Goal: Task Accomplishment & Management: Complete application form

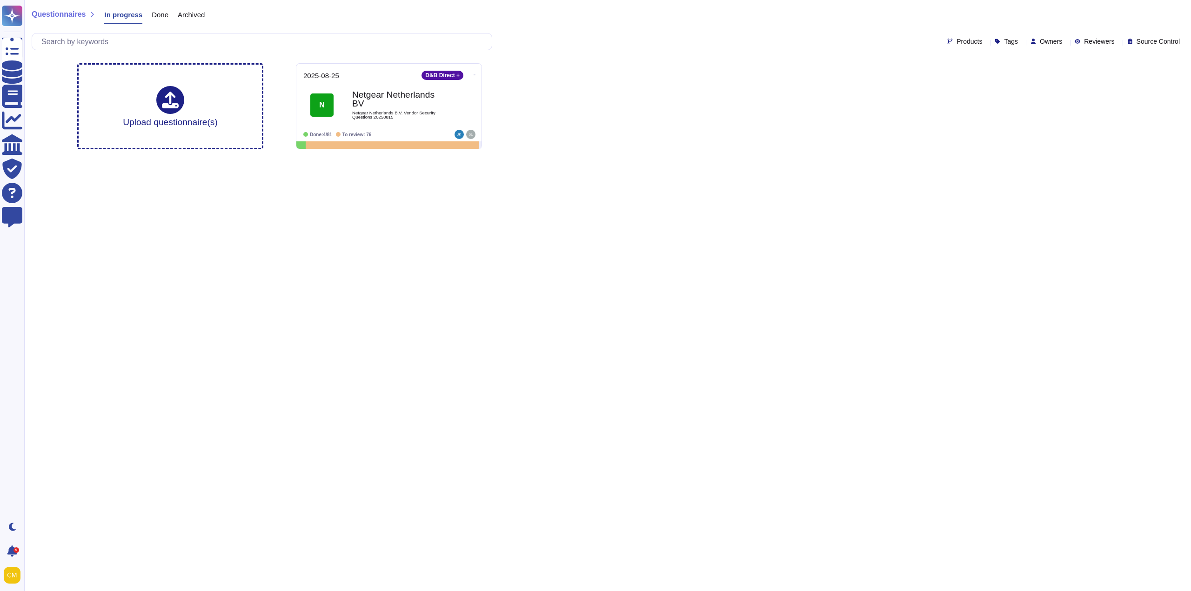
click at [438, 157] on html "Questionnaires Knowledge Base Documents Analytics CAIQ / SIG Trust Center Help …" at bounding box center [595, 78] width 1191 height 157
click at [203, 72] on div "Click or Drag & Drop or Upload from Google Drive" at bounding box center [170, 106] width 193 height 87
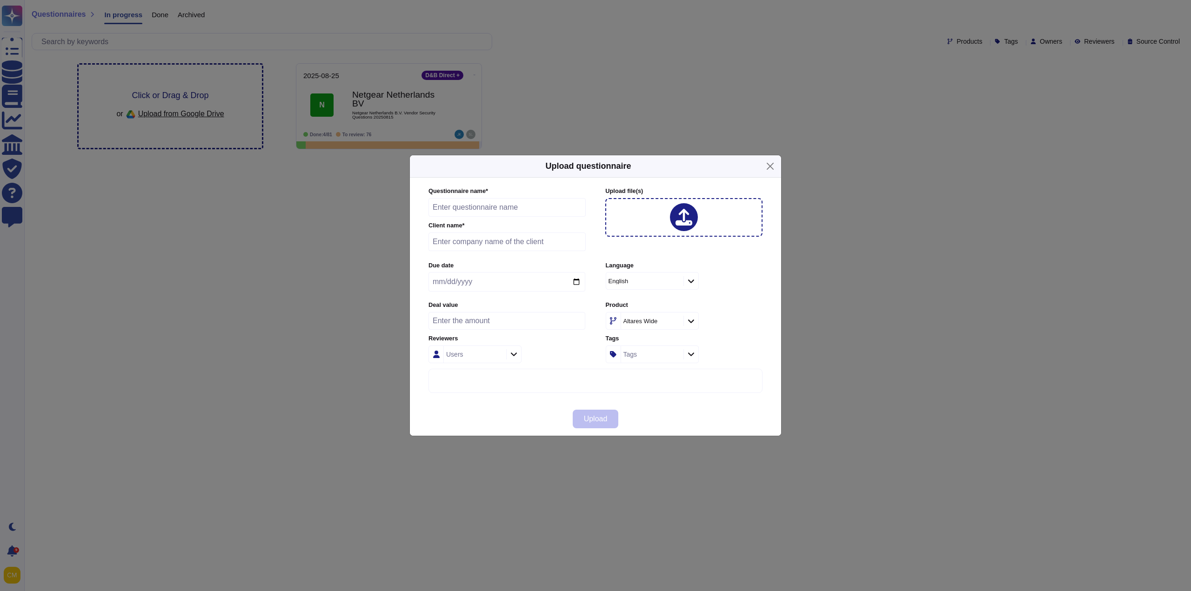
type input "4 Questionnaire Cybersécurité Base de données éthiques et anticorruption Fourni…"
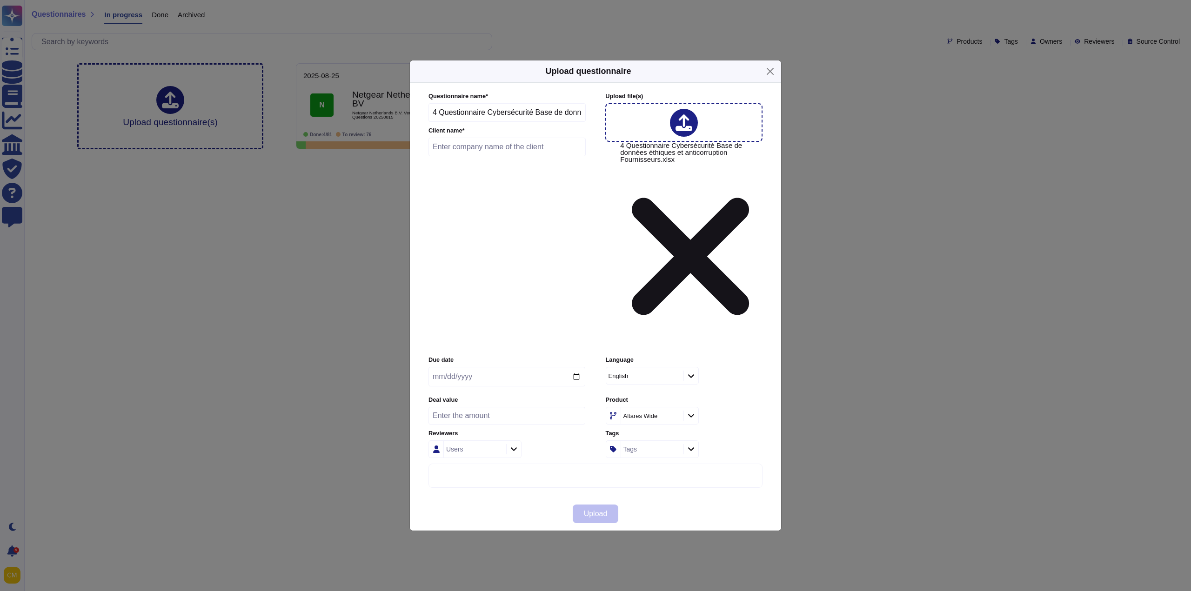
click at [497, 156] on input "text" at bounding box center [506, 147] width 157 height 19
type input "GRDF"
click at [647, 373] on div "English" at bounding box center [639, 376] width 63 height 6
click at [649, 330] on div "French" at bounding box center [651, 333] width 75 height 8
click at [658, 441] on div "Tags" at bounding box center [651, 449] width 60 height 17
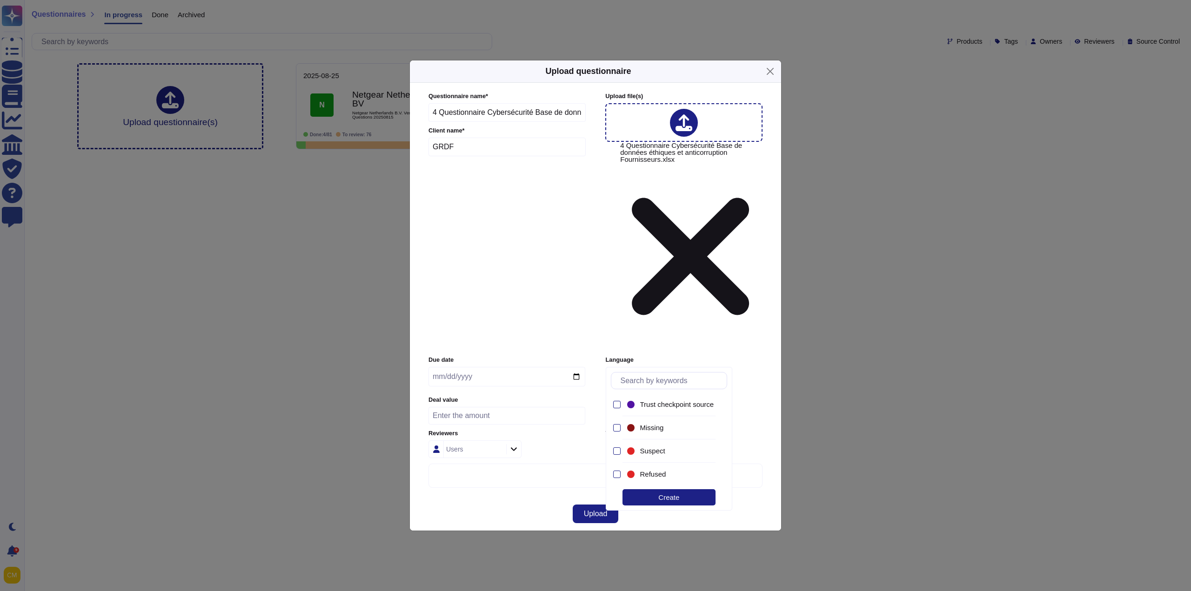
click at [753, 397] on label "Product" at bounding box center [684, 400] width 157 height 6
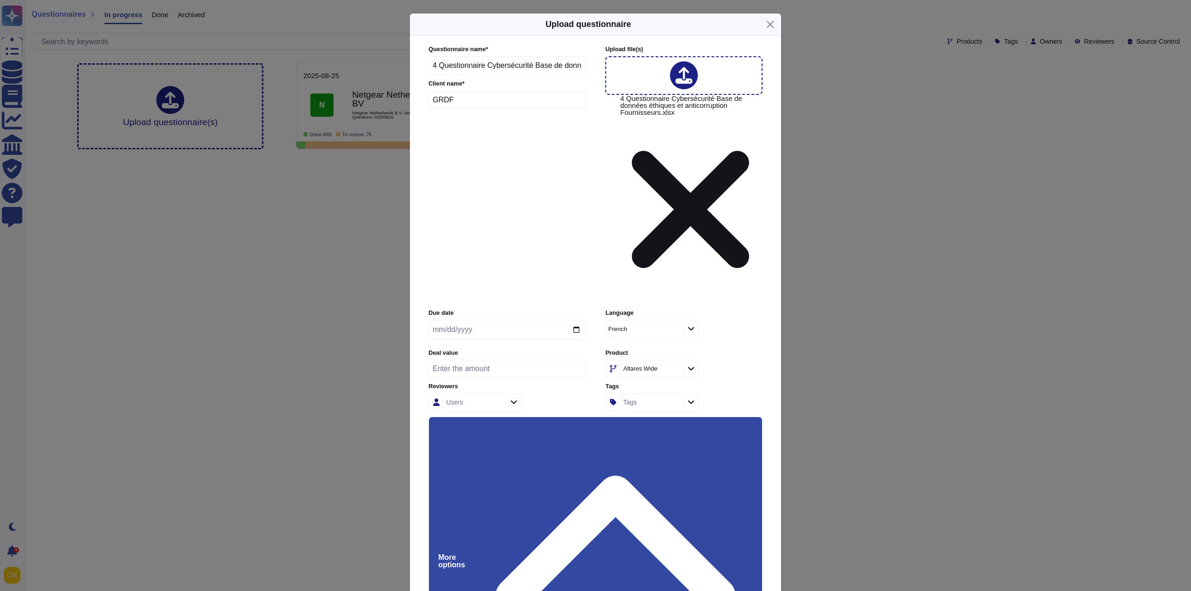
click at [641, 366] on div "Altares Wide" at bounding box center [640, 369] width 34 height 6
click at [640, 314] on span "IndueD" at bounding box center [629, 315] width 22 height 8
click at [470, 394] on div "Users" at bounding box center [474, 402] width 60 height 17
click at [501, 298] on input "text" at bounding box center [498, 298] width 118 height 16
click at [494, 322] on span "[PERSON_NAME]" at bounding box center [495, 322] width 57 height 8
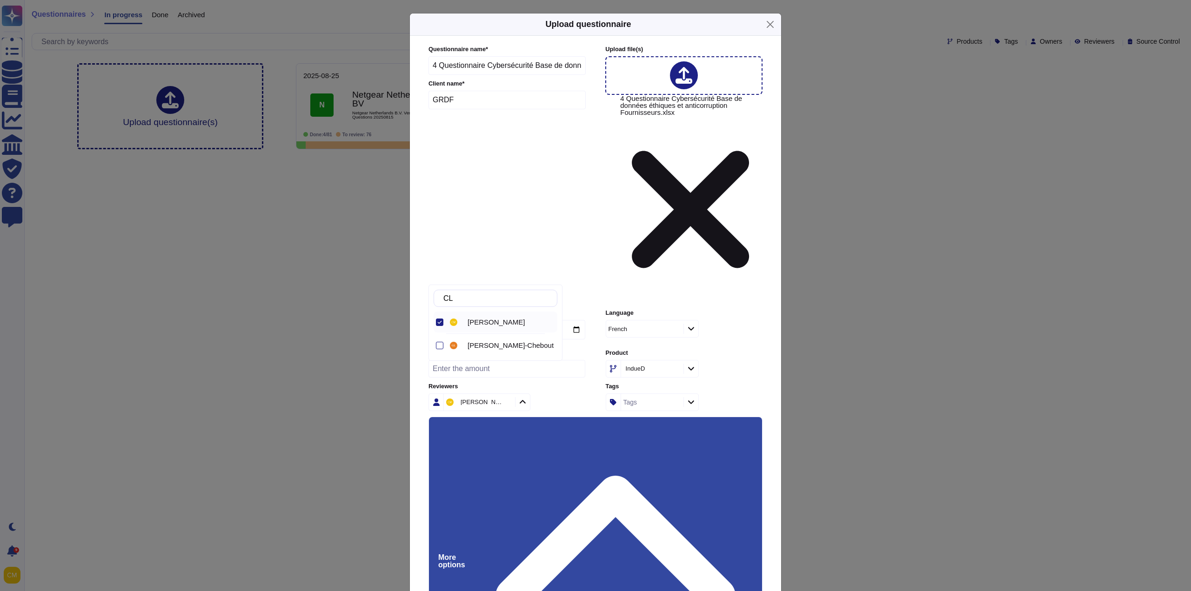
drag, startPoint x: 504, startPoint y: 296, endPoint x: 427, endPoint y: 301, distance: 76.4
click at [427, 157] on body "Questionnaires Knowledge Base Documents Analytics CAIQ / SIG Trust Center Help …" at bounding box center [595, 78] width 1191 height 157
type input "C"
type input "SEB"
click at [439, 318] on div at bounding box center [438, 322] width 10 height 21
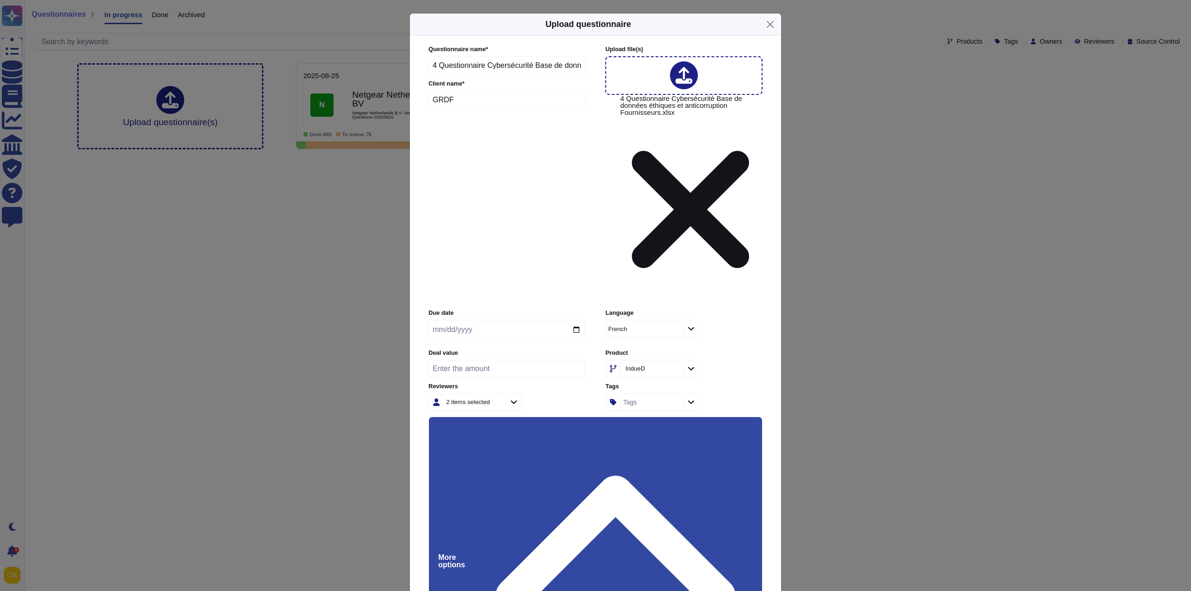
click at [580, 320] on input "date" at bounding box center [506, 330] width 157 height 20
click at [579, 320] on input "date" at bounding box center [506, 330] width 157 height 20
click at [579, 320] on input "[DATE]" at bounding box center [506, 330] width 157 height 20
click at [571, 320] on input "[DATE]" at bounding box center [506, 330] width 157 height 20
click at [578, 320] on input "[DATE]" at bounding box center [506, 330] width 157 height 20
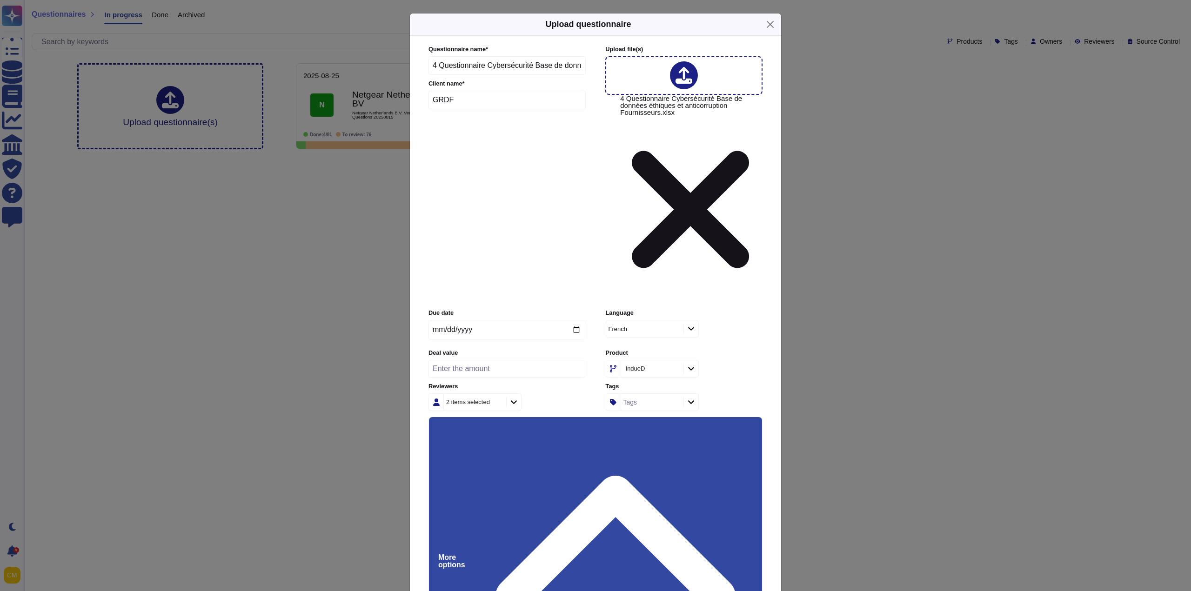
type input "[DATE]"
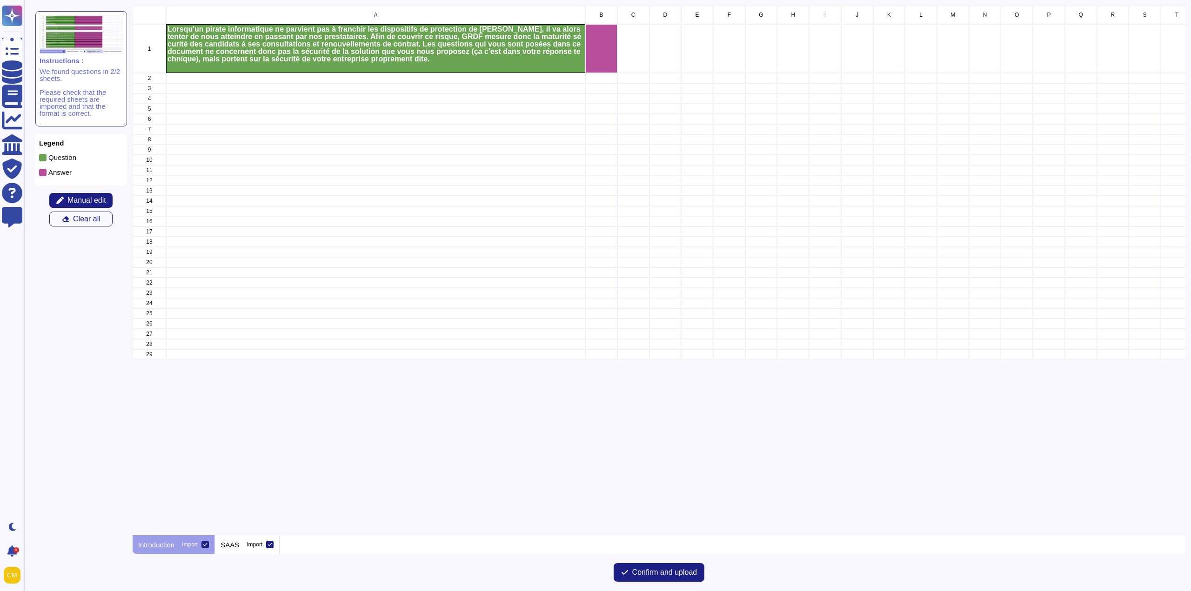
scroll to position [523, 1045]
click at [213, 545] on div "Introduction Import" at bounding box center [174, 544] width 82 height 19
click at [207, 546] on icon at bounding box center [205, 544] width 5 height 5
click at [0, 0] on input "Import" at bounding box center [0, 0] width 0 height 0
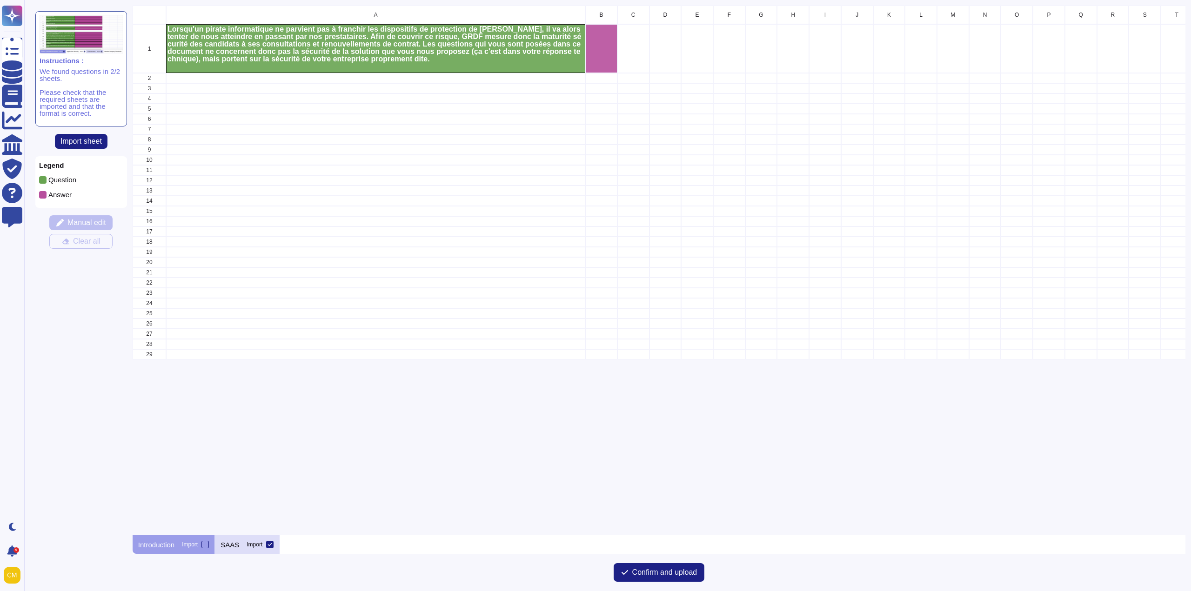
click at [253, 544] on div "Import" at bounding box center [254, 545] width 16 height 6
click at [0, 0] on input "Import" at bounding box center [0, 0] width 0 height 0
click at [267, 545] on div at bounding box center [269, 544] width 7 height 7
click at [0, 0] on input "Import" at bounding box center [0, 0] width 0 height 0
click at [642, 576] on span "Confirm and upload" at bounding box center [664, 572] width 65 height 7
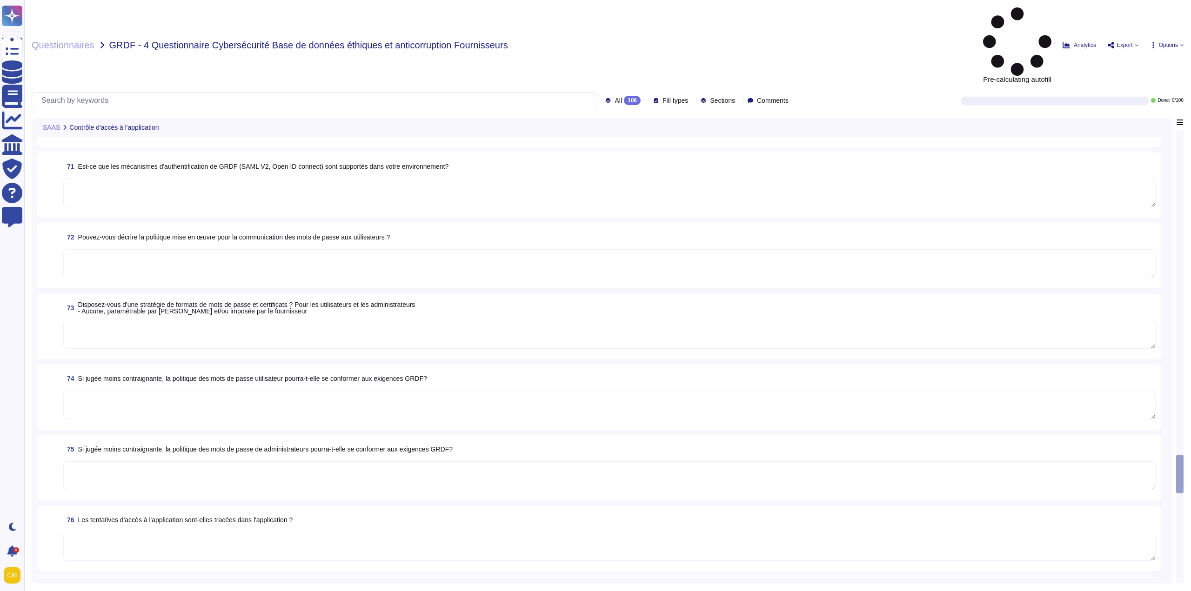
scroll to position [4930, 0]
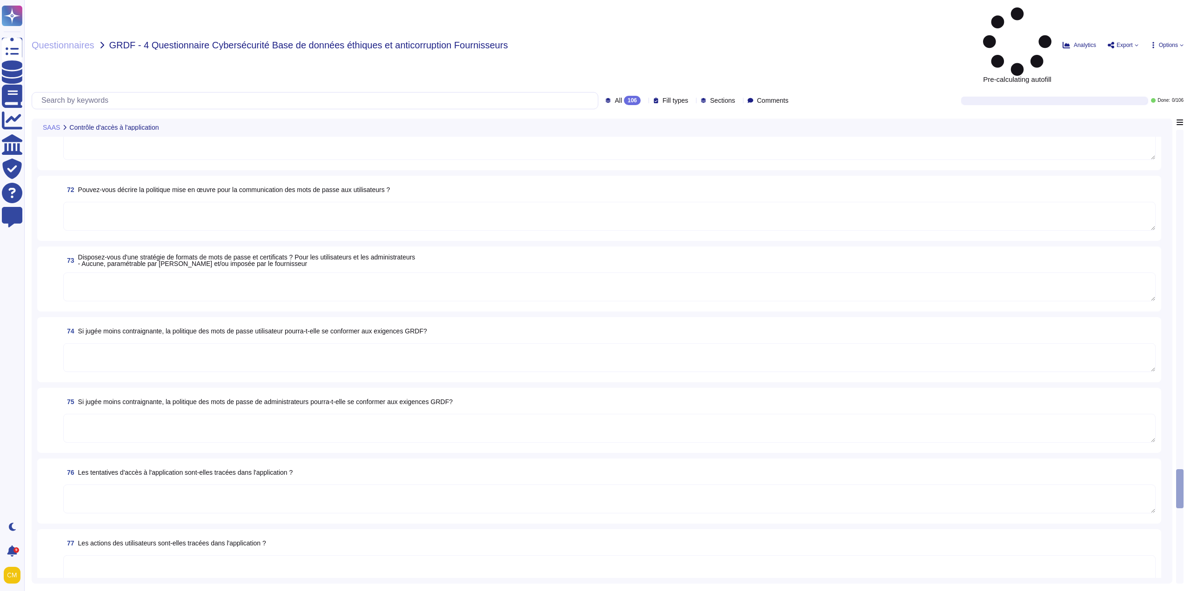
drag, startPoint x: 1181, startPoint y: 441, endPoint x: 1190, endPoint y: 462, distance: 23.3
click at [1188, 543] on div "Questionnaires GRDF - 4 Questionnaire Cybersécurité Base de données éthiques et…" at bounding box center [607, 295] width 1166 height 591
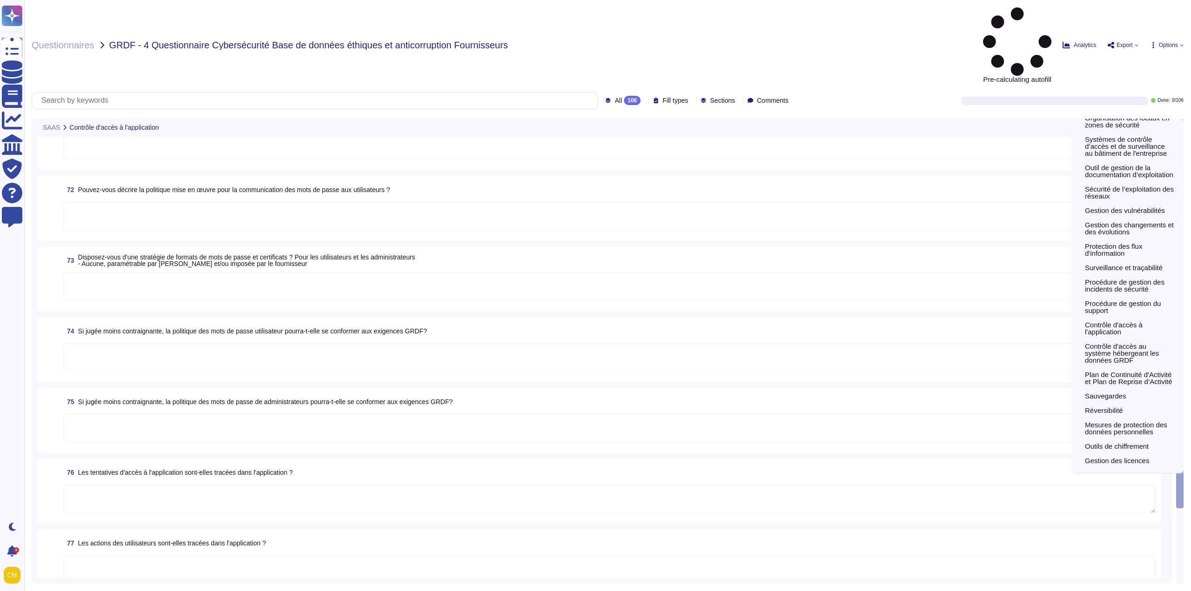
scroll to position [0, 0]
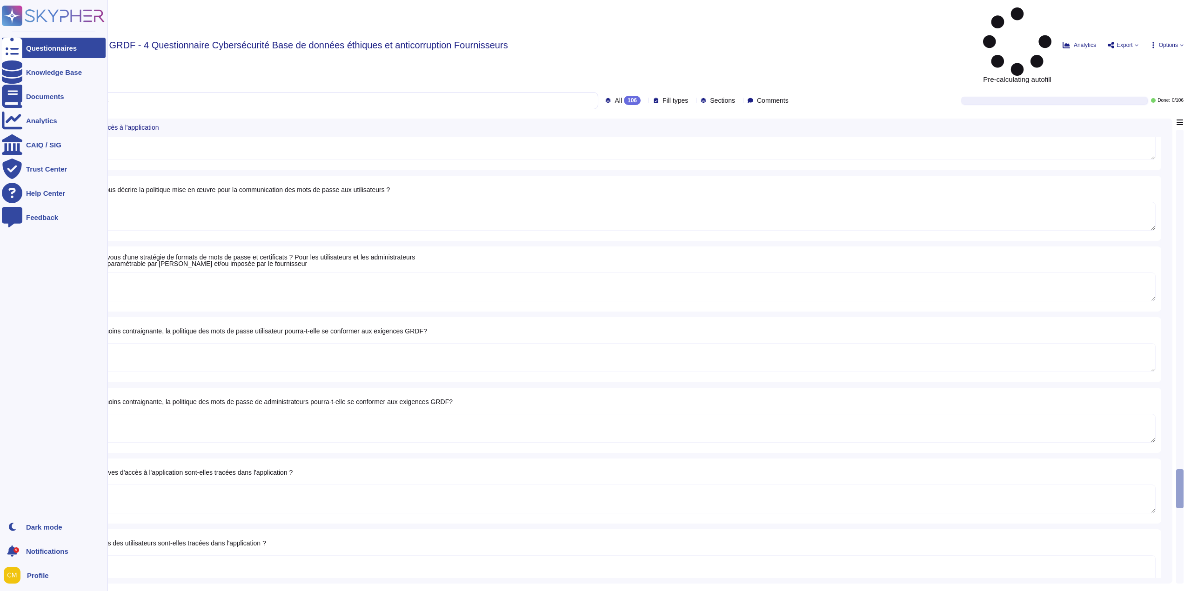
click at [43, 11] on icon at bounding box center [53, 16] width 103 height 20
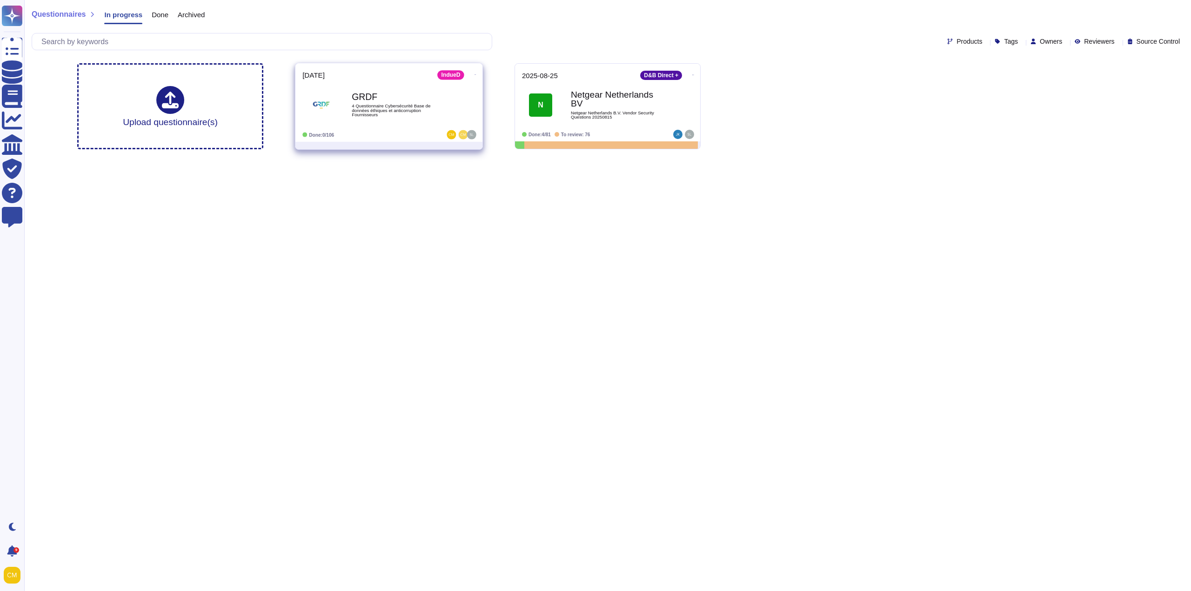
click at [395, 105] on span "4 Questionnaire Cybersécurité Base de données éthiques et anticorruption Fourni…" at bounding box center [399, 110] width 94 height 13
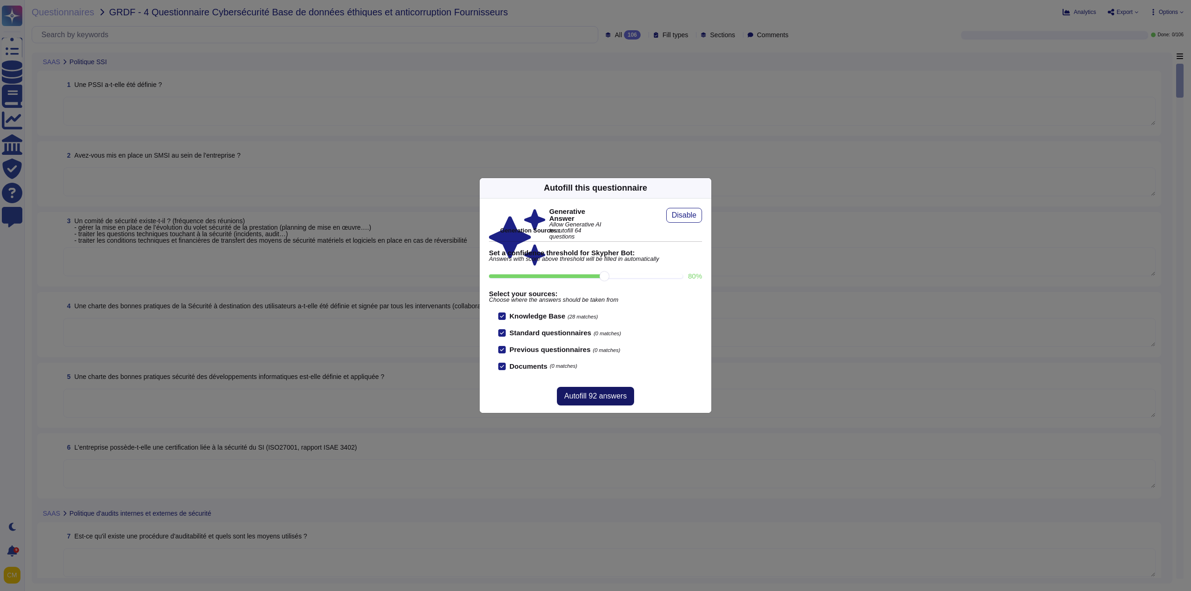
click at [611, 399] on span "Autofill 92 answers" at bounding box center [595, 396] width 62 height 7
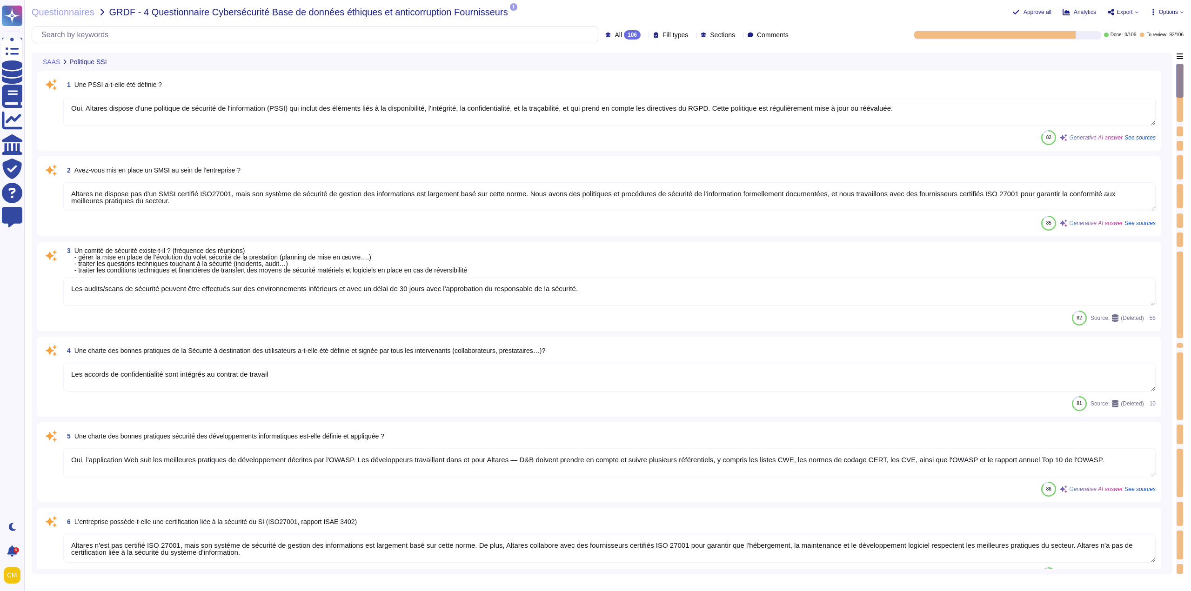
type textarea "Des audits réguliers sont effectués, mais les résultats ne sont pas communicabl…"
type textarea "Un examen des droits d'accès au système d'information, qui inclut la gestion de…"
type textarea "Des audits réguliers sont effectués, mais les résultats ne sont pas communicabl…"
type textarea "Les audits/scans de sécurité peuvent être effectués sur des environnements infé…"
type textarea "Les accords de confidentialité sont intégrés au contrat de travail"
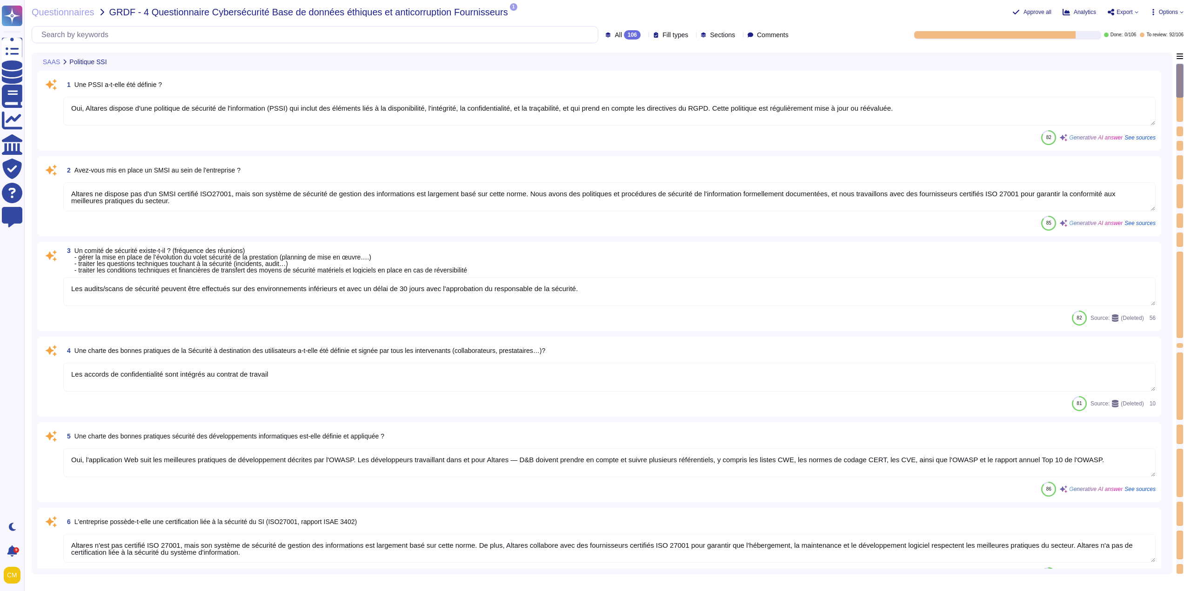
type textarea "Oui, l'application Web suit les meilleures pratiques de développement décrites …"
type textarea "Altares n'est pas certifié ISO 27001, mais son système de sécurité de gestion d…"
type textarea "Oui, Altares dispose d'une politique de sécurité de l'information (PSSI) qui in…"
type textarea "Altares ne dispose pas d'un SMSI certifié ISO27001, mais son système de sécurit…"
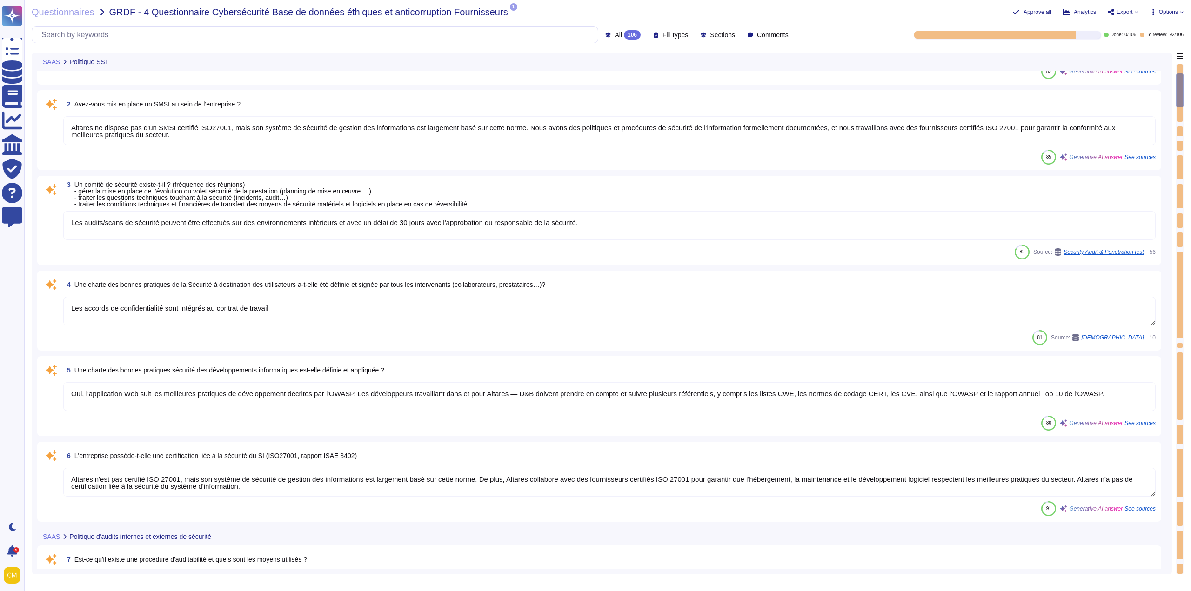
type textarea "Des audits réguliers sont effectués, mais les résultats ne sont pas communicabl…"
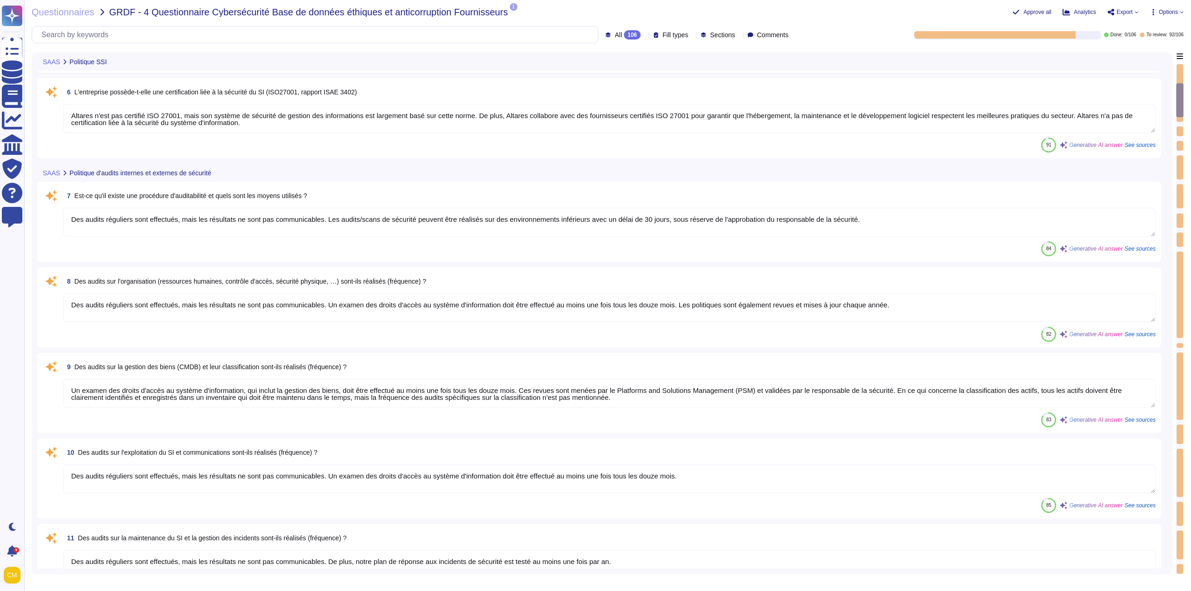
type textarea "Oui, il est possible de réaliser des audits de sécurité, y compris des tests d'…"
type textarea "Les données sont stockées par Neurones/SCSQD et AWS en [GEOGRAPHIC_DATA], dans …"
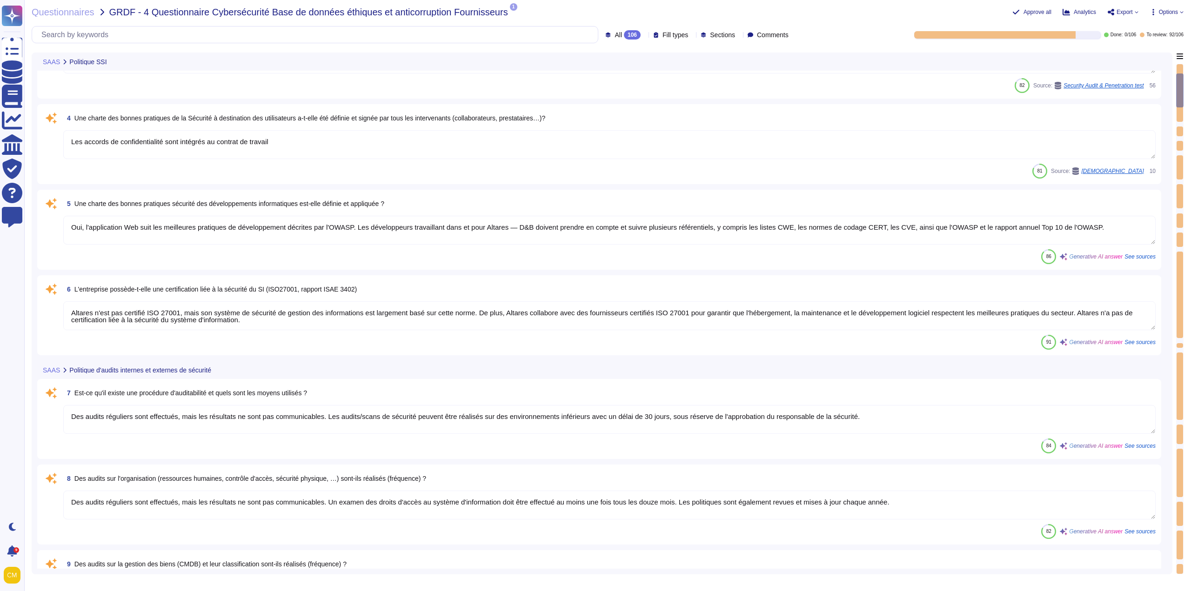
type textarea "Oui, Altares dispose d'une politique de sécurité de l'information (PSSI) qui in…"
type textarea "Altares ne dispose pas d'un SMSI certifié ISO27001, mais son système de sécurit…"
type textarea "Les audits/scans de sécurité peuvent être effectués sur des environnements infé…"
type textarea "Les accords de confidentialité sont intégrés au contrat de travail"
type textarea "Oui, l'application Web suit les meilleures pratiques de développement décrites …"
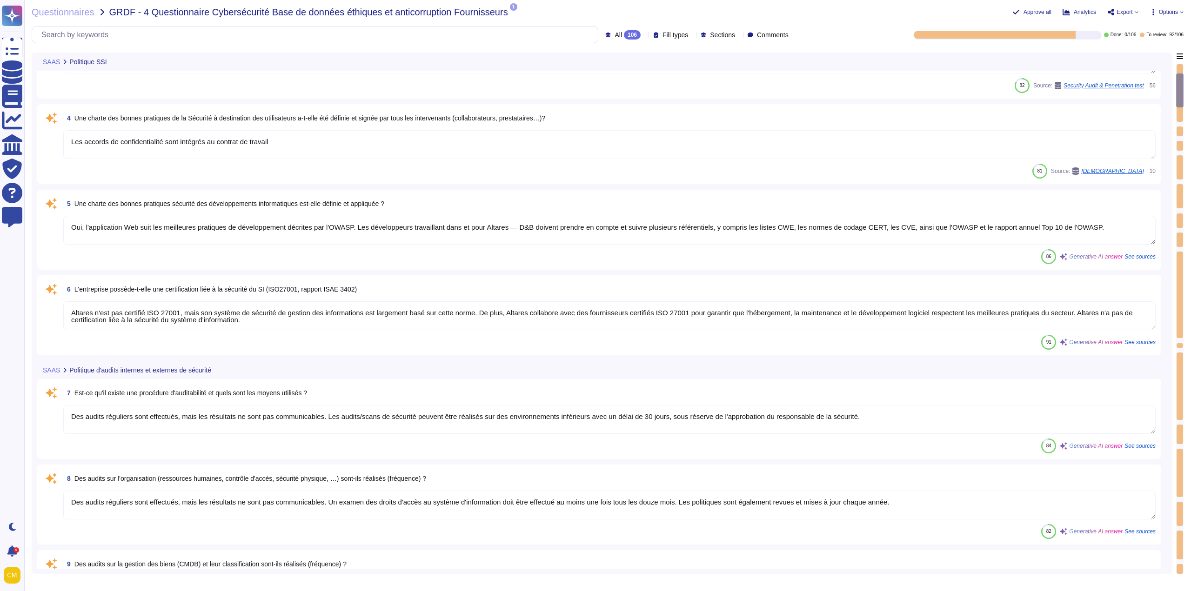
type textarea "Altares n'est pas certifié ISO 27001, mais son système de sécurité de gestion d…"
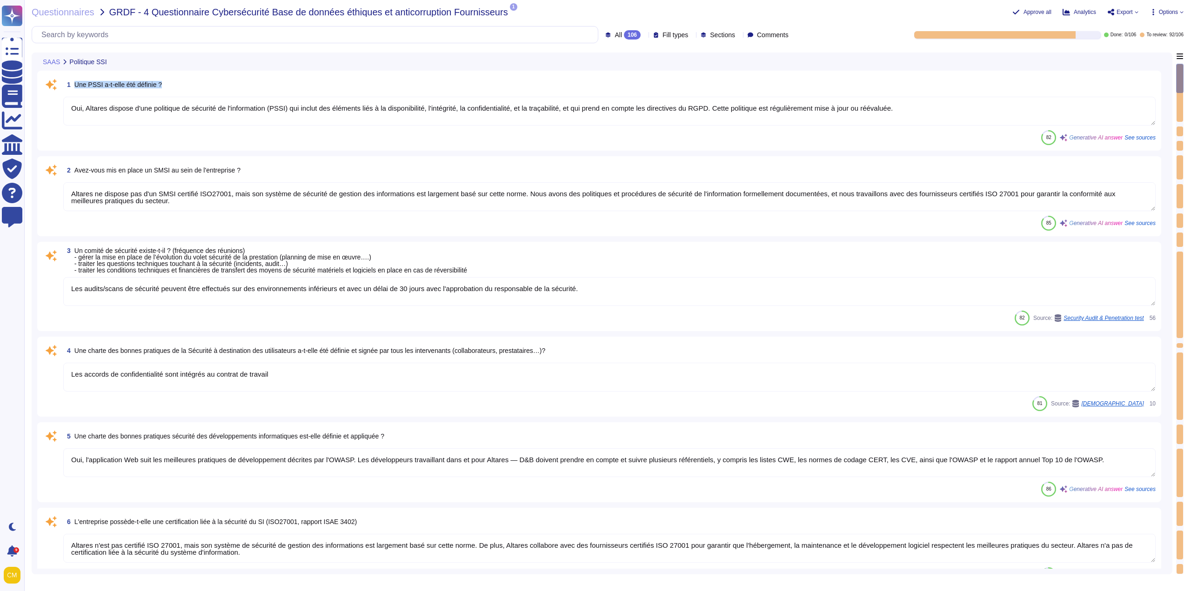
drag, startPoint x: 73, startPoint y: 84, endPoint x: 161, endPoint y: 86, distance: 88.4
click at [161, 86] on span "1 Une PSSI a-t-elle été définie ?" at bounding box center [112, 84] width 99 height 17
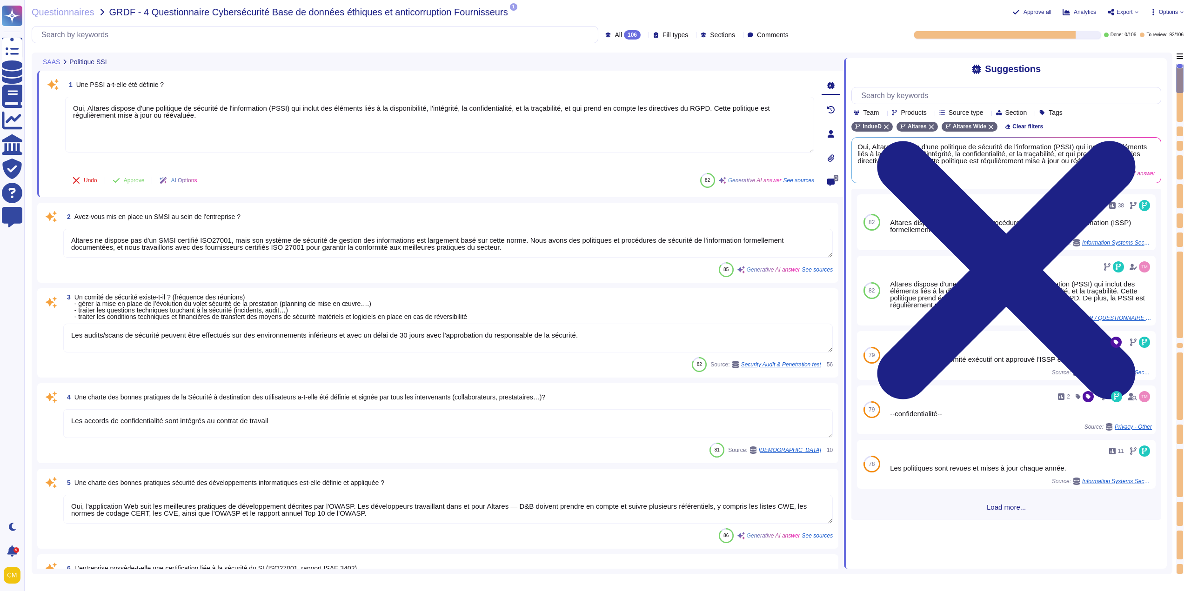
click at [168, 81] on div "1 Une PSSI a-t-elle été définie ?" at bounding box center [439, 84] width 749 height 17
click at [162, 61] on div "SAAS Politique SSI" at bounding box center [375, 62] width 676 height 18
click at [127, 35] on input "text" at bounding box center [317, 35] width 561 height 16
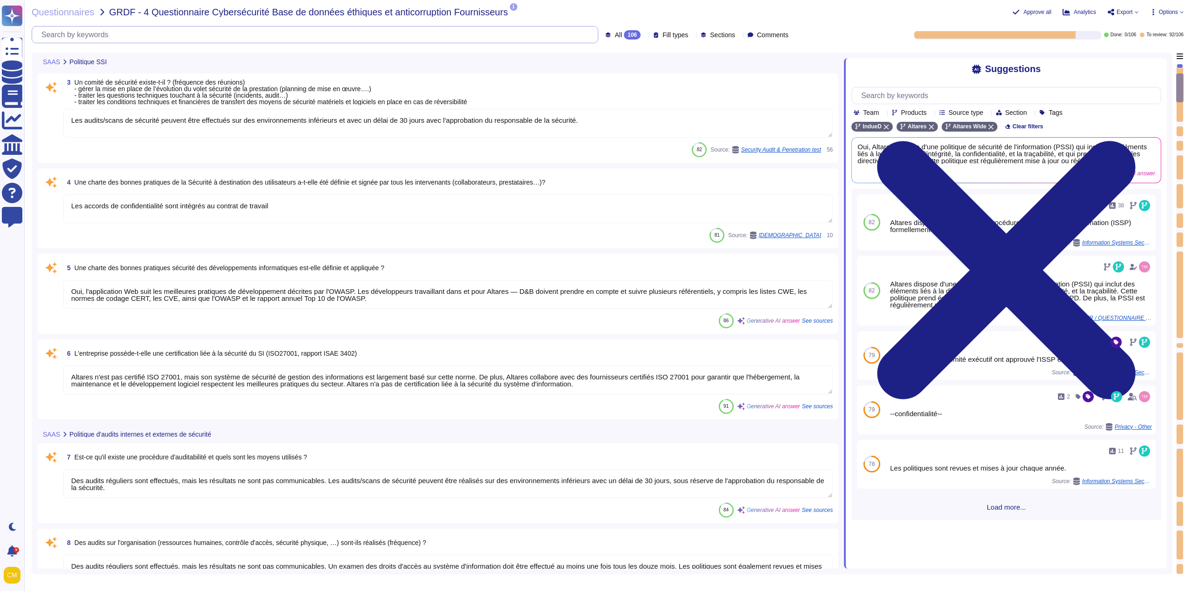
type textarea "Un examen des droits d'accès au système d'information, qui inclut la gestion de…"
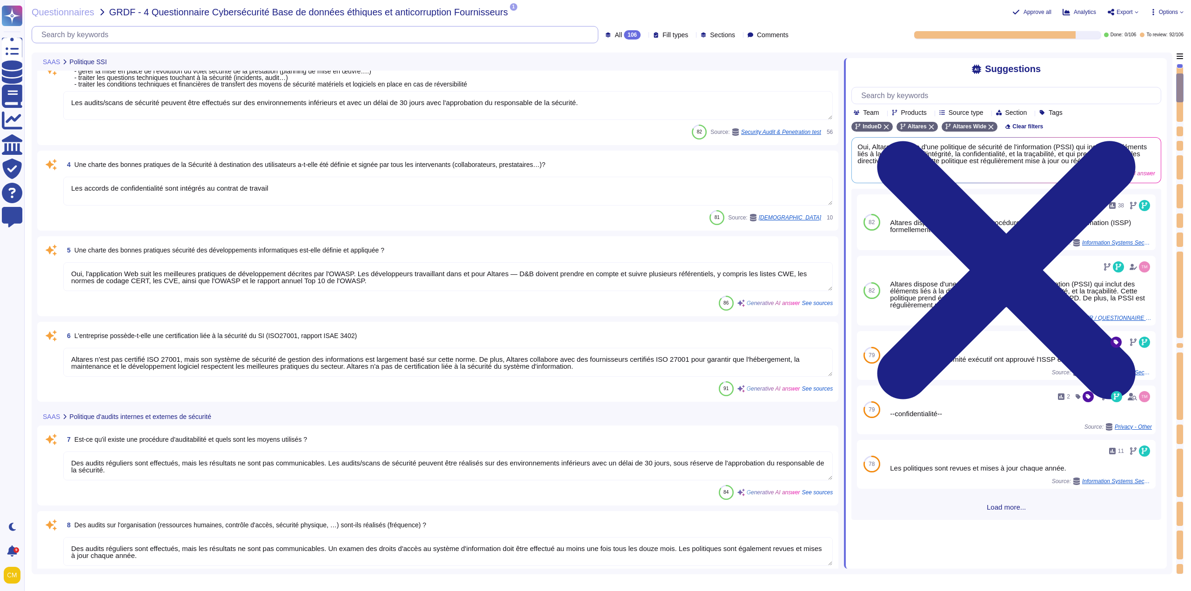
type textarea "Des audits réguliers sont effectués, mais les résultats ne sont pas communicabl…"
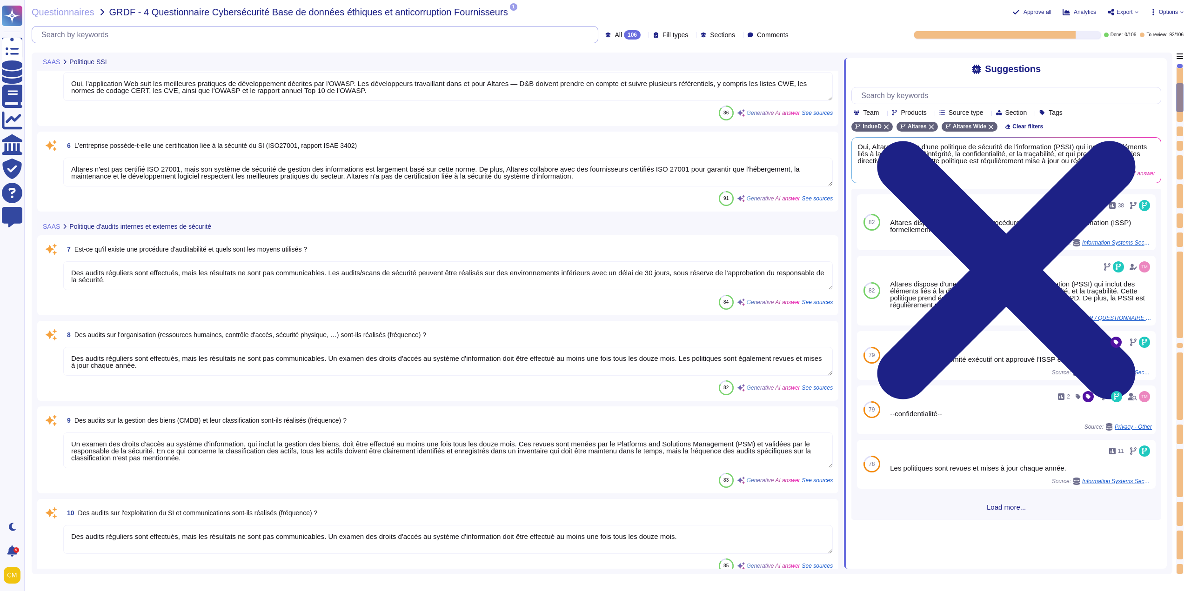
type textarea "Des audits réguliers sont effectués, mais les résultats ne sont pas communicabl…"
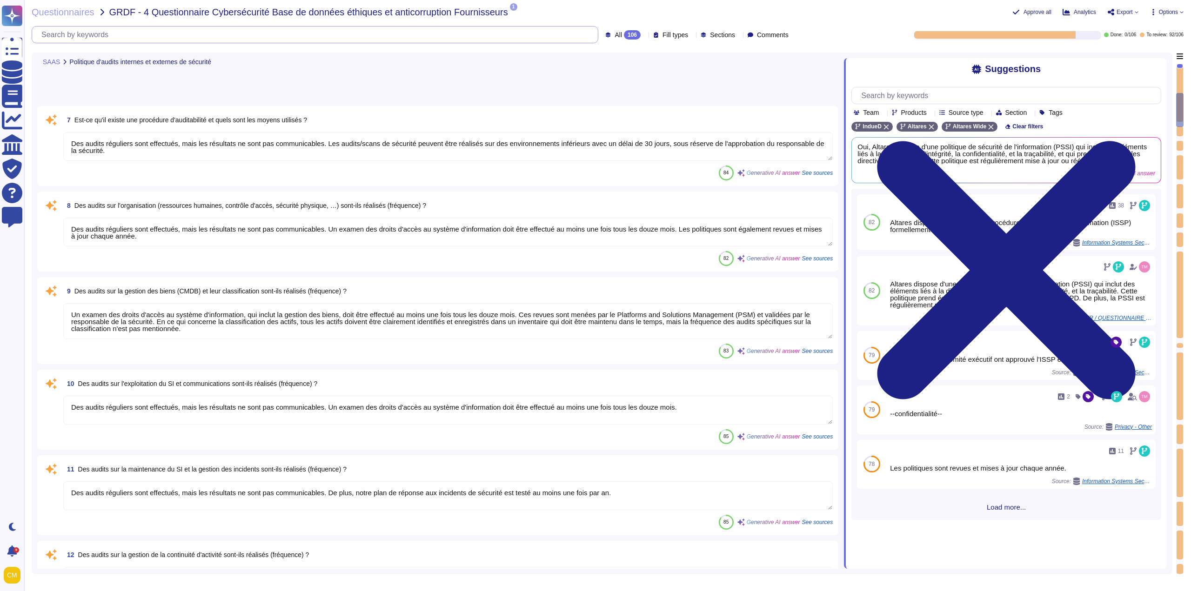
type textarea "Oui, il est possible de réaliser des audits de sécurité, y compris des tests d'…"
type textarea "Les données sont stockées par Neurones/SCSQD et AWS en [GEOGRAPHIC_DATA], dans …"
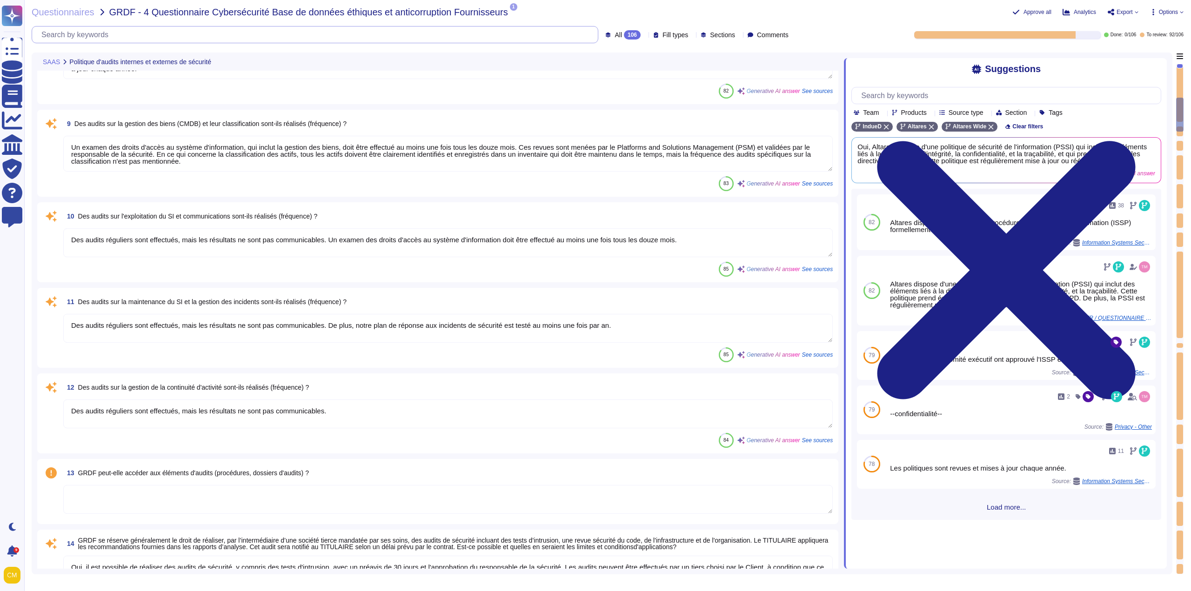
type textarea "Lorem Ipsumdo SITA (Consectetura el seddoeiusmodte inc utlabo) : - Etdo mag ali…"
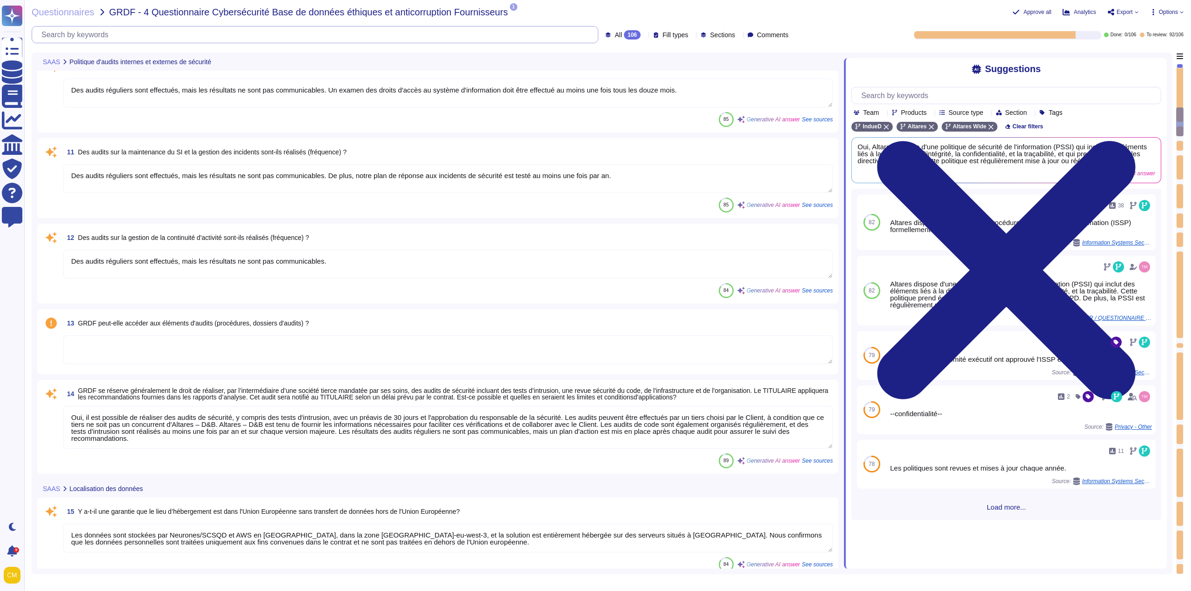
scroll to position [837, 0]
type textarea "Les données des clients ne sont pas séparées physiquement mais logiquement des …"
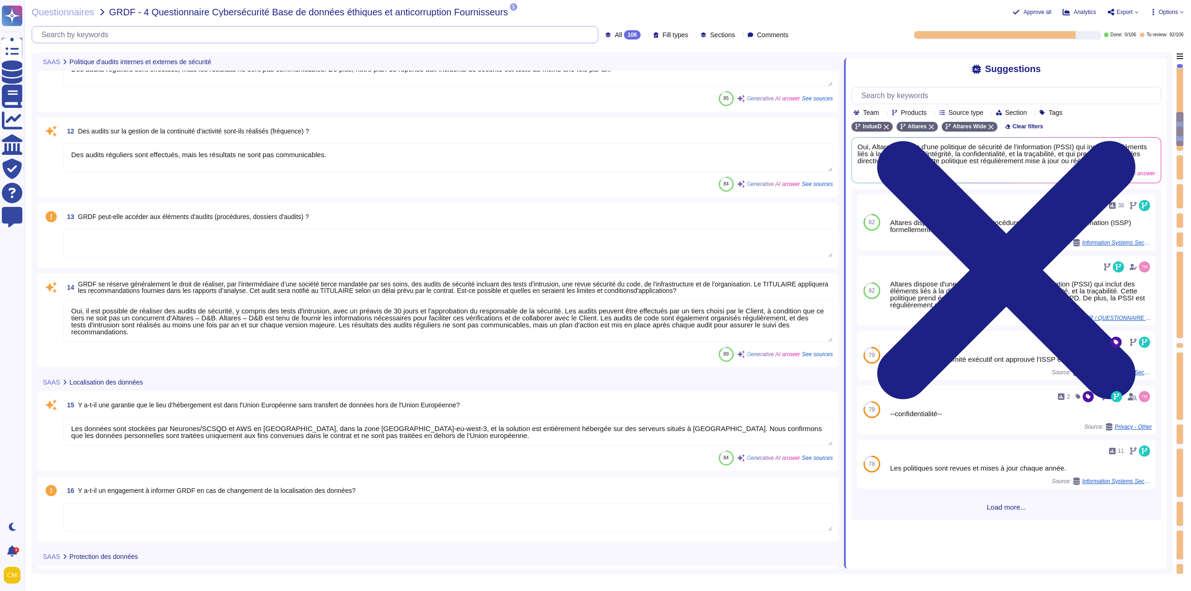
type textarea "Tous les supports amovibles sont interdits sur le système d'information de l'en…"
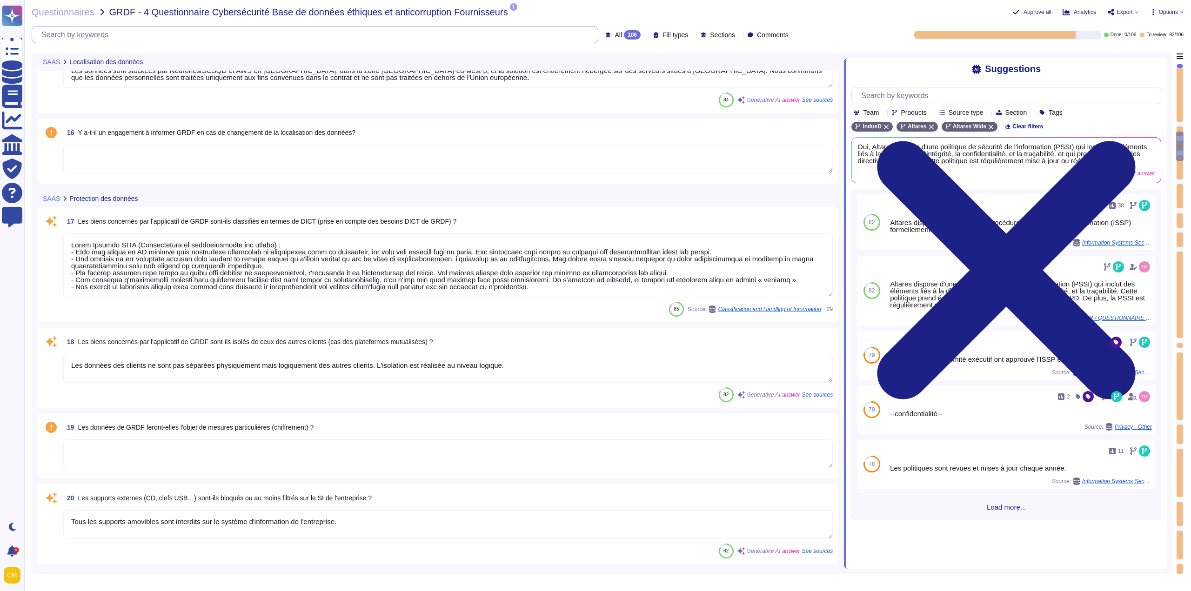
type textarea "Oui, des mécanismes cryptographiques sont mis en œuvre pour protéger l'intégrit…"
type textarea "- Confidentialité sur les flux : Les flux de données sont chiffrés avec la norm…"
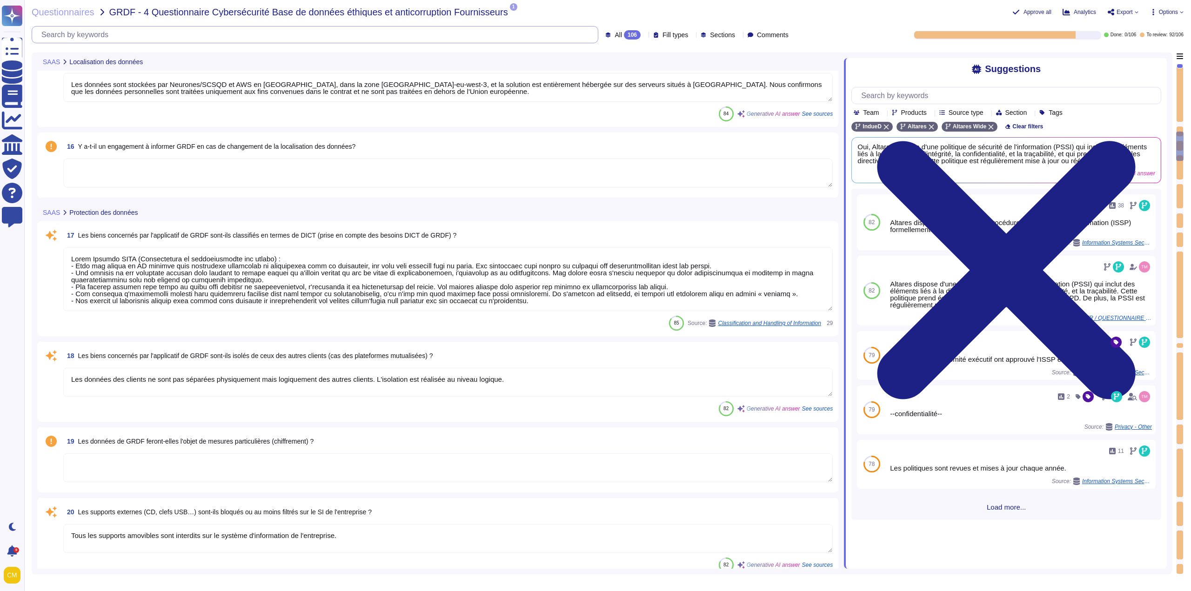
type textarea "Nous effectuons des audits réguliers pour vérifier la conformité réglementaire …"
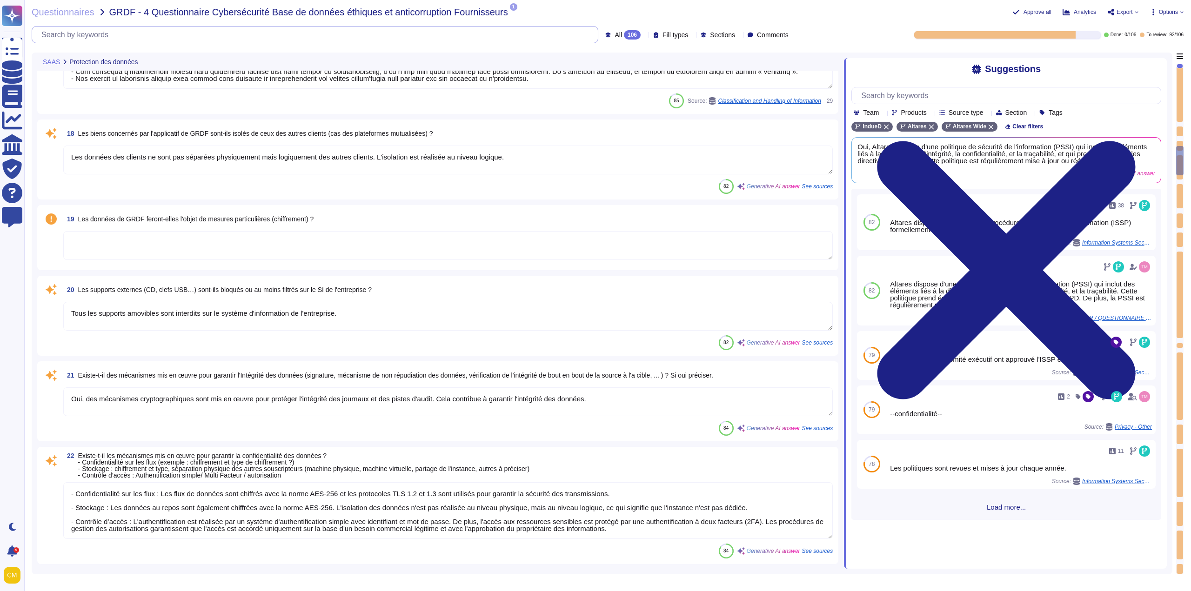
type textarea "Les accords de confidentialité sont intégrés au contrat de travail"
type textarea "Oui, il existe un planning de formation bien défini pour la sécurité des systèm…"
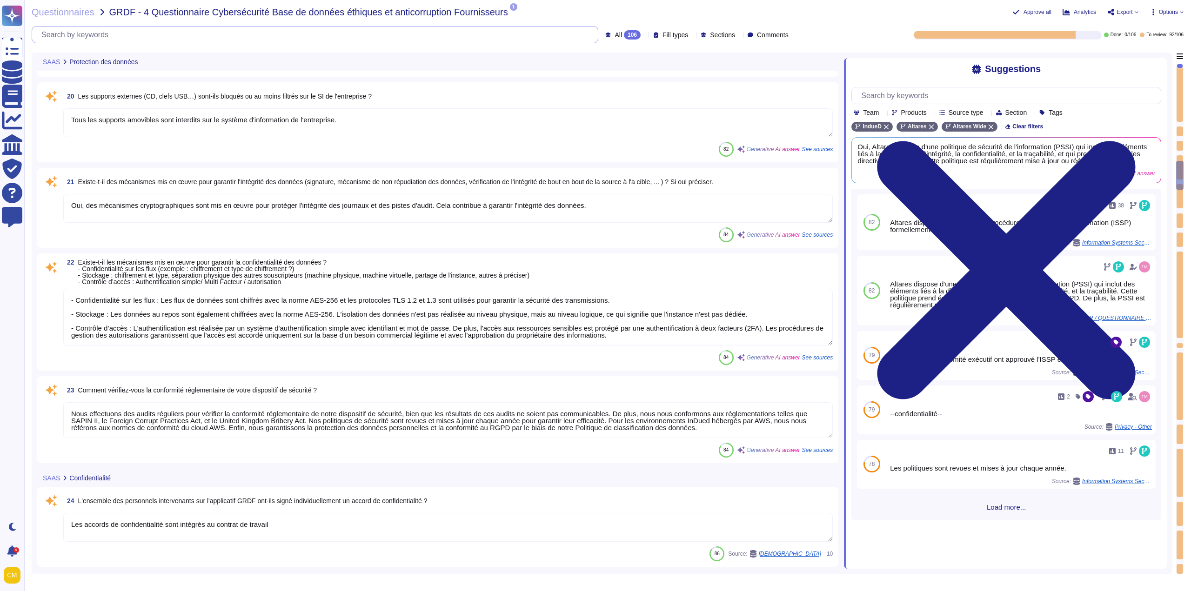
type textarea "Oui, il existe des procédures de départ de personnel qui garantissent la fermet…"
type textarea "CF.PSSI et informations sur le data center sur demande"
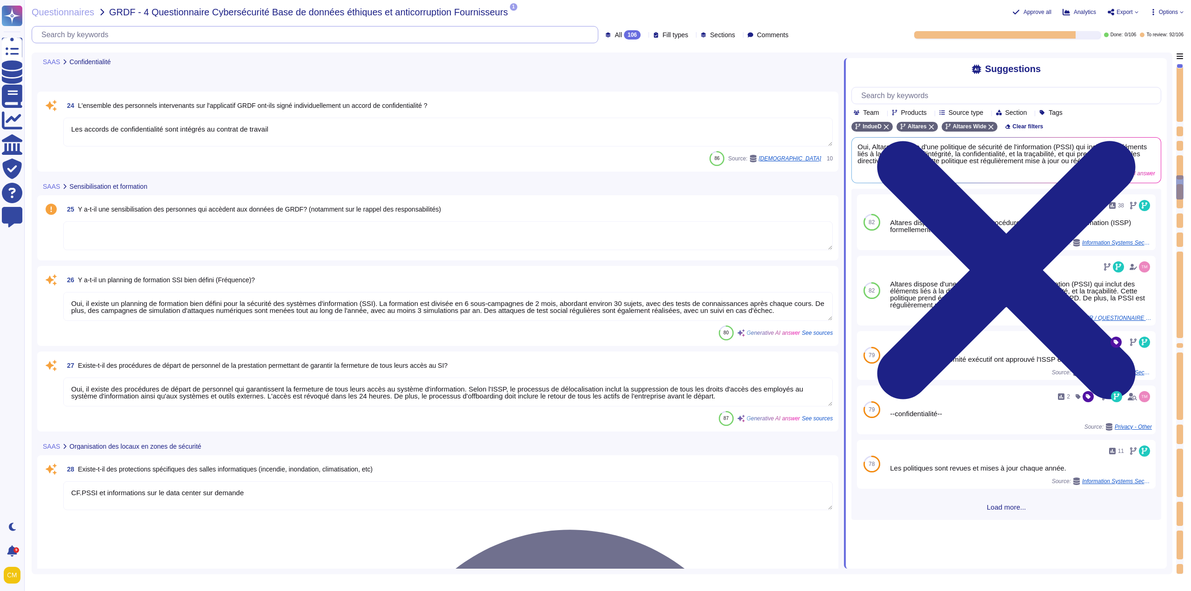
type textarea "Non, l'instance n'est pas dédiée. L'isolation est réalisée au niveau logique. L…"
type textarea "Oui, il existe des procédures de gestion des autorisations d'accès physiques. U…"
type textarea "L'accès aux locaux techniques est protégé par un contrôle physique à l'aide de …"
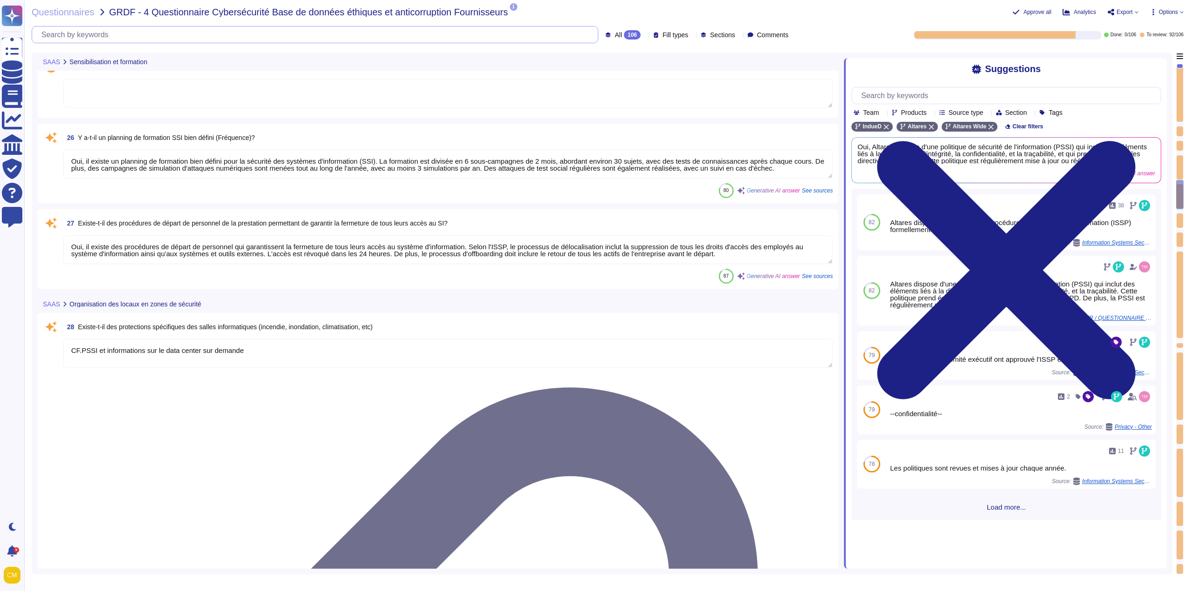
type textarea "Aucune surveillance vidéo n'est présente dans les locaux d'Altares."
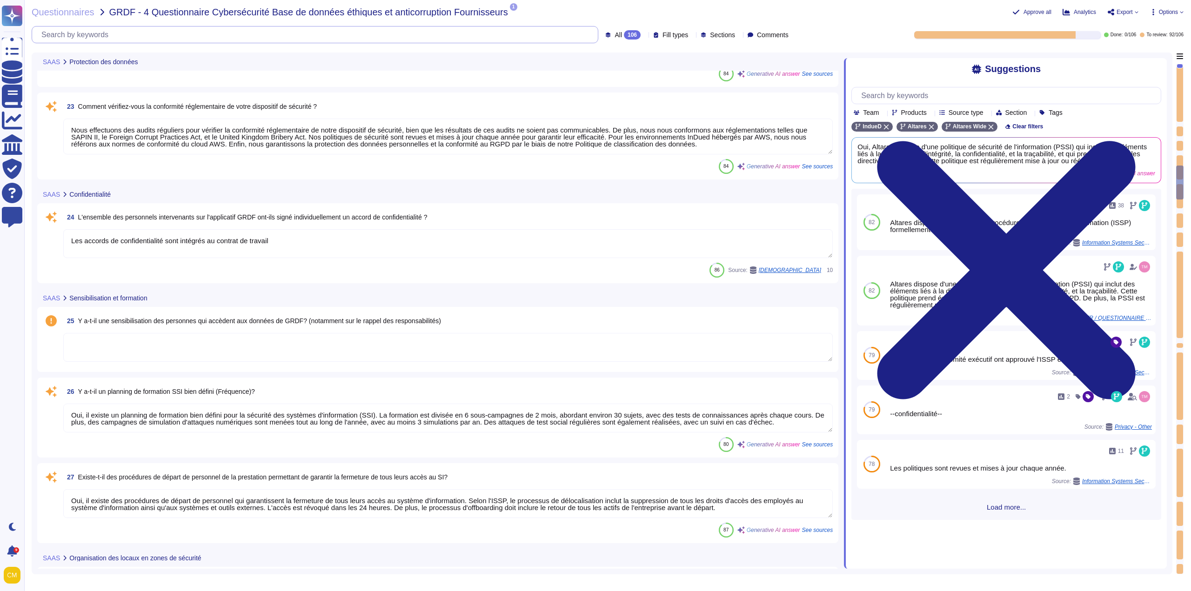
type textarea "Oui, des mécanismes cryptographiques sont mis en œuvre pour protéger l'intégrit…"
type textarea "- Confidentialité sur les flux : Les flux de données sont chiffrés avec la norm…"
type textarea "Nous effectuons des audits réguliers pour vérifier la conformité réglementaire …"
type textarea "Les accords de confidentialité sont intégrés au contrat de travail"
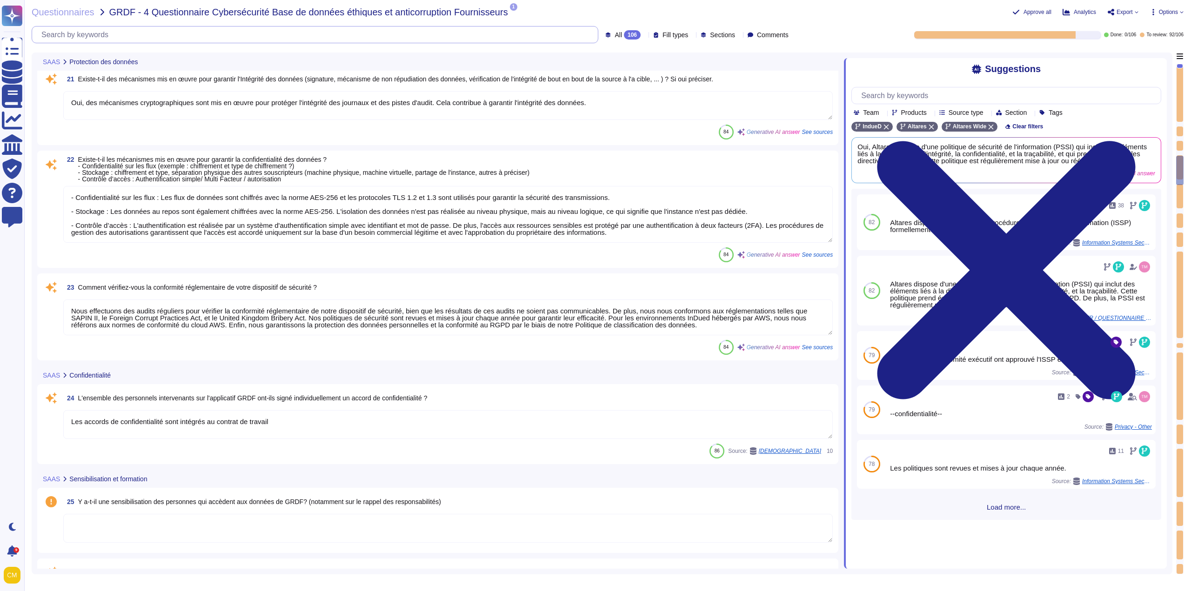
type textarea "Les données des clients ne sont pas séparées physiquement mais logiquement des …"
type textarea "Tous les supports amovibles sont interdits sur le système d'information de l'en…"
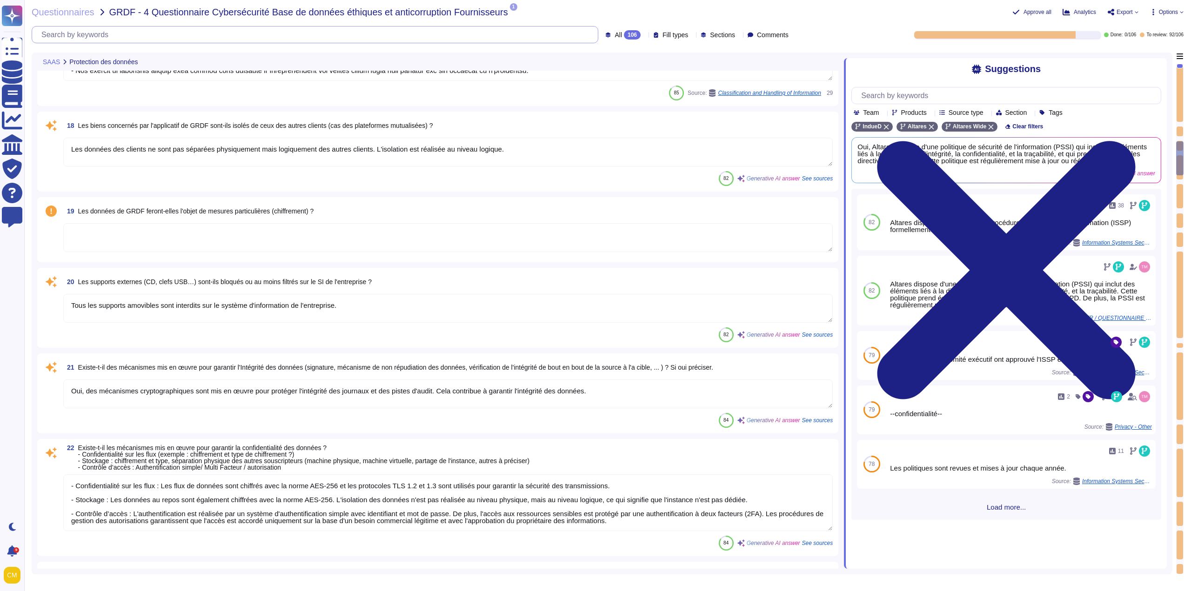
type textarea "Lorem Ipsumdo SITA (Consectetura el seddoeiusmodte inc utlabo) : - Etdo mag ali…"
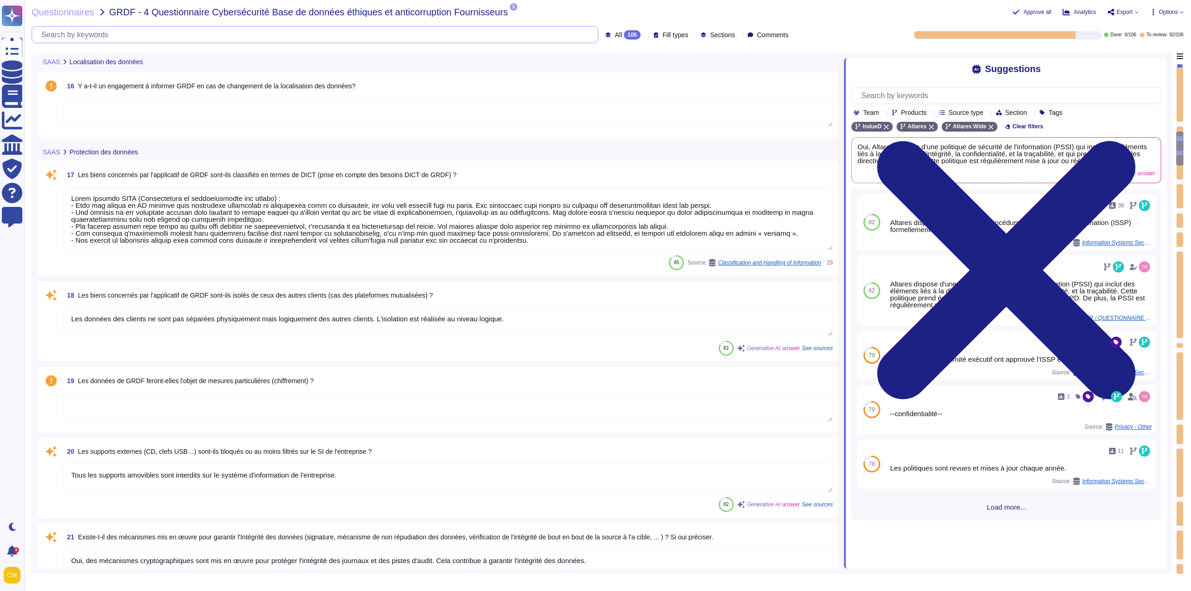
type textarea "Les données sont stockées par Neurones/SCSQD et AWS en [GEOGRAPHIC_DATA], dans …"
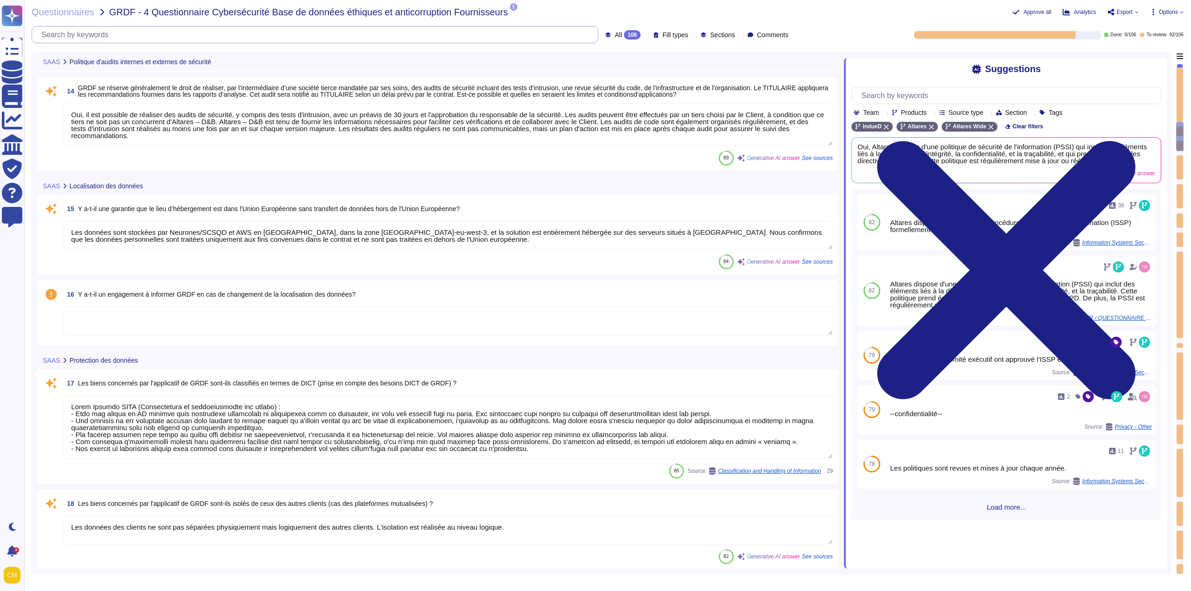
type textarea "Des audits réguliers sont effectués, mais les résultats ne sont pas communicabl…"
type textarea "Oui, il est possible de réaliser des audits de sécurité, y compris des tests d'…"
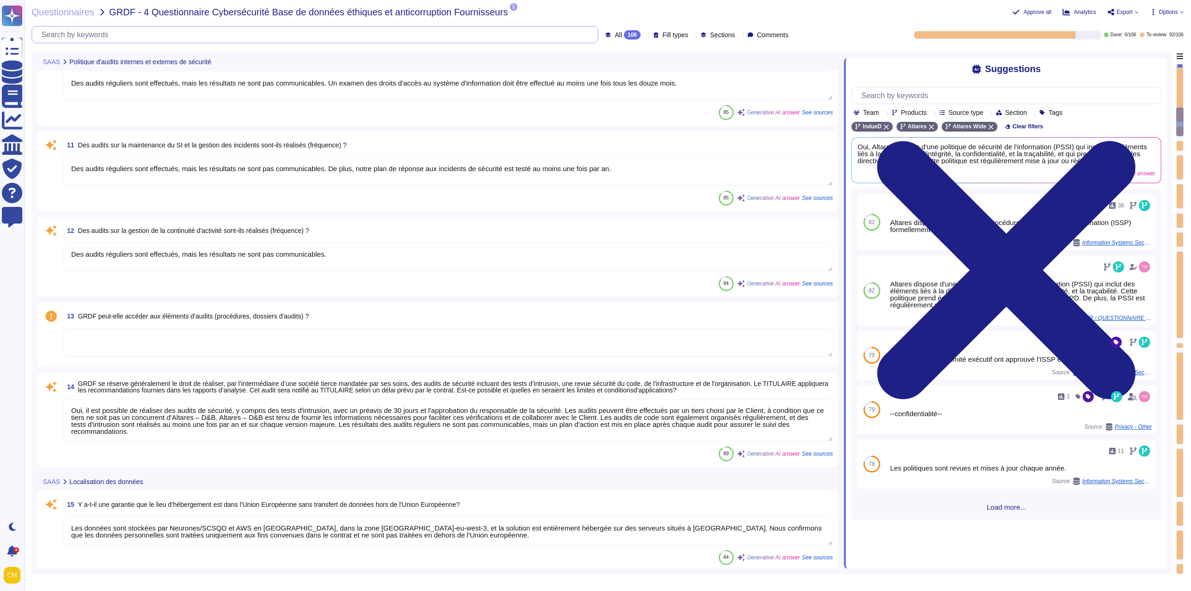
type textarea "Des audits réguliers sont effectués, mais les résultats ne sont pas communicabl…"
type textarea "Un examen des droits d'accès au système d'information, qui inclut la gestion de…"
type textarea "Des audits réguliers sont effectués, mais les résultats ne sont pas communicabl…"
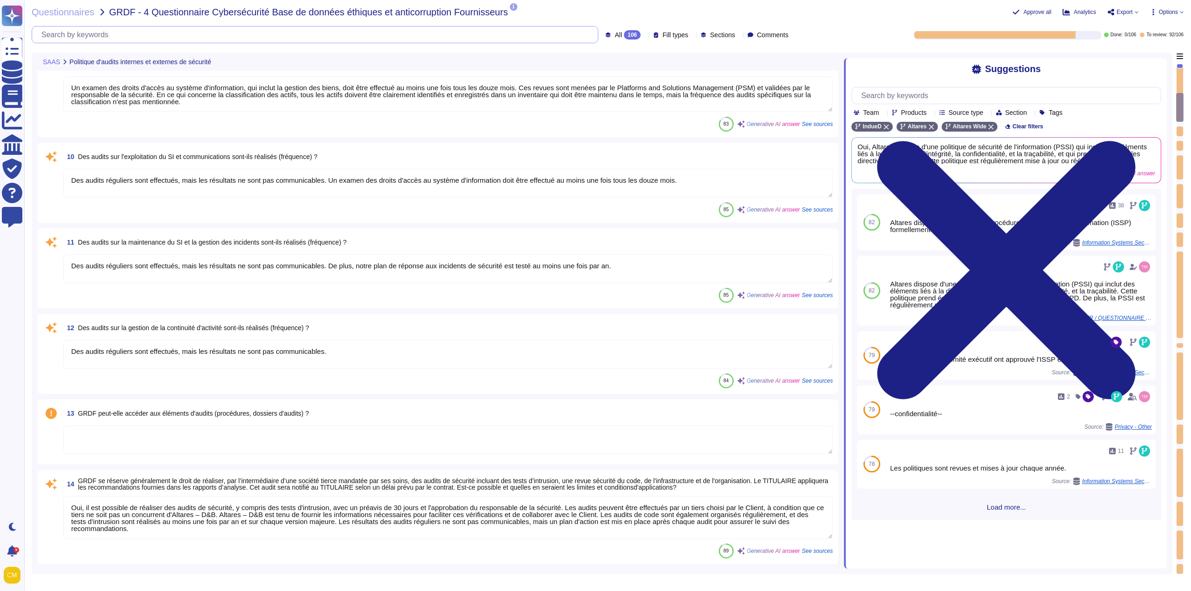
type textarea "Des audits réguliers sont effectués, mais les résultats ne sont pas communicabl…"
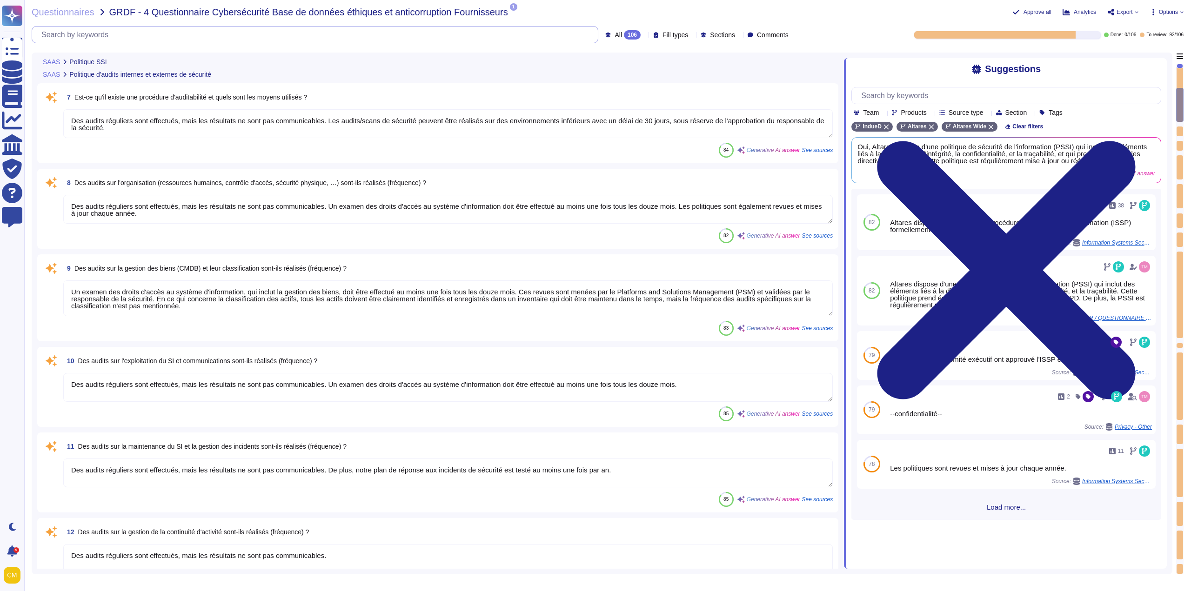
type textarea "Les accords de confidentialité sont intégrés au contrat de travail"
type textarea "Oui, l'application Web suit les meilleures pratiques de développement décrites …"
type textarea "Altares n'est pas certifié ISO 27001, mais son système de sécurité de gestion d…"
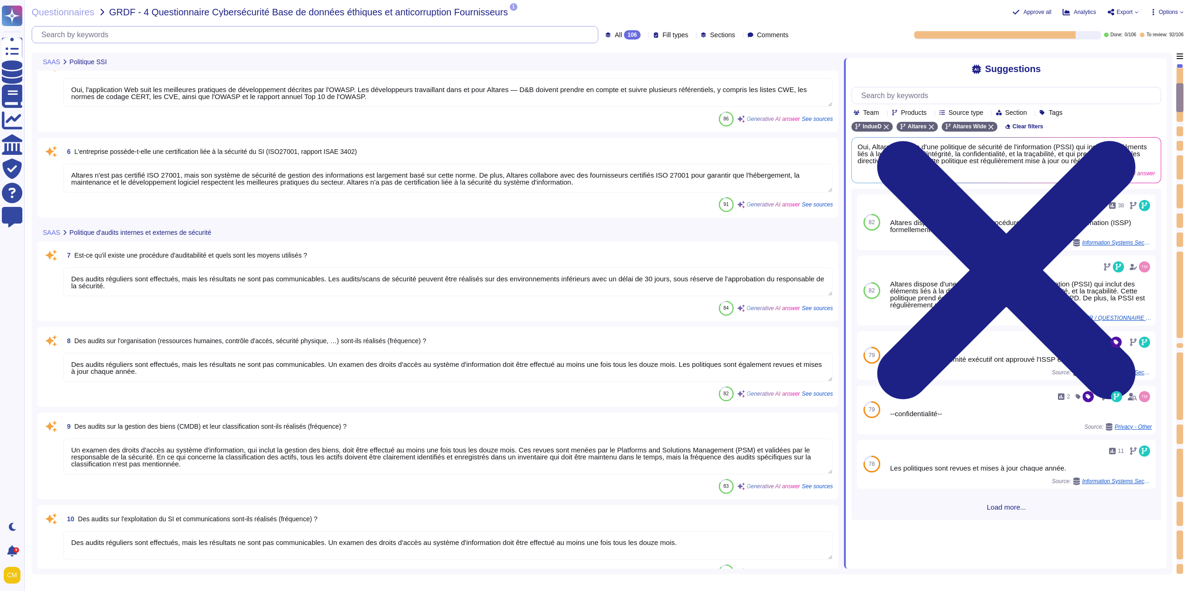
type textarea "Oui, Altares dispose d'une politique de sécurité de l'information (PSSI) qui in…"
type textarea "Altares ne dispose pas d'un SMSI certifié ISO27001, mais son système de sécurit…"
type textarea "Les audits/scans de sécurité peuvent être effectués sur des environnements infé…"
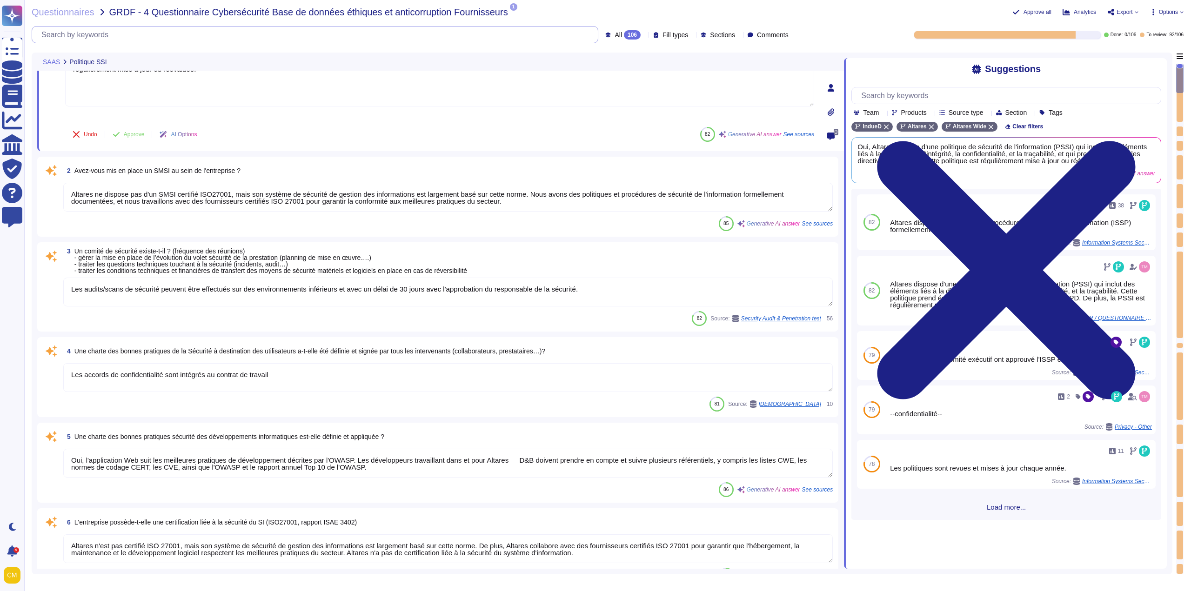
type textarea "Un examen des droits d'accès au système d'information, qui inclut la gestion de…"
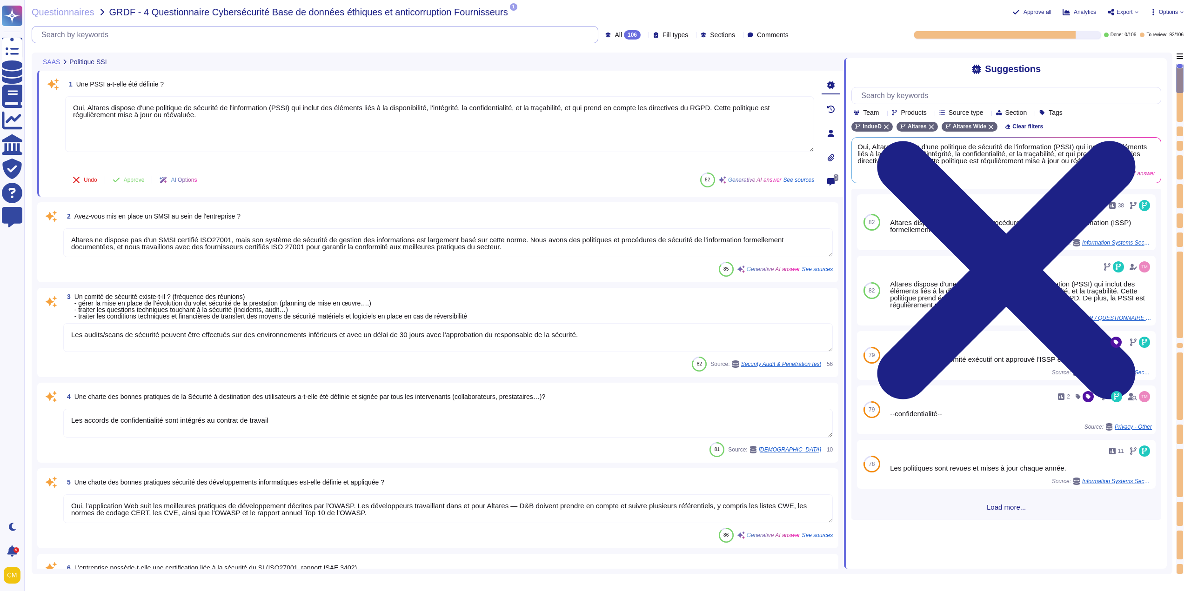
scroll to position [0, 0]
drag, startPoint x: 633, startPoint y: 36, endPoint x: 629, endPoint y: 37, distance: 4.7
click at [632, 36] on div "All 106 Fill types Sections Comments" at bounding box center [698, 34] width 186 height 9
click at [644, 35] on icon at bounding box center [644, 35] width 0 height 0
click at [634, 78] on div "To do 14" at bounding box center [635, 82] width 75 height 10
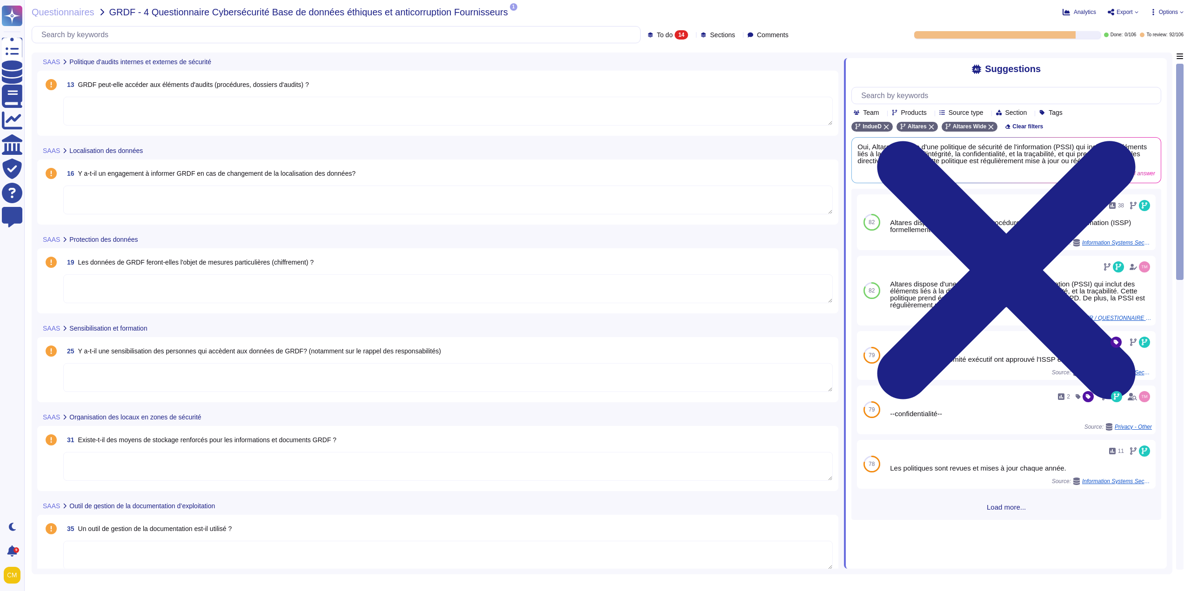
click at [573, 125] on textarea at bounding box center [447, 111] width 769 height 29
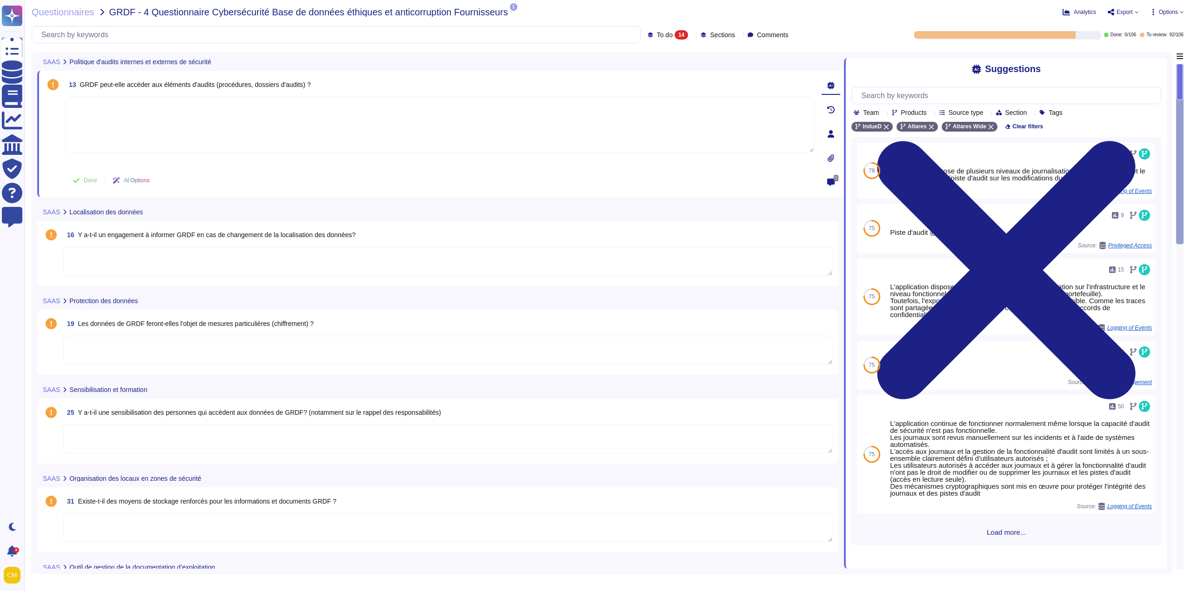
click at [829, 137] on icon at bounding box center [830, 133] width 7 height 7
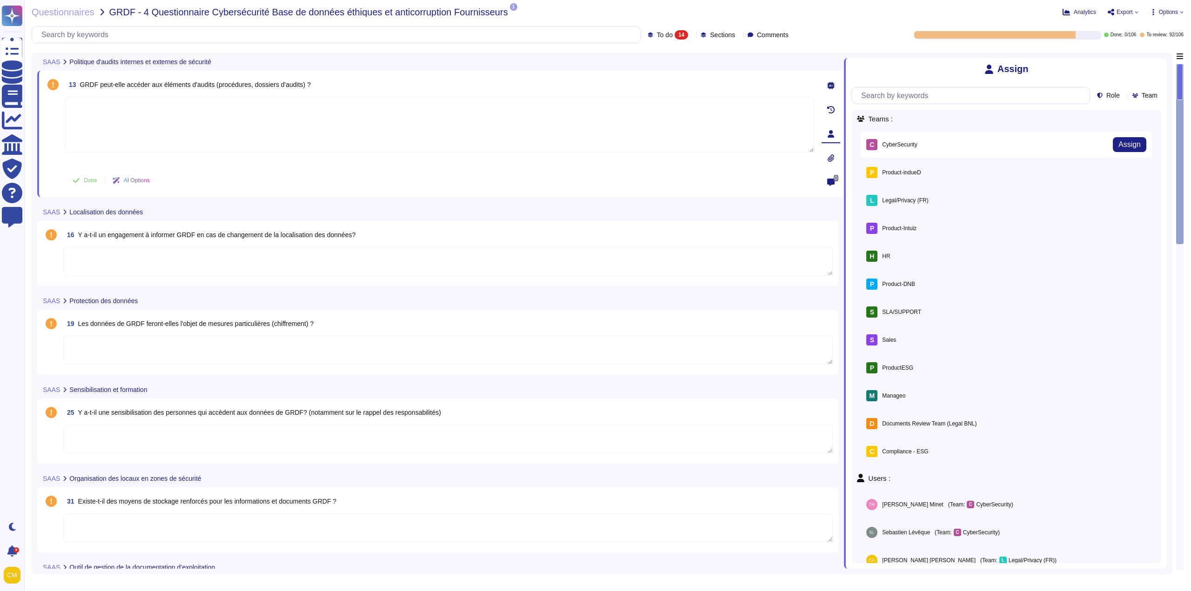
click at [944, 143] on div "C CyberSecurity Assign" at bounding box center [1005, 145] width 291 height 26
click at [1123, 148] on span "Assign" at bounding box center [1129, 144] width 22 height 7
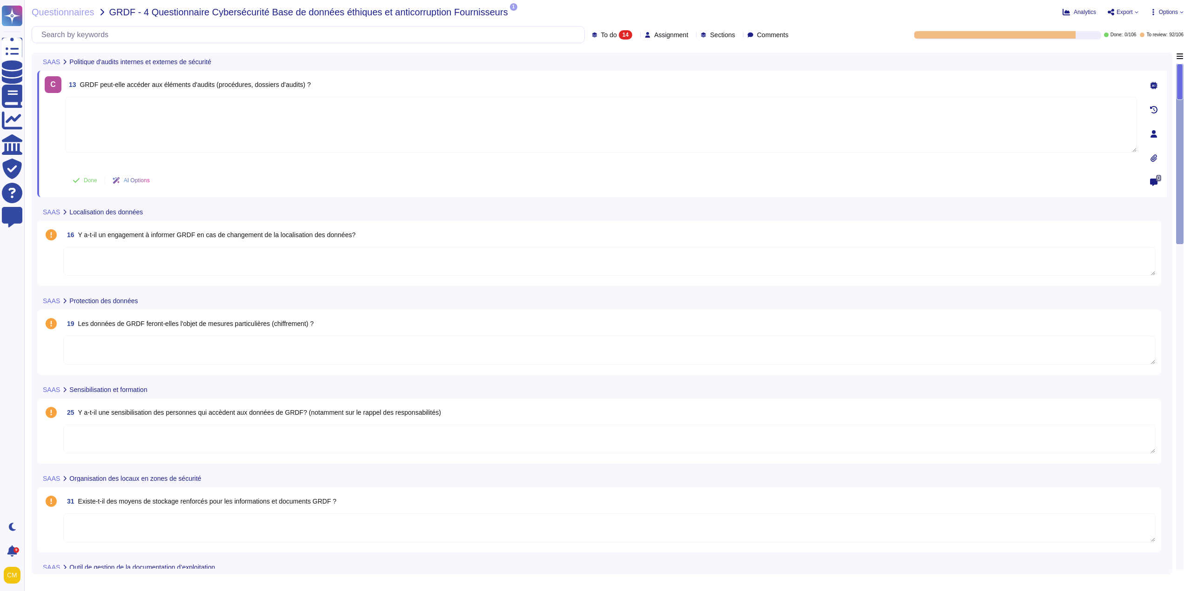
click at [633, 237] on div "16 Y a-t-il un engagement à informer GRDF en cas de changement de la localisati…" at bounding box center [609, 234] width 1092 height 17
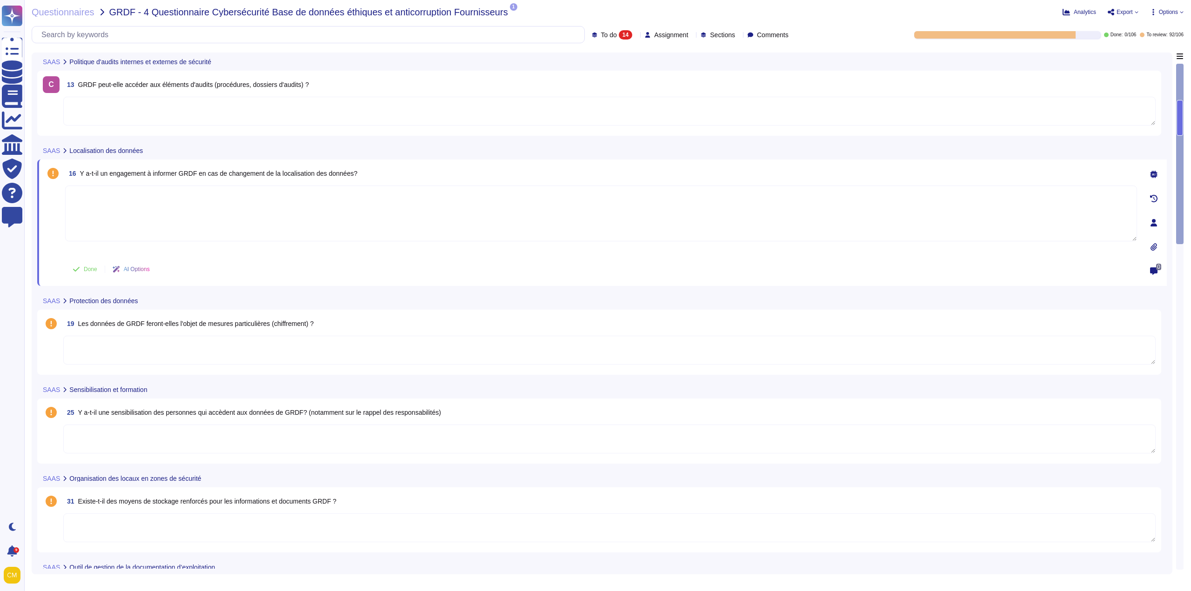
click at [1150, 224] on icon at bounding box center [1153, 222] width 7 height 7
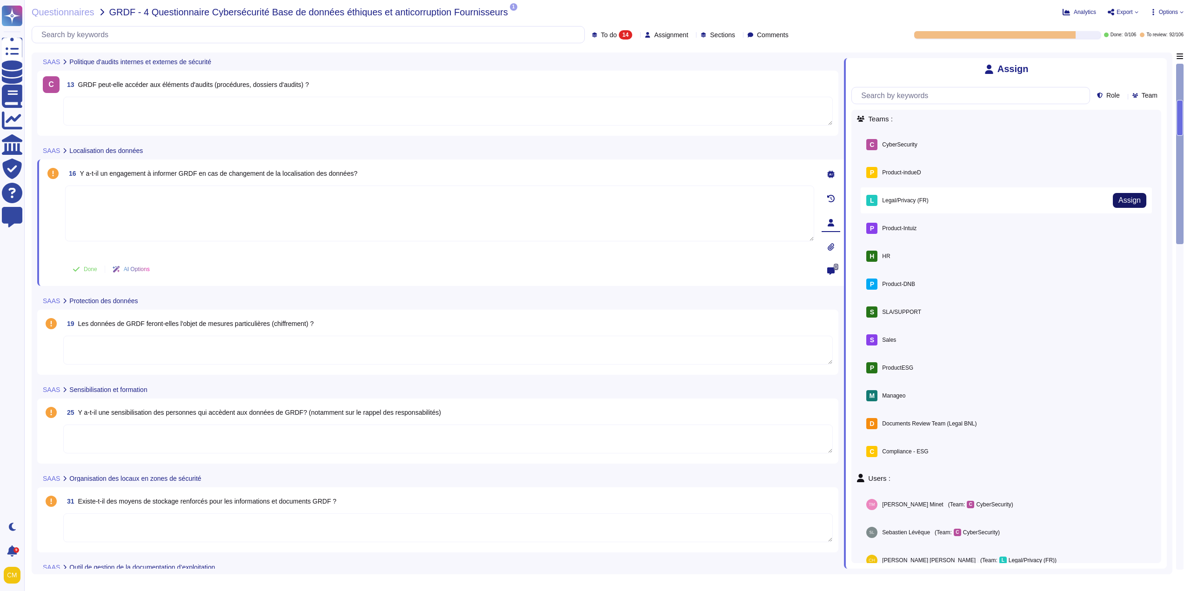
click at [1118, 199] on span "Assign" at bounding box center [1129, 200] width 22 height 7
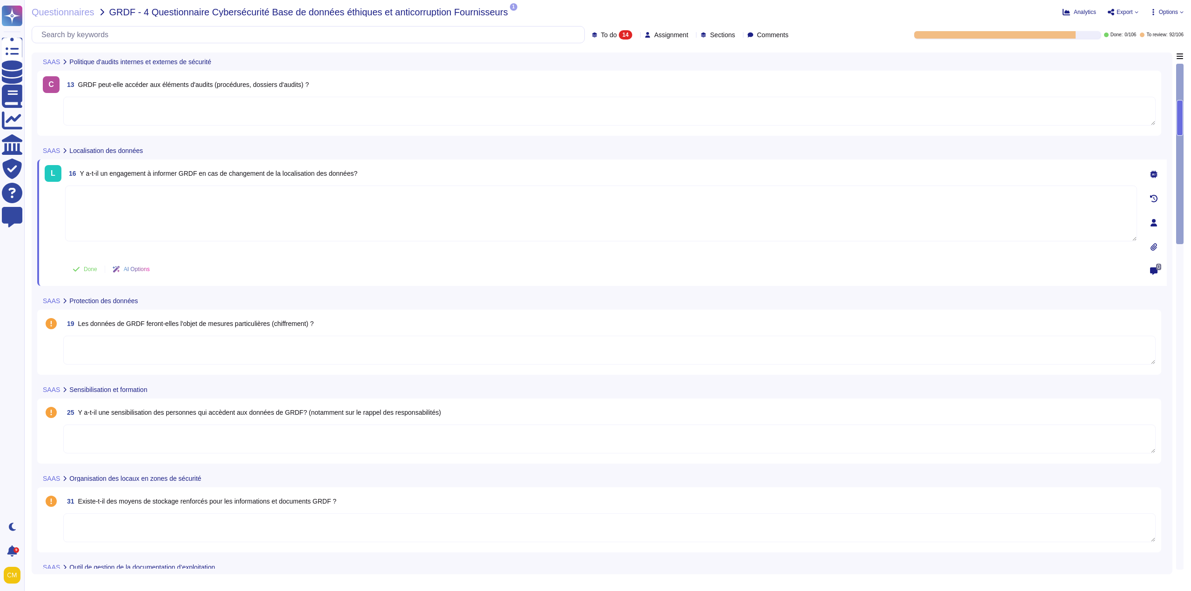
click at [386, 313] on div "19 Les données de GRDF feront-elles l'objet de mesures particulières (chiffreme…" at bounding box center [599, 342] width 1124 height 65
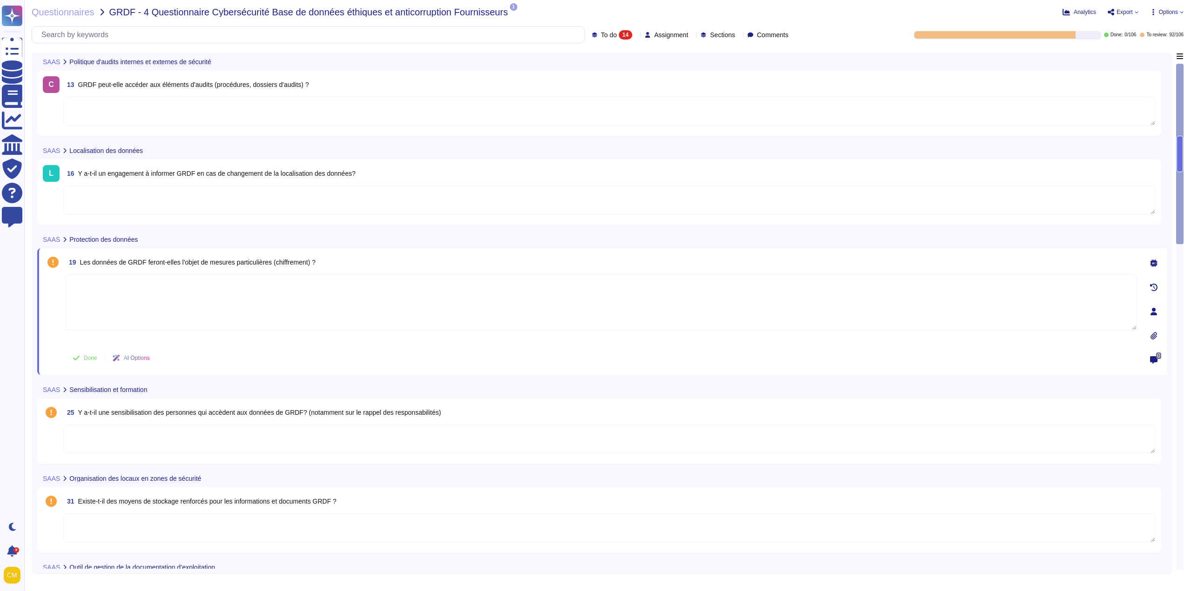
click at [1153, 314] on icon at bounding box center [1153, 311] width 7 height 7
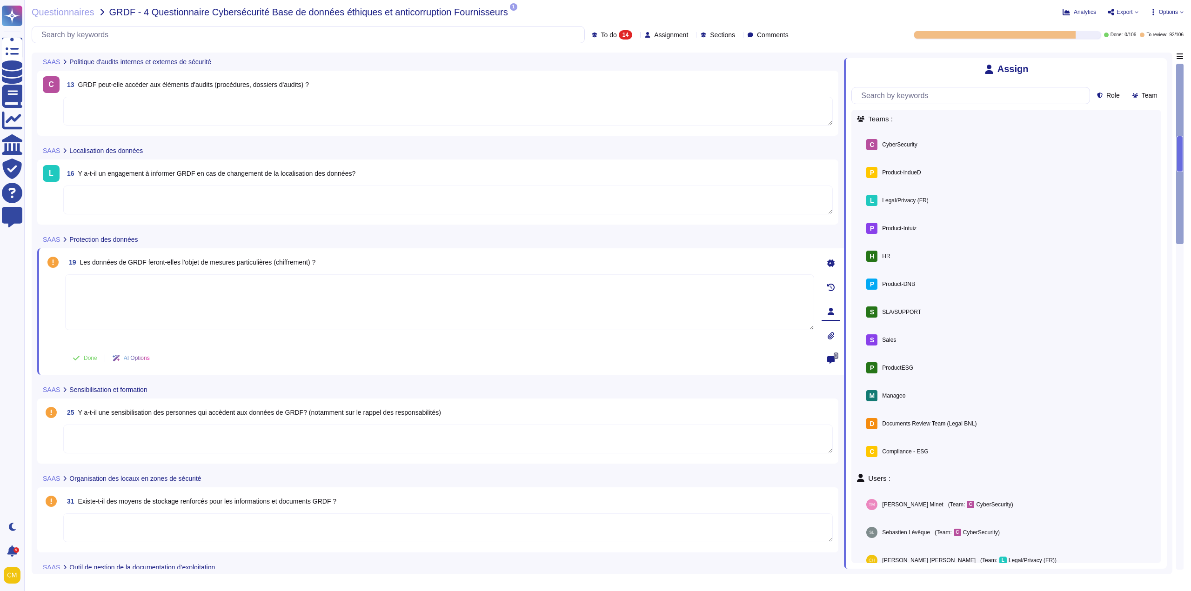
click at [0, 0] on span "Assign" at bounding box center [0, 0] width 0 height 0
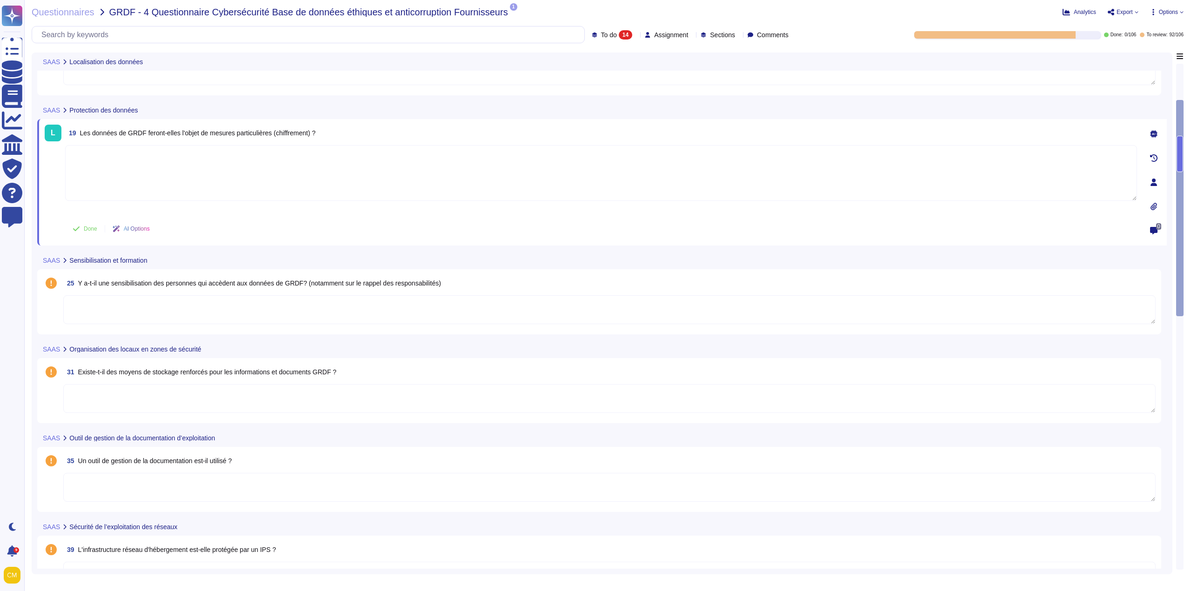
scroll to position [140, 0]
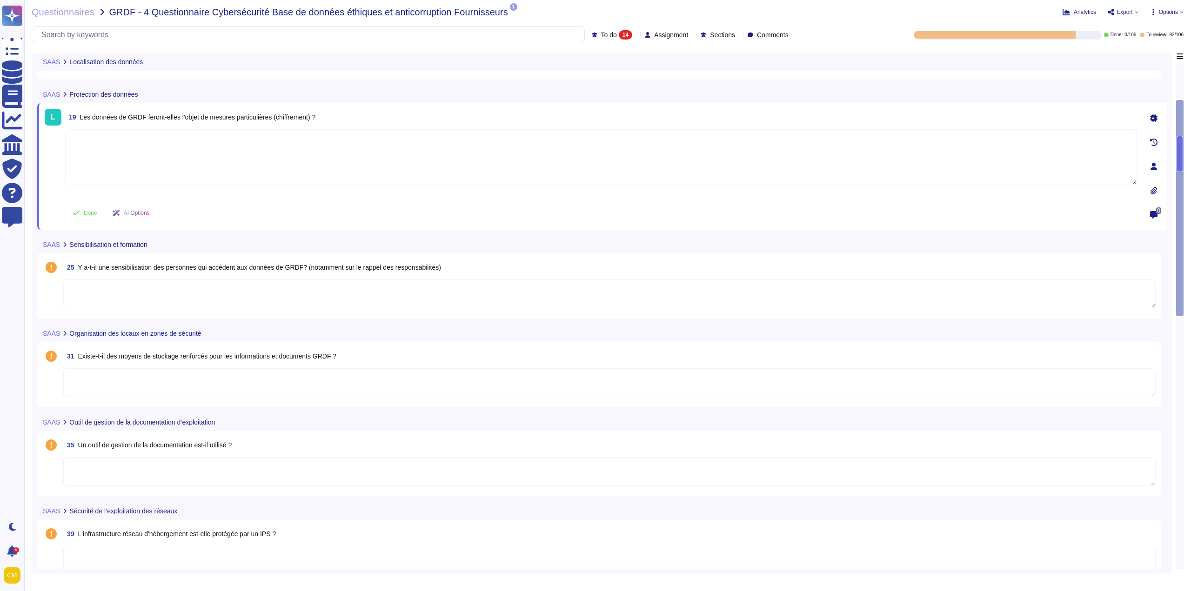
click at [563, 261] on div "25 Y a-t-il une sensibilisation des personnes qui accèdent aux données de GRDF?…" at bounding box center [609, 267] width 1092 height 17
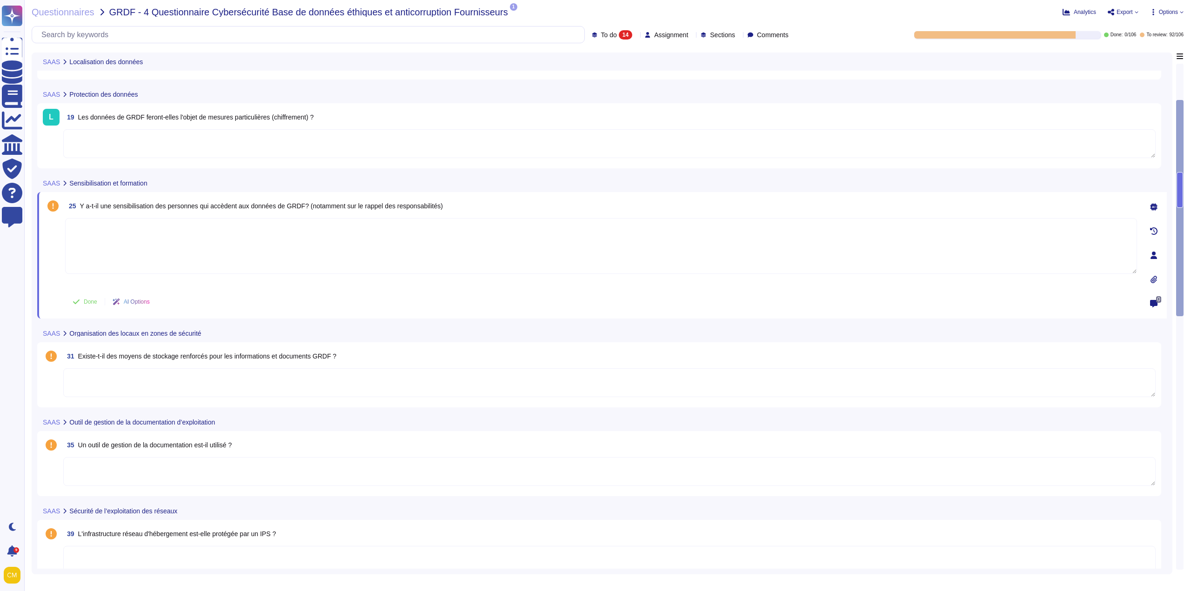
click at [1157, 256] on div at bounding box center [1153, 255] width 19 height 19
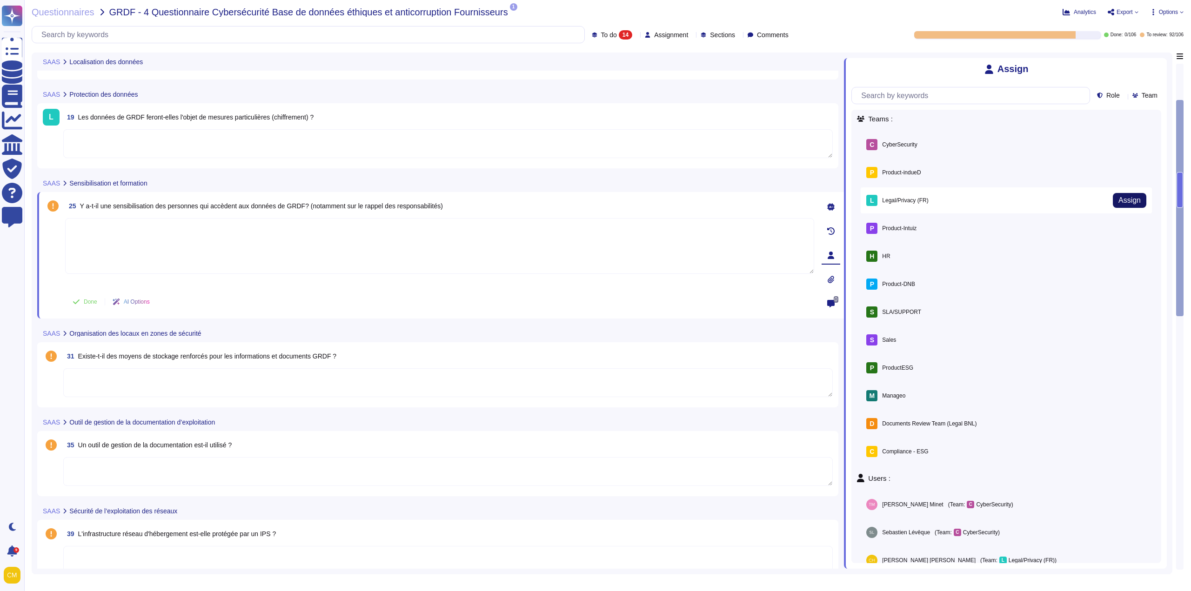
click at [1118, 203] on span "Assign" at bounding box center [1129, 200] width 22 height 7
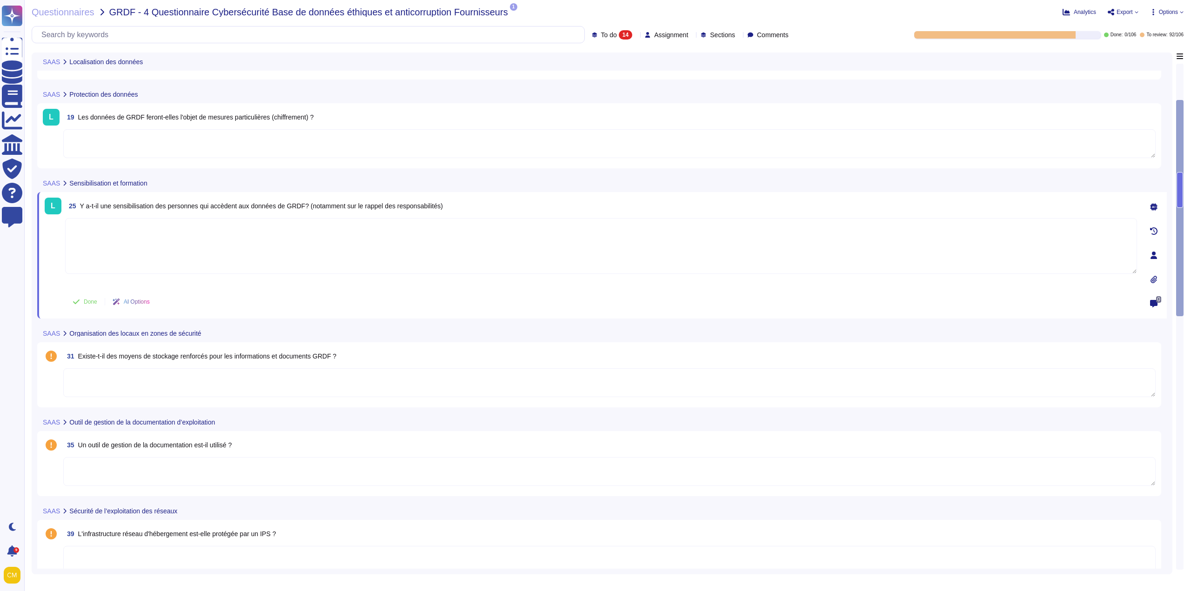
click at [458, 352] on div "31 Existe-t-il des moyens de stockage renforcés pour les informations et docume…" at bounding box center [609, 356] width 1092 height 17
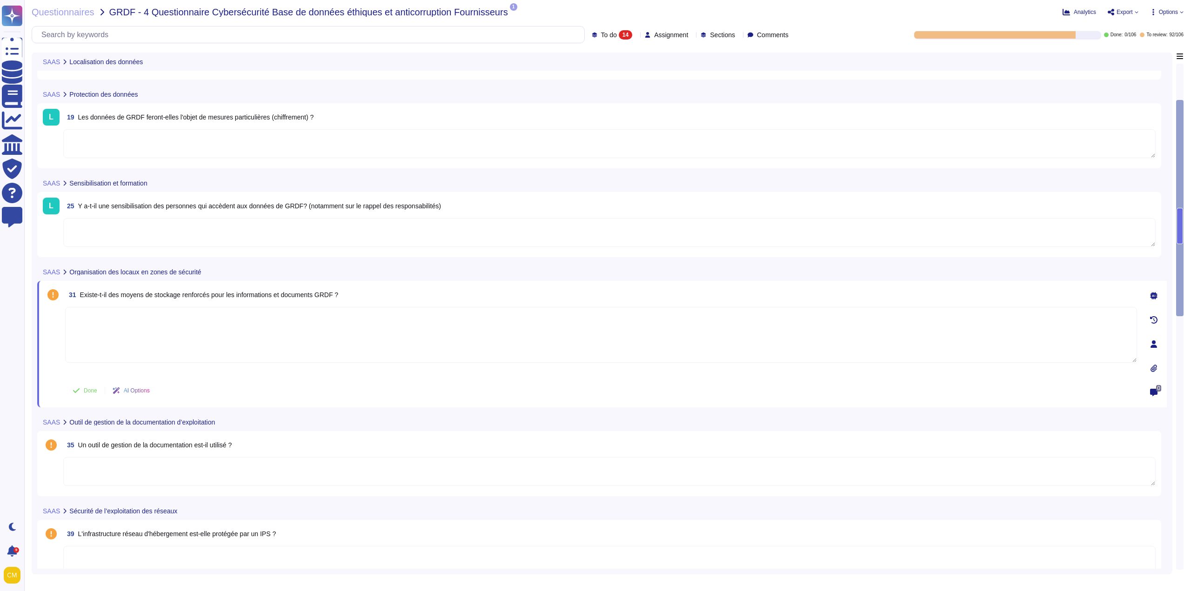
click at [1149, 340] on div at bounding box center [1153, 344] width 19 height 19
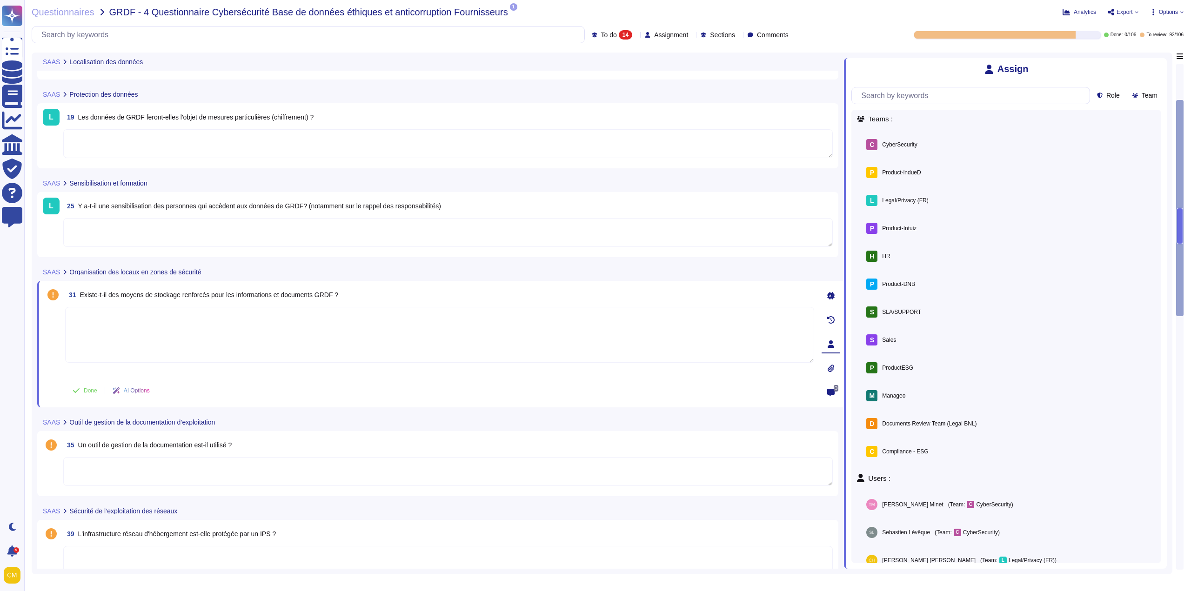
click at [276, 435] on div "35 Un outil de gestion de la documentation est-il utilisé ?" at bounding box center [437, 463] width 801 height 65
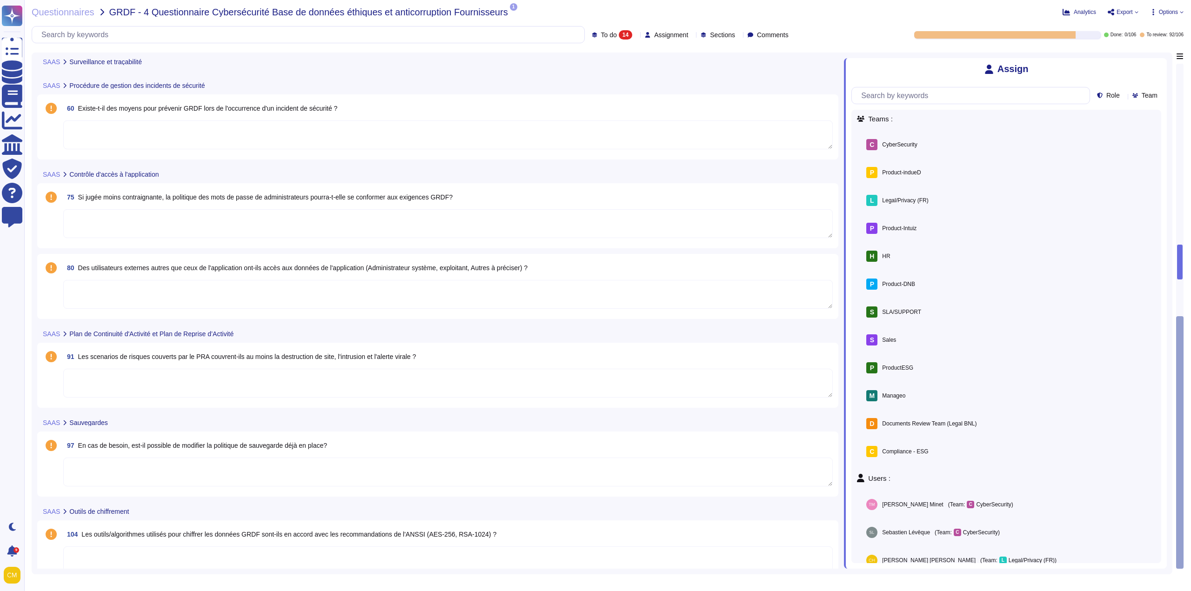
scroll to position [729, 0]
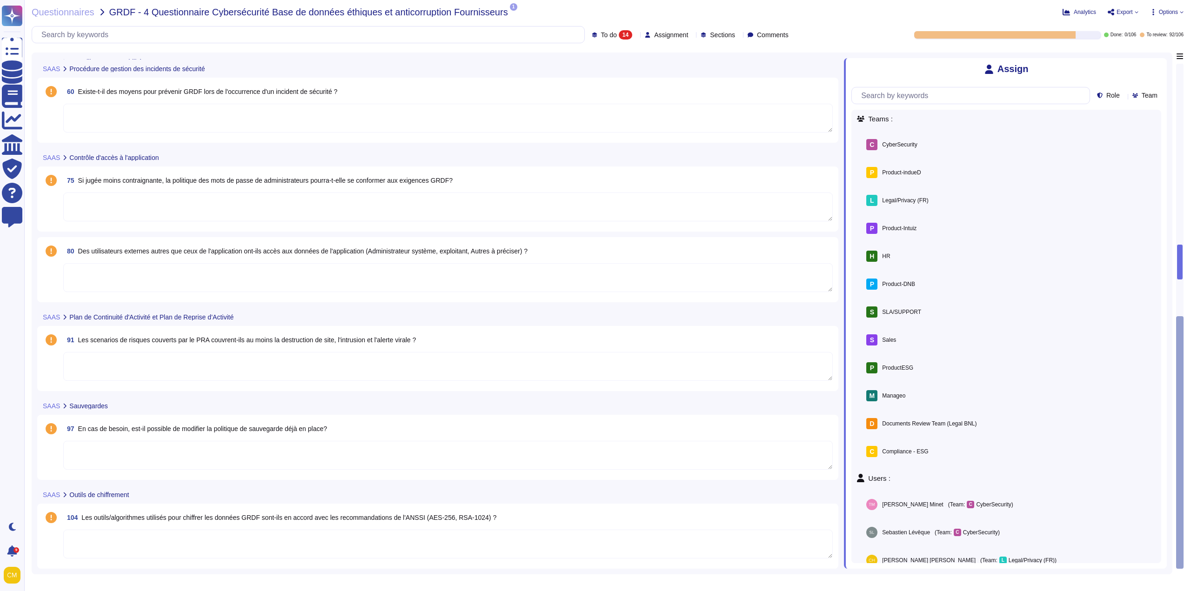
click at [291, 499] on div "SAAS Outils de chiffrement" at bounding box center [375, 495] width 676 height 18
click at [229, 509] on span "104 Les outils/algorithmes utilisés pour chiffrer les données GRDF sont-ils en …" at bounding box center [279, 517] width 433 height 17
click at [418, 492] on div "SAAS Outils de chiffrement" at bounding box center [375, 495] width 676 height 18
drag, startPoint x: 503, startPoint y: 495, endPoint x: 498, endPoint y: 495, distance: 5.6
click at [503, 495] on div "SAAS Outils de chiffrement" at bounding box center [375, 495] width 676 height 18
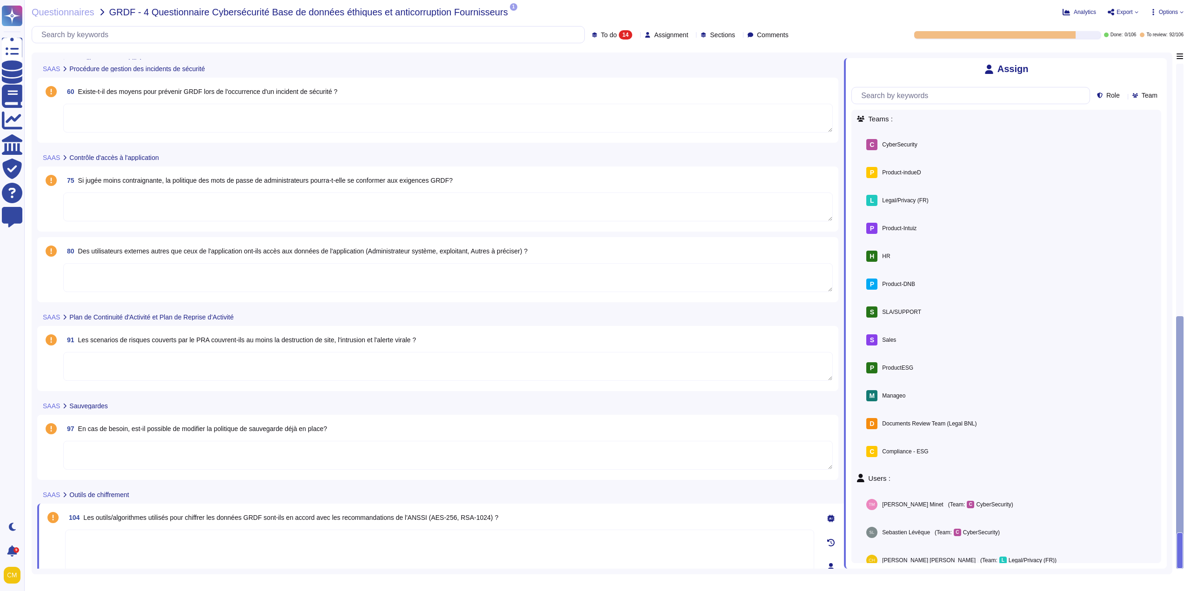
click at [139, 494] on div "SAAS Outils de chiffrement" at bounding box center [375, 495] width 676 height 18
click at [135, 495] on icon at bounding box center [135, 495] width 0 height 0
click at [323, 463] on textarea at bounding box center [447, 455] width 769 height 29
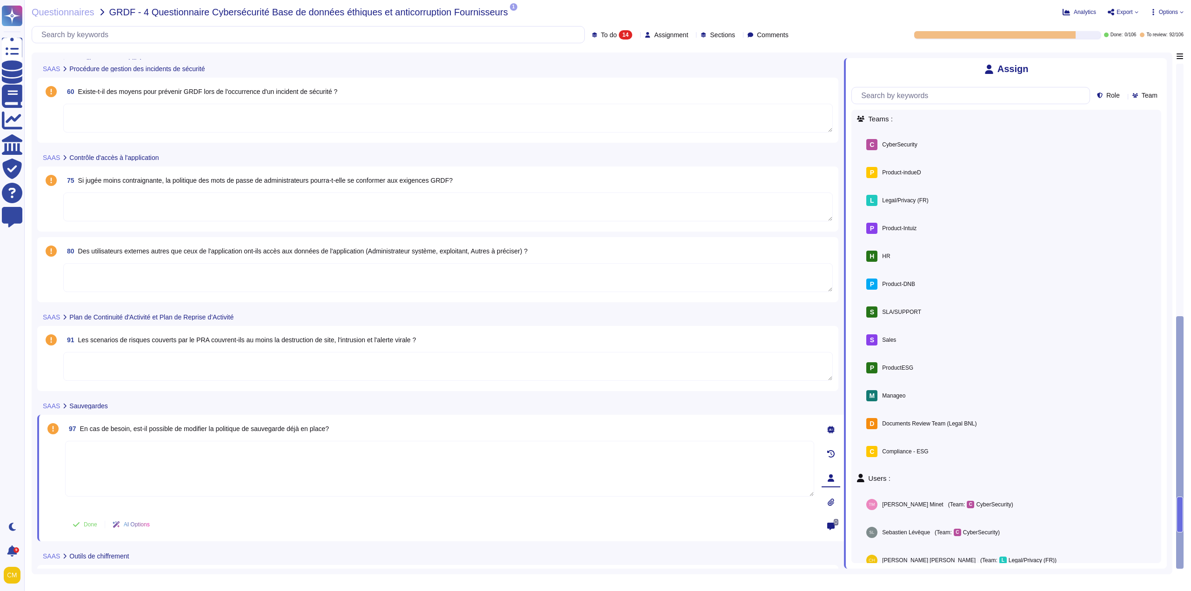
scroll to position [775, 0]
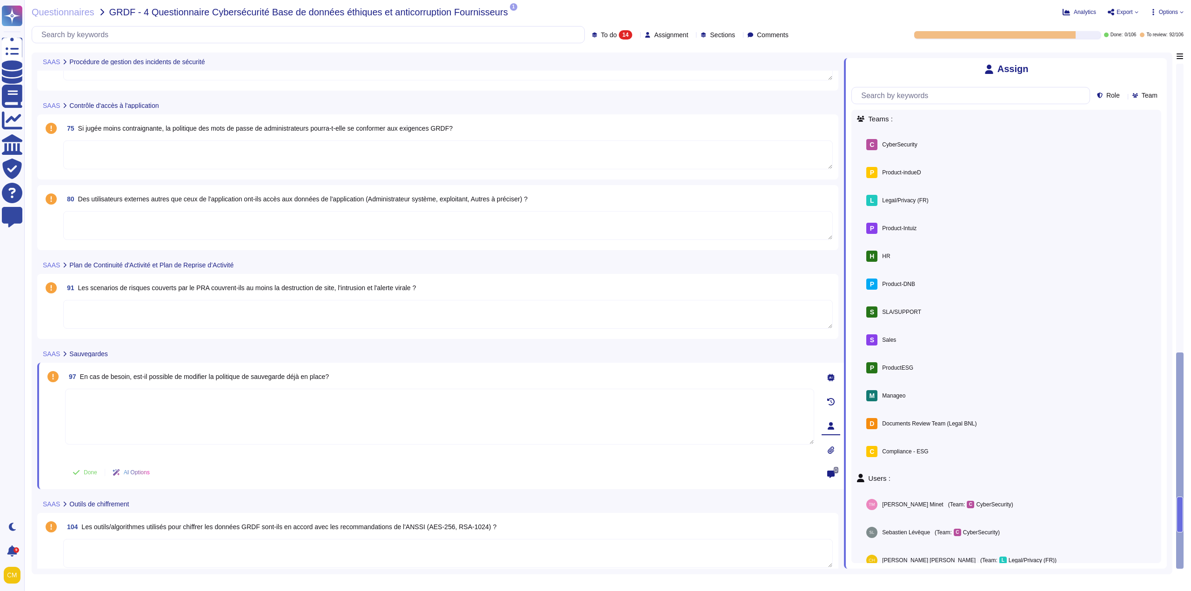
click at [237, 305] on textarea at bounding box center [447, 314] width 769 height 29
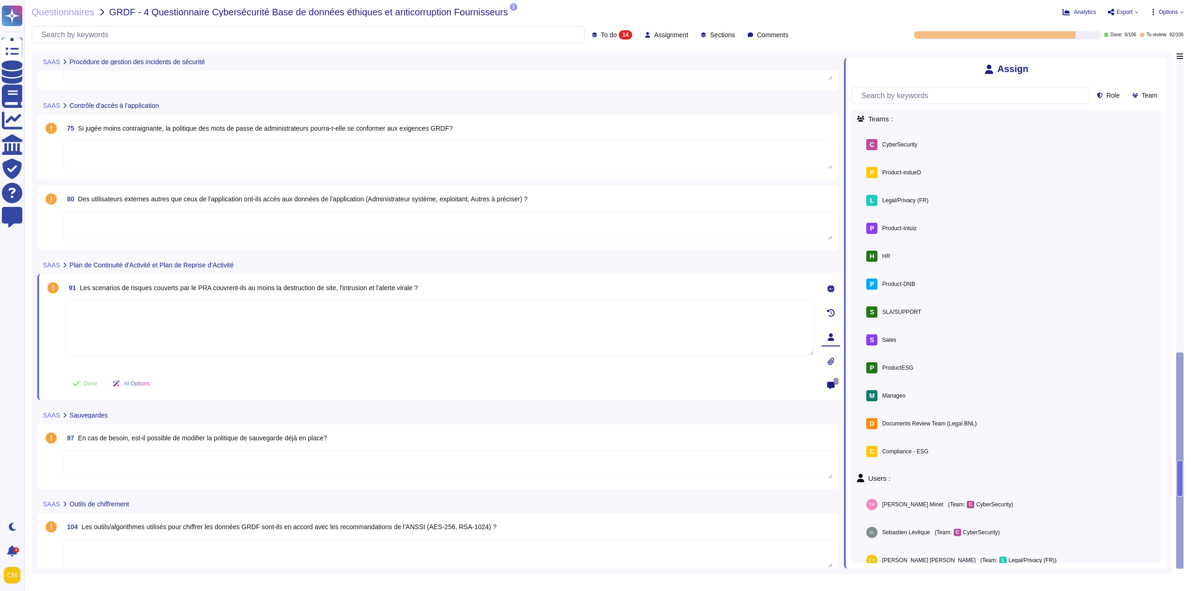
click at [144, 191] on span "80 Des utilisateurs externes autres que ceux de l'application ont-ils accès aux…" at bounding box center [295, 199] width 464 height 17
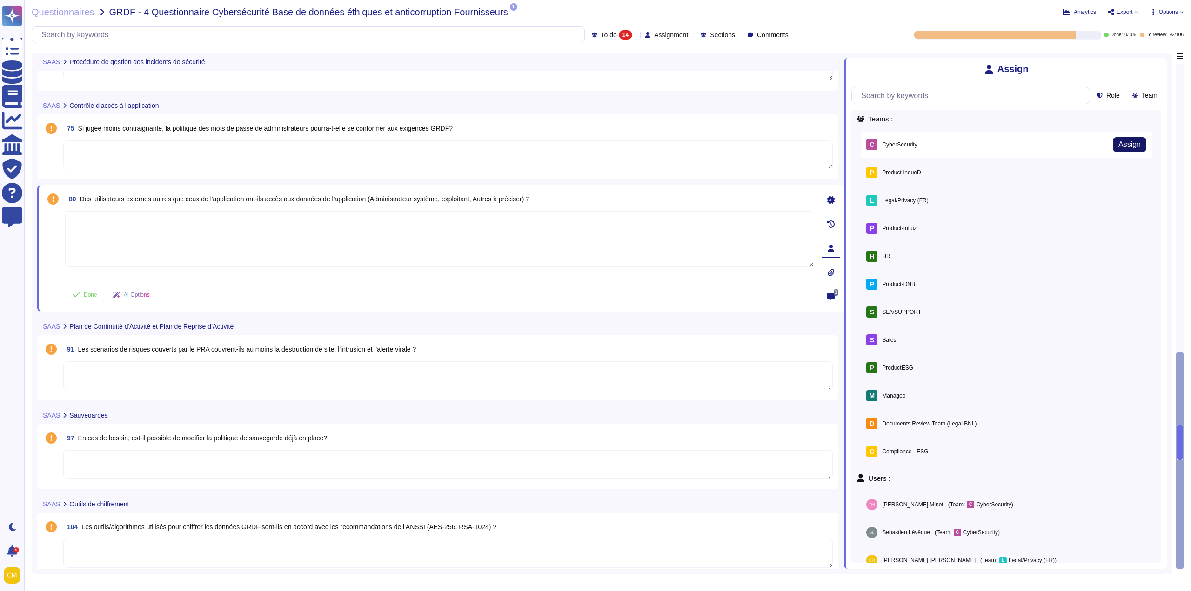
click at [1131, 142] on span "Assign" at bounding box center [1129, 144] width 22 height 7
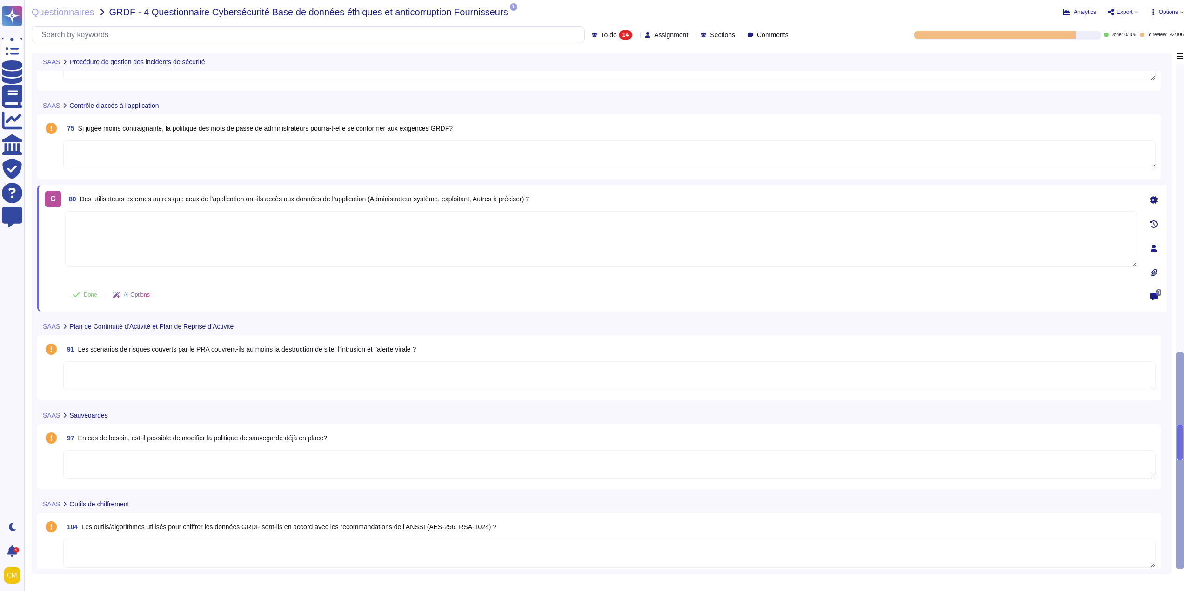
click at [469, 162] on textarea at bounding box center [609, 154] width 1092 height 29
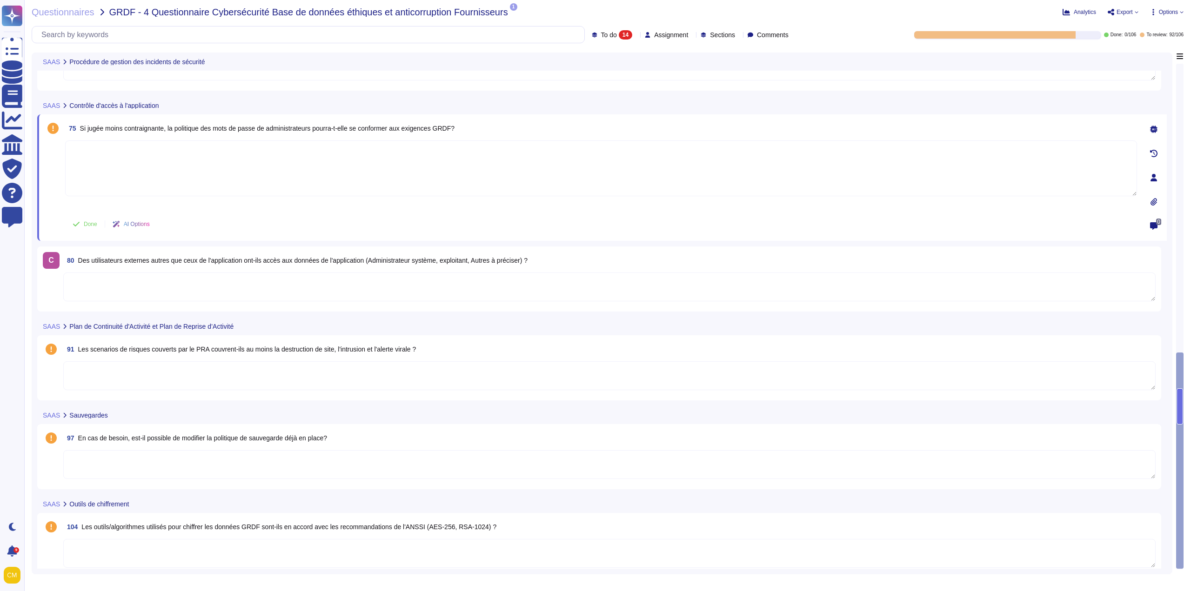
click at [1153, 174] on icon at bounding box center [1153, 177] width 7 height 7
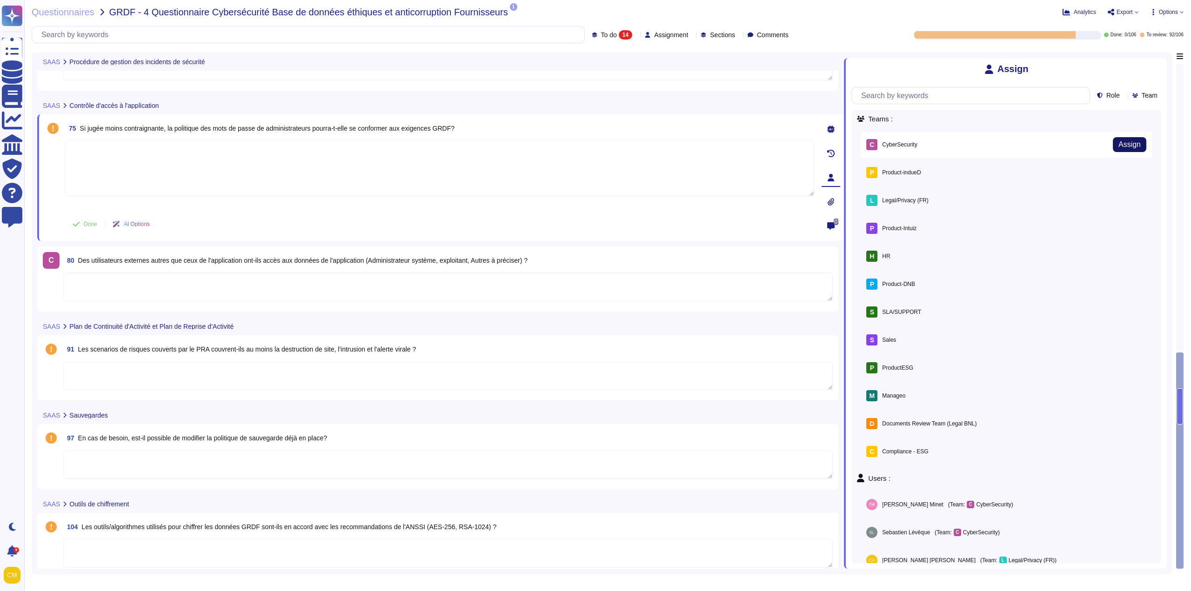
click at [1112, 145] on button "Assign" at bounding box center [1128, 144] width 33 height 15
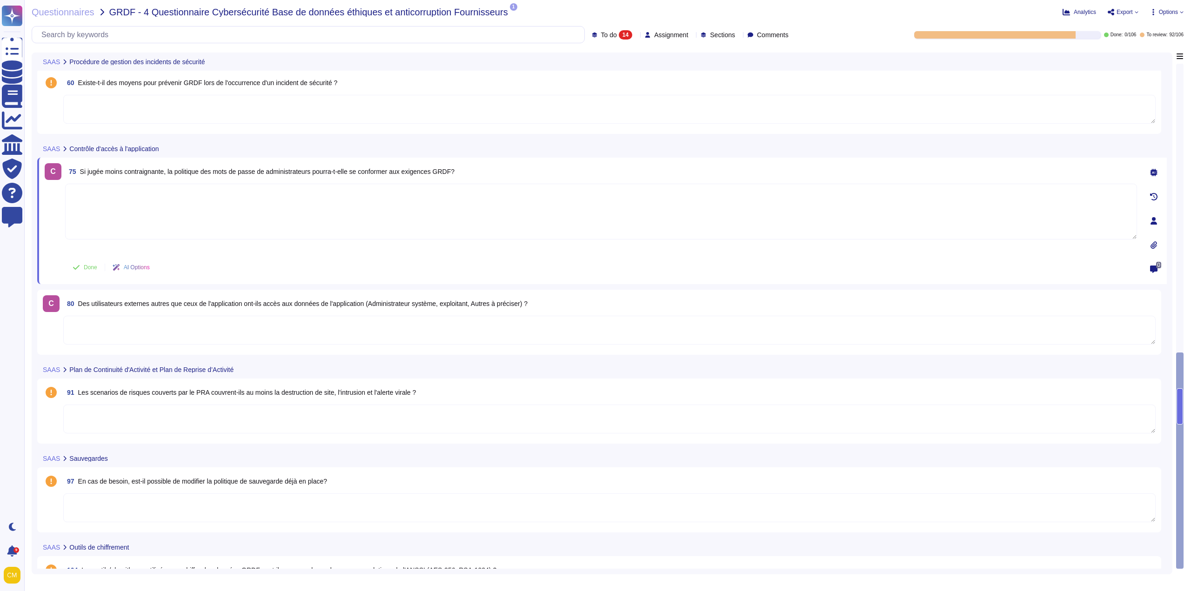
scroll to position [729, 0]
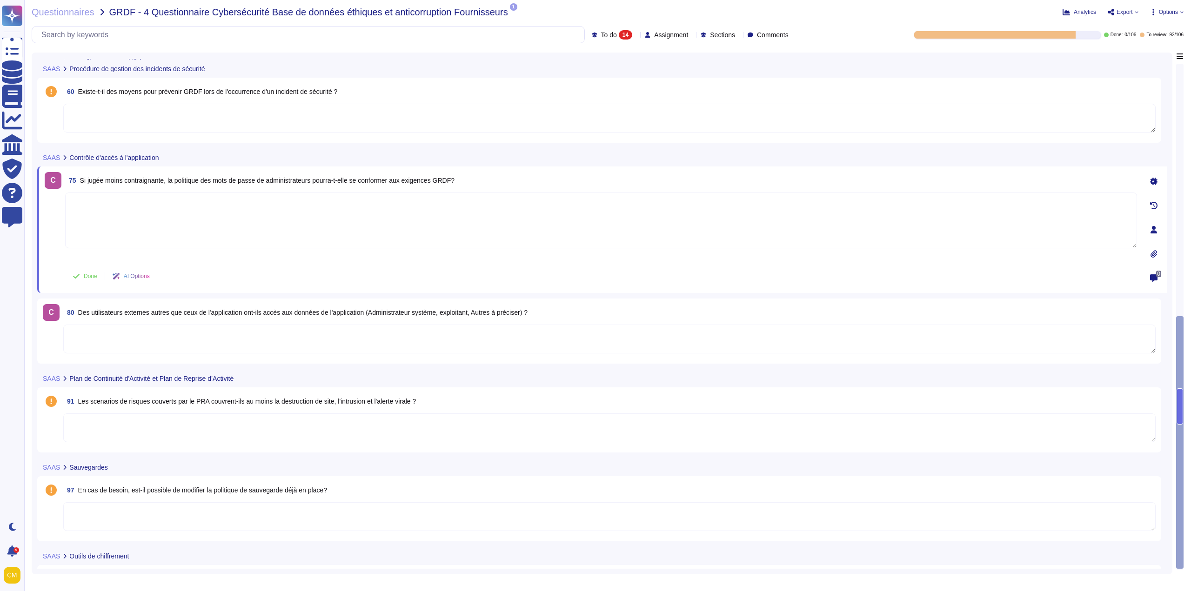
click at [346, 110] on textarea at bounding box center [609, 118] width 1092 height 29
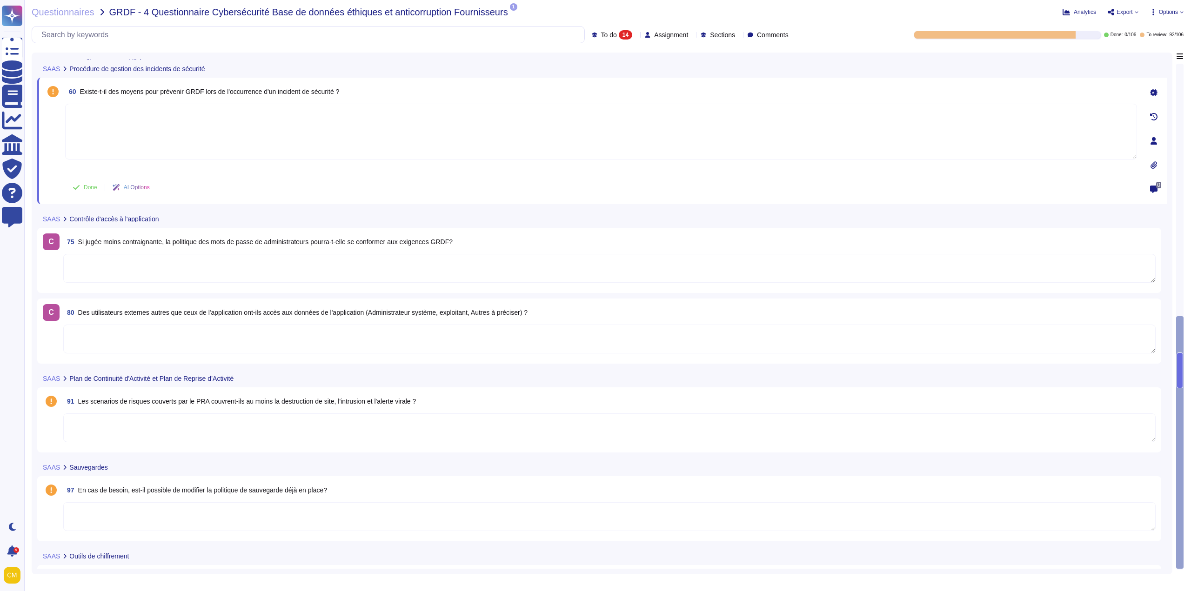
click at [1155, 139] on icon at bounding box center [1153, 140] width 7 height 7
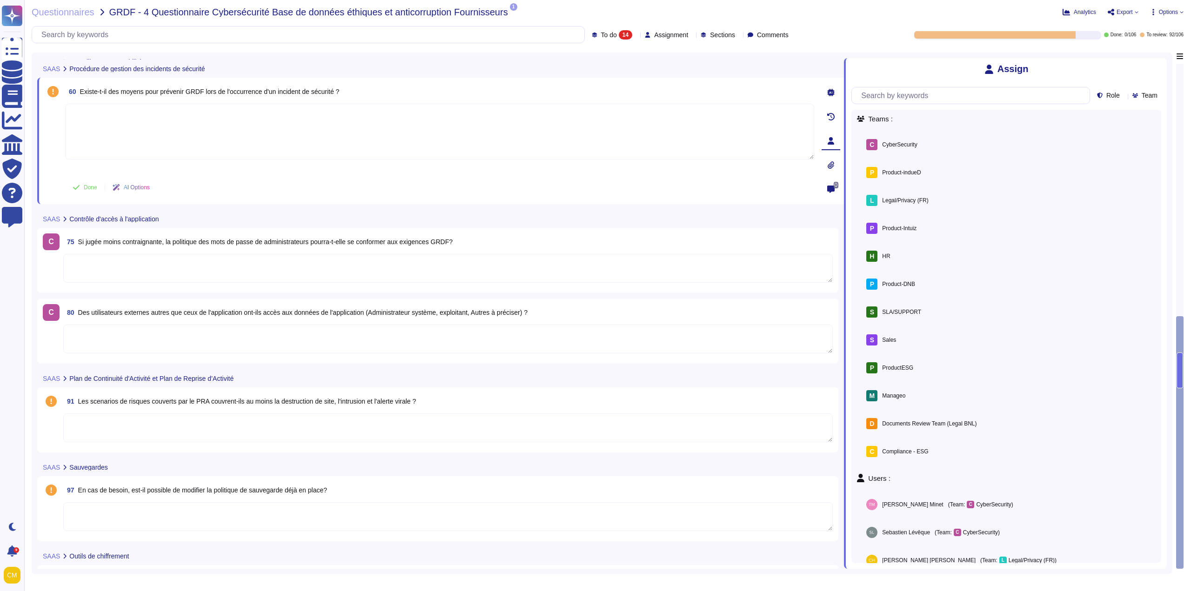
click at [0, 0] on span "Assign" at bounding box center [0, 0] width 0 height 0
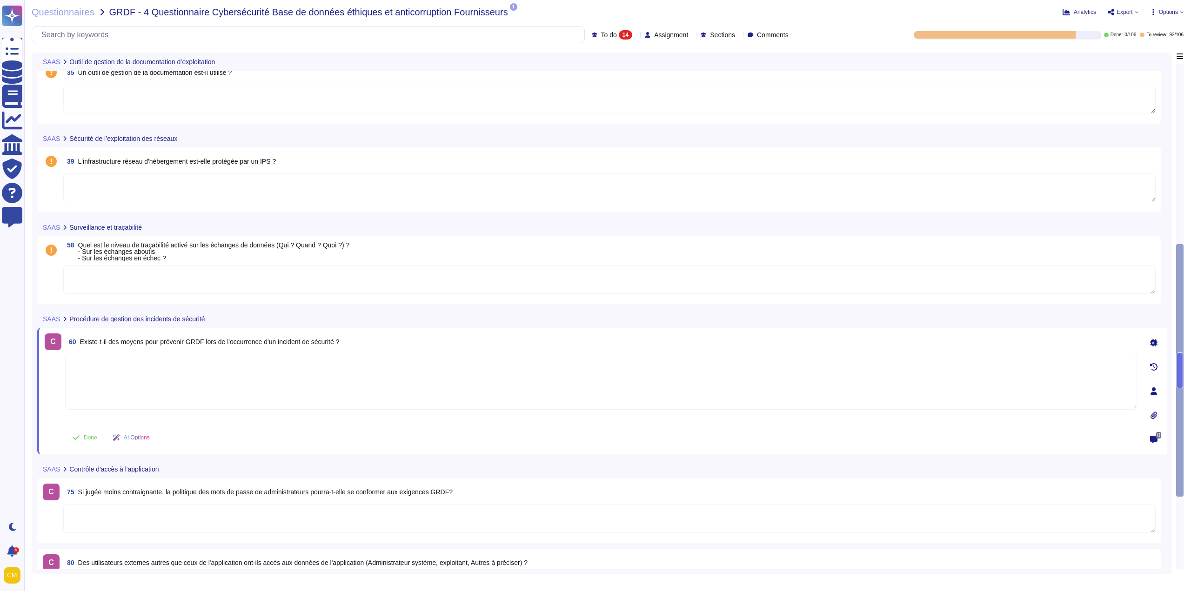
scroll to position [295, 0]
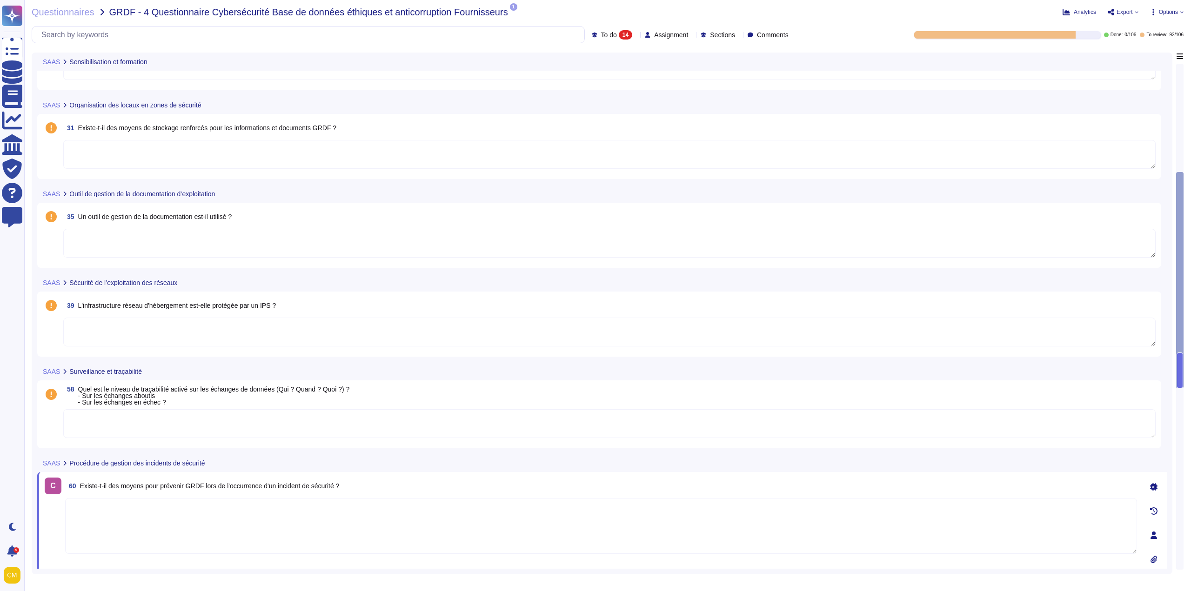
click at [419, 326] on textarea at bounding box center [609, 332] width 1092 height 29
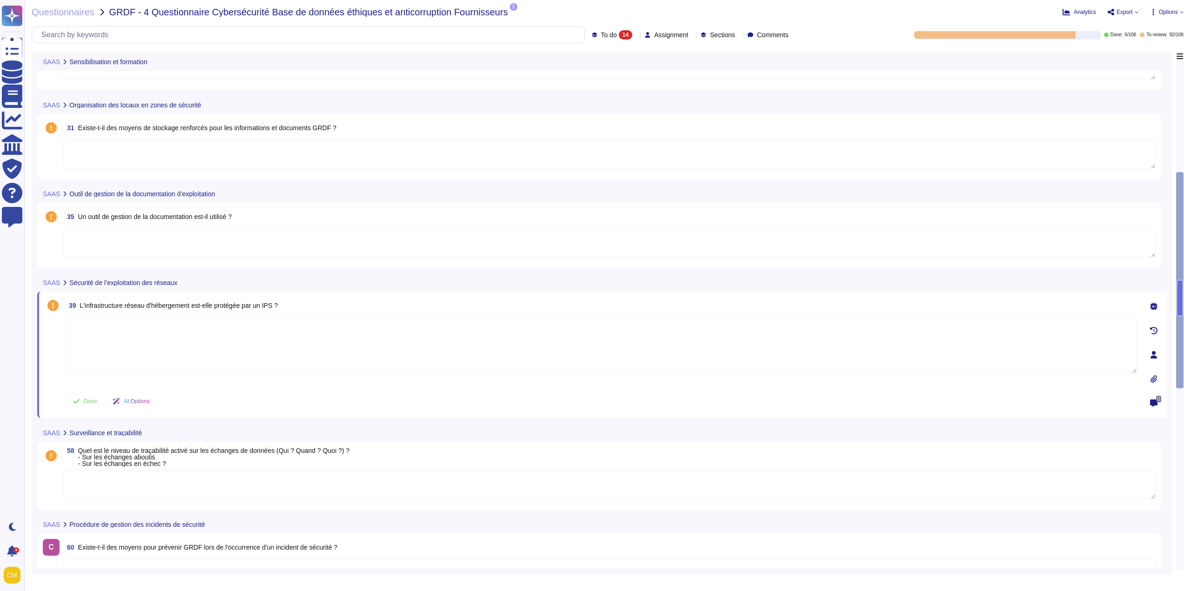
click at [1154, 351] on div at bounding box center [1153, 355] width 19 height 19
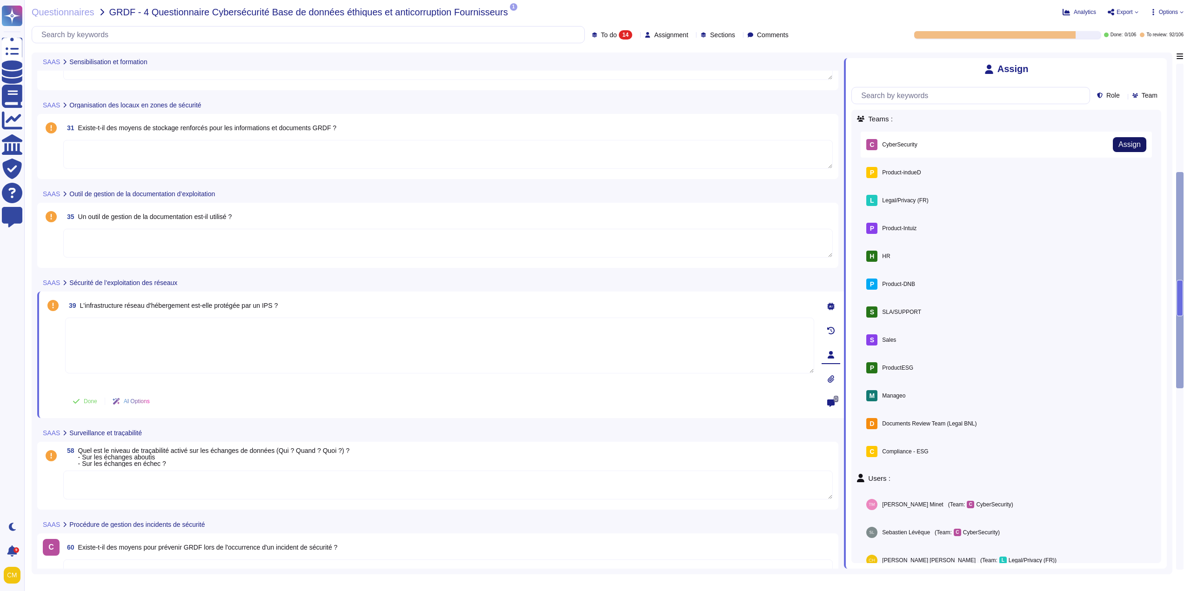
click at [1120, 148] on span "Assign" at bounding box center [1129, 144] width 22 height 7
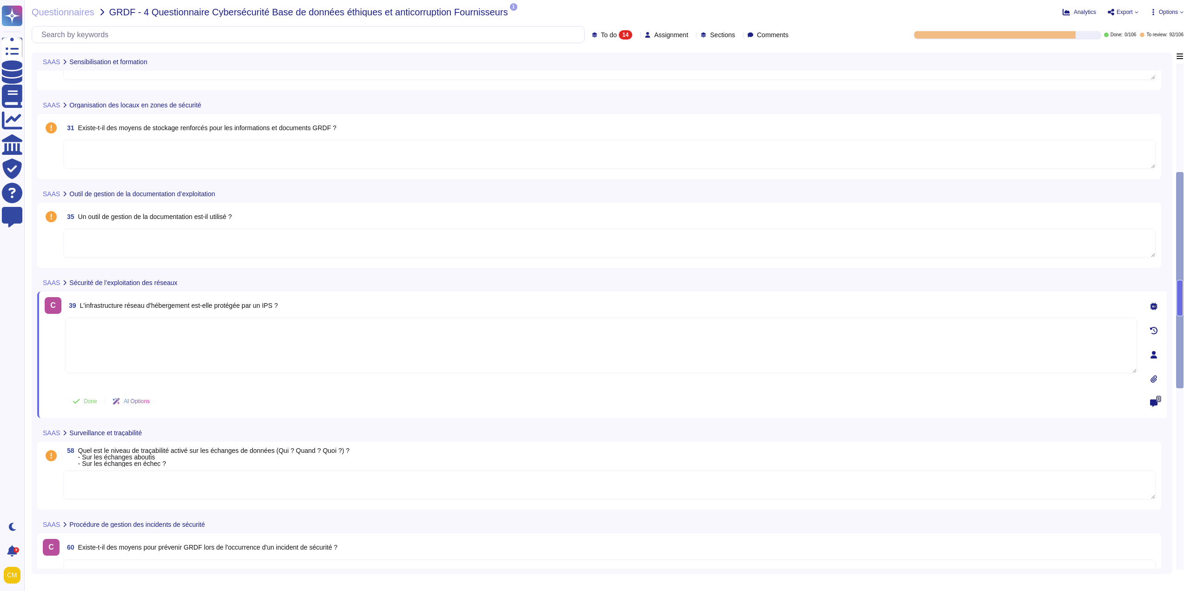
click at [424, 478] on textarea at bounding box center [609, 485] width 1092 height 29
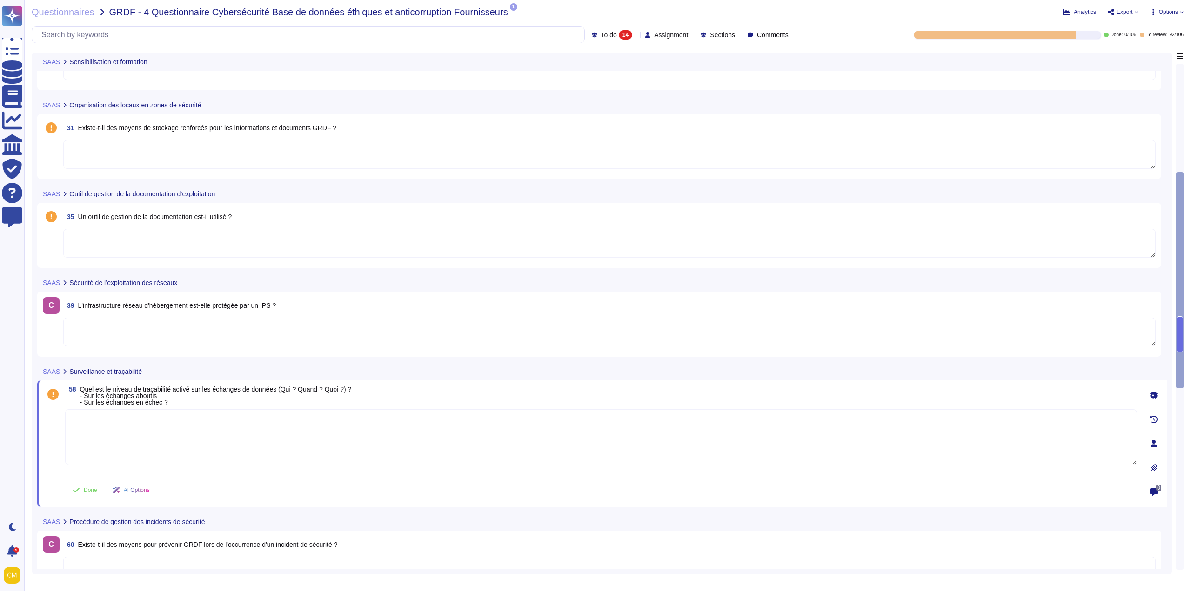
click at [1151, 440] on icon at bounding box center [1153, 443] width 7 height 7
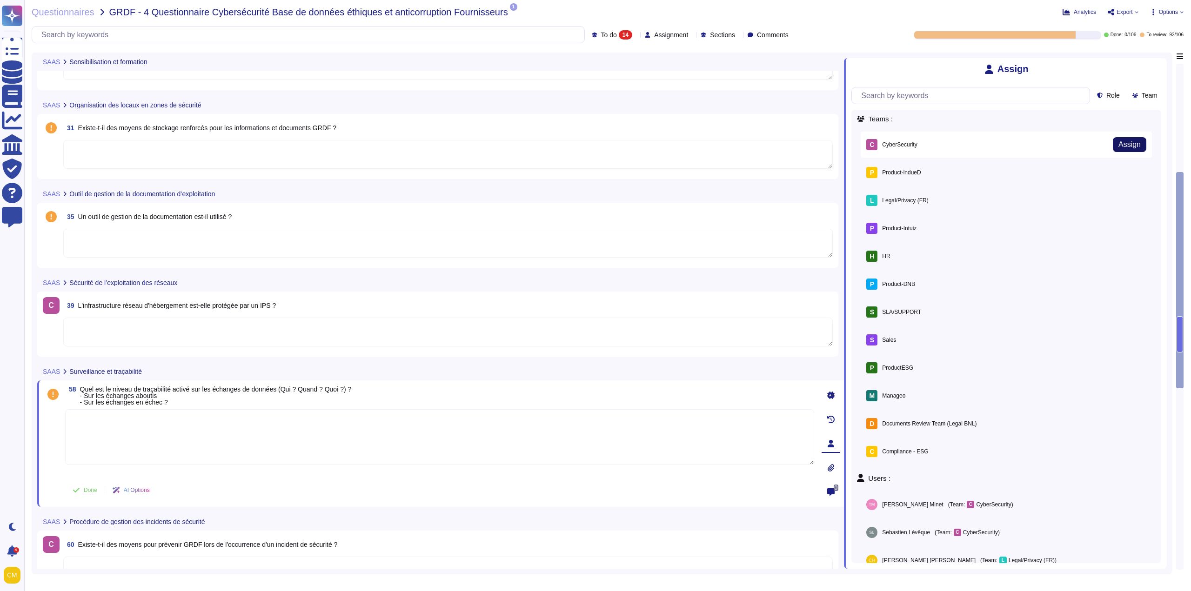
click at [1123, 146] on span "Assign" at bounding box center [1129, 144] width 22 height 7
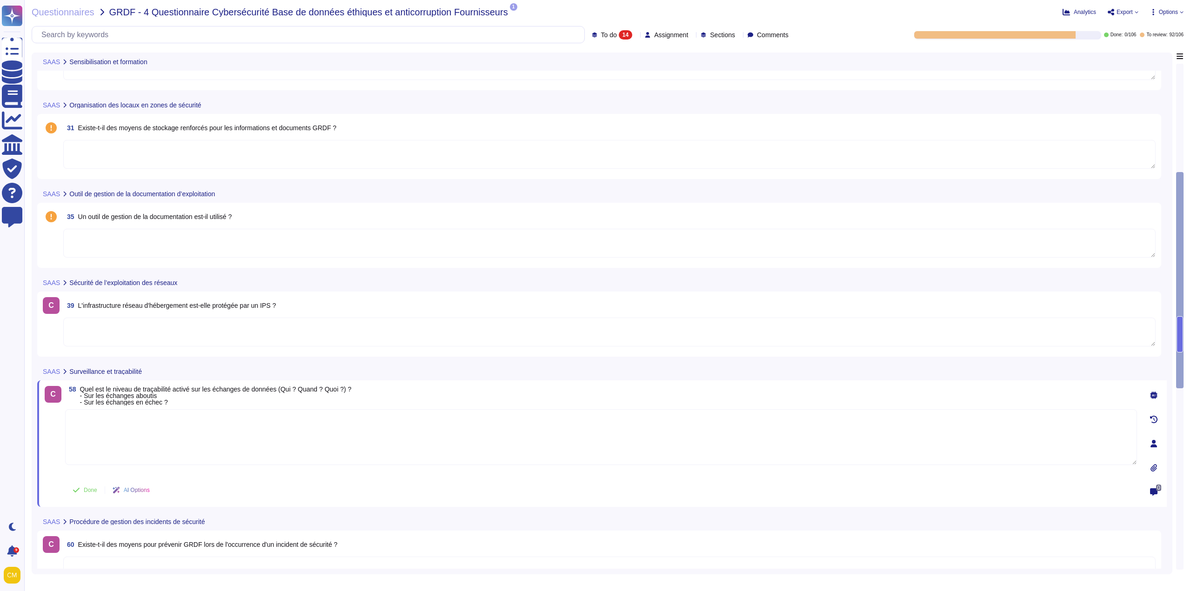
click at [370, 241] on textarea at bounding box center [609, 243] width 1092 height 29
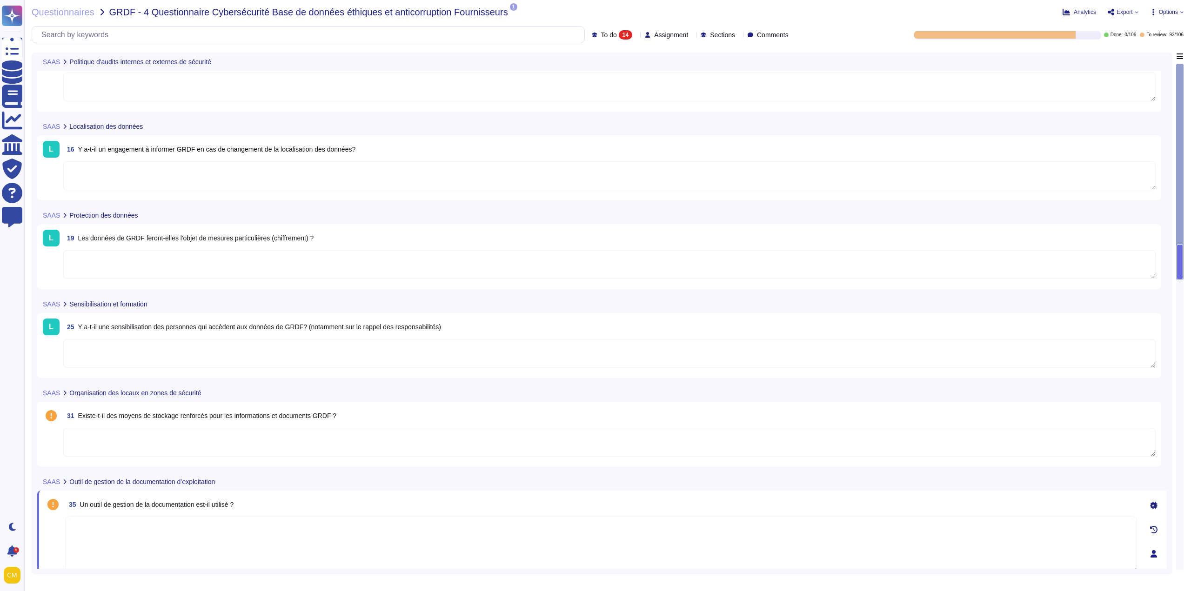
scroll to position [0, 0]
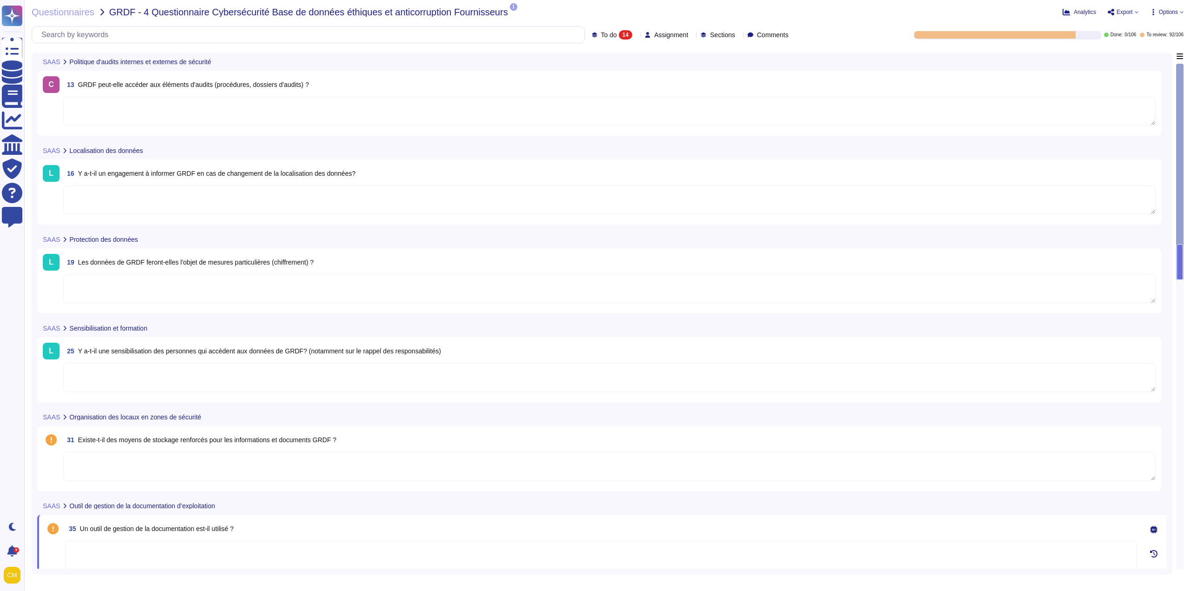
click at [619, 37] on div "14" at bounding box center [625, 34] width 13 height 9
click at [619, 74] on div "To do 14" at bounding box center [621, 82] width 83 height 21
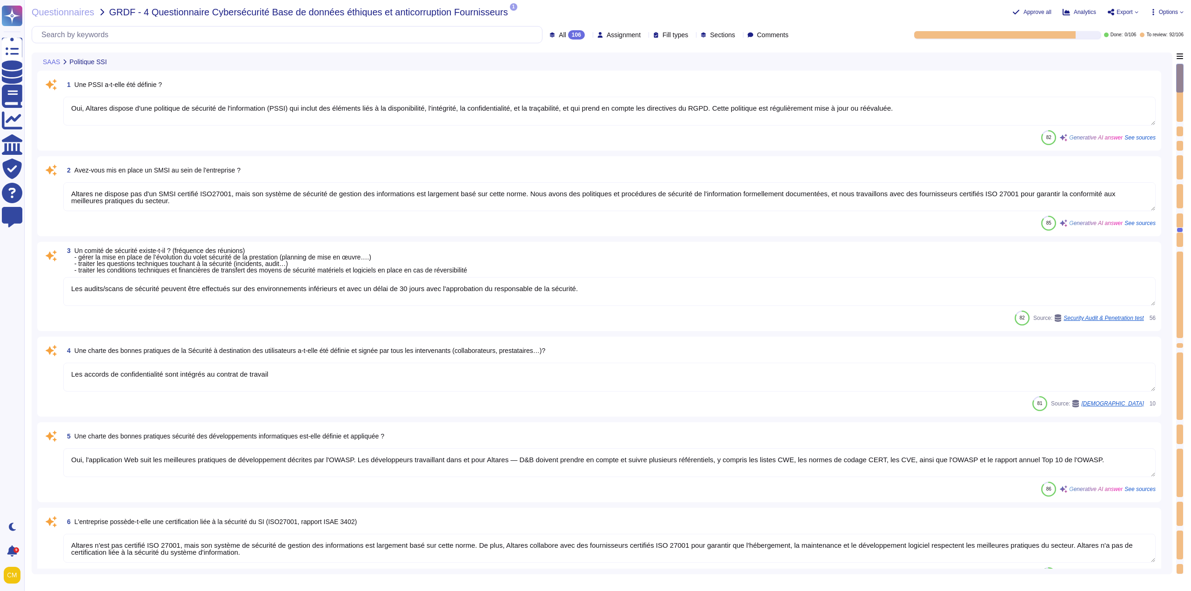
type textarea "Des audits réguliers sont effectués, mais les résultats ne sont pas communicabl…"
type textarea "Un examen des droits d'accès au système d'information, qui inclut la gestion de…"
type textarea "Oui, l'application Web suit les meilleures pratiques de développement décrites …"
type textarea "Altares n'est pas certifié ISO 27001, mais son système de sécurité de gestion d…"
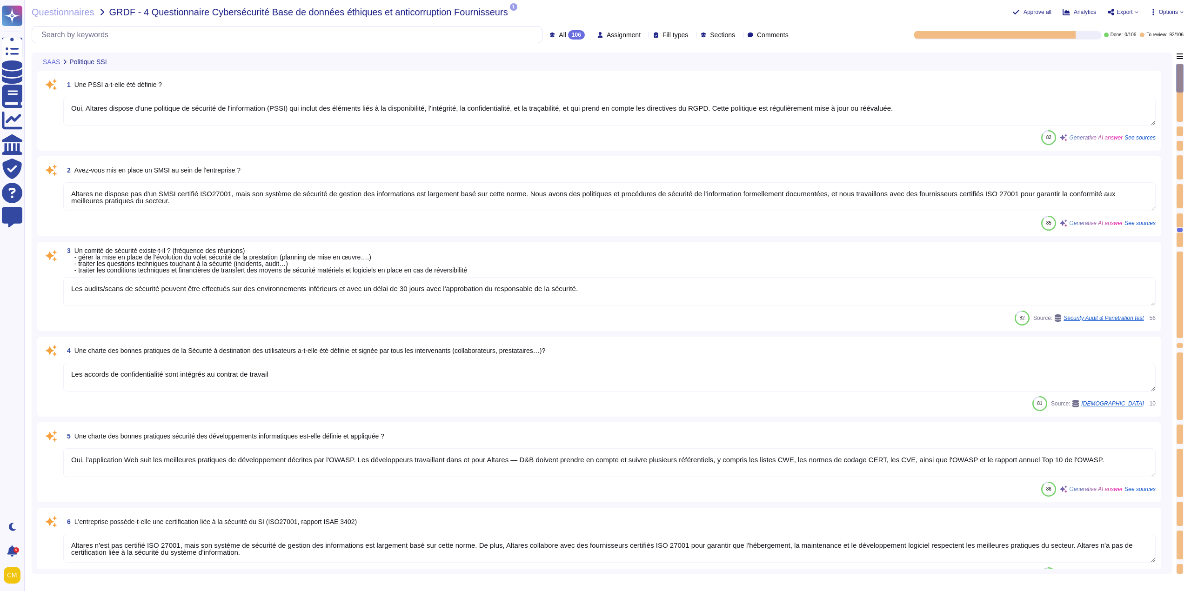
type textarea "Oui, Altares dispose d'une politique de sécurité de l'information (PSSI) qui in…"
type textarea "Altares ne dispose pas d'un SMSI certifié ISO27001, mais son système de sécurit…"
type textarea "Les audits/scans de sécurité peuvent être effectués sur des environnements infé…"
type textarea "Les accords de confidentialité sont intégrés au contrat de travail"
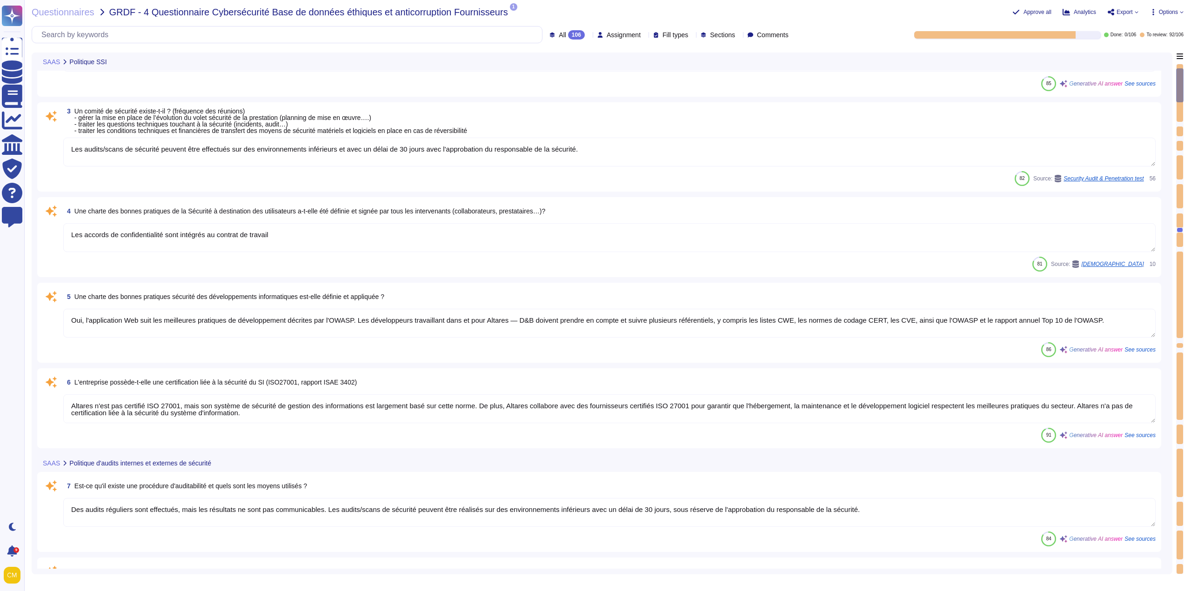
type textarea "Des audits réguliers sont effectués, mais les résultats ne sont pas communicabl…"
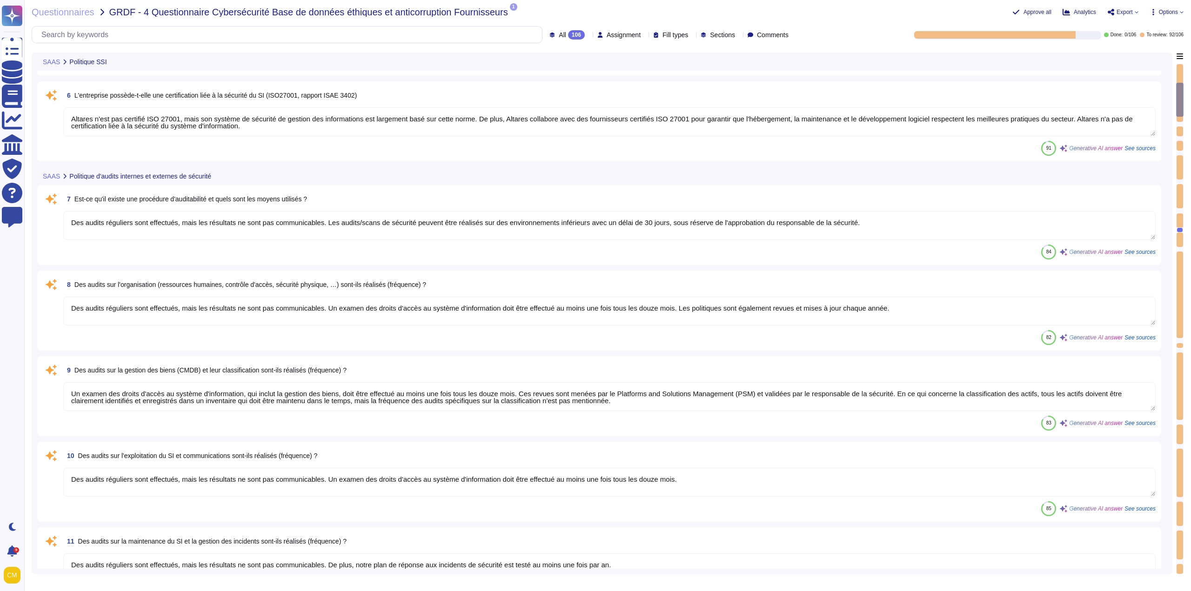
type textarea "Des audits réguliers sont effectués, mais les résultats ne sont pas communicabl…"
type textarea "Oui, il est possible de réaliser des audits de sécurité, y compris des tests d'…"
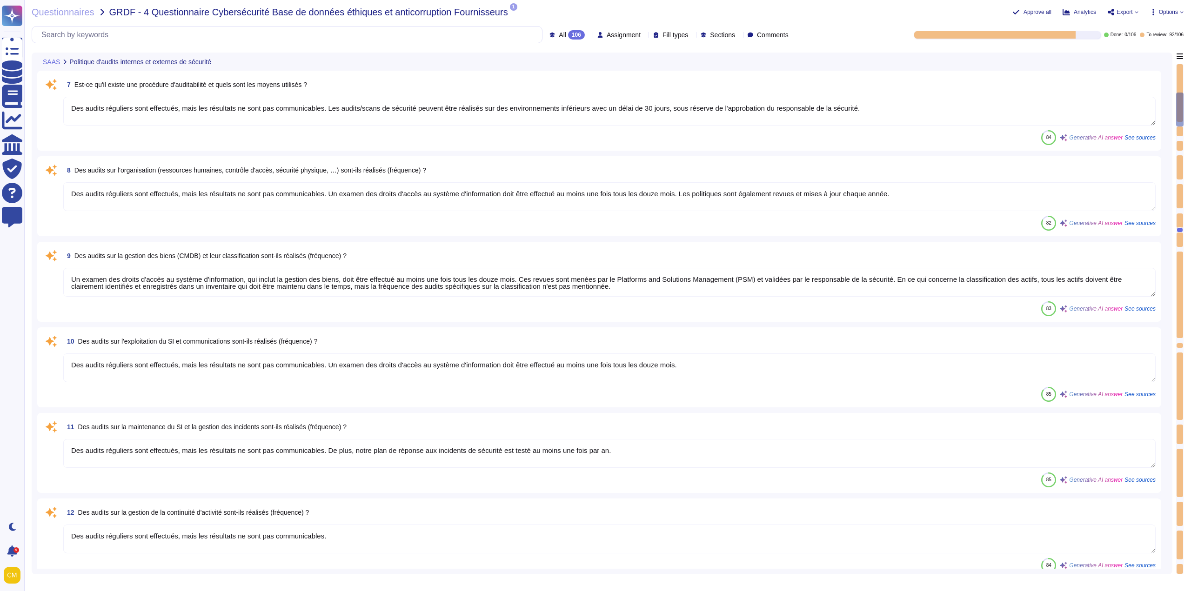
type textarea "Les données sont stockées par Neurones/SCSQD et AWS en [GEOGRAPHIC_DATA], dans …"
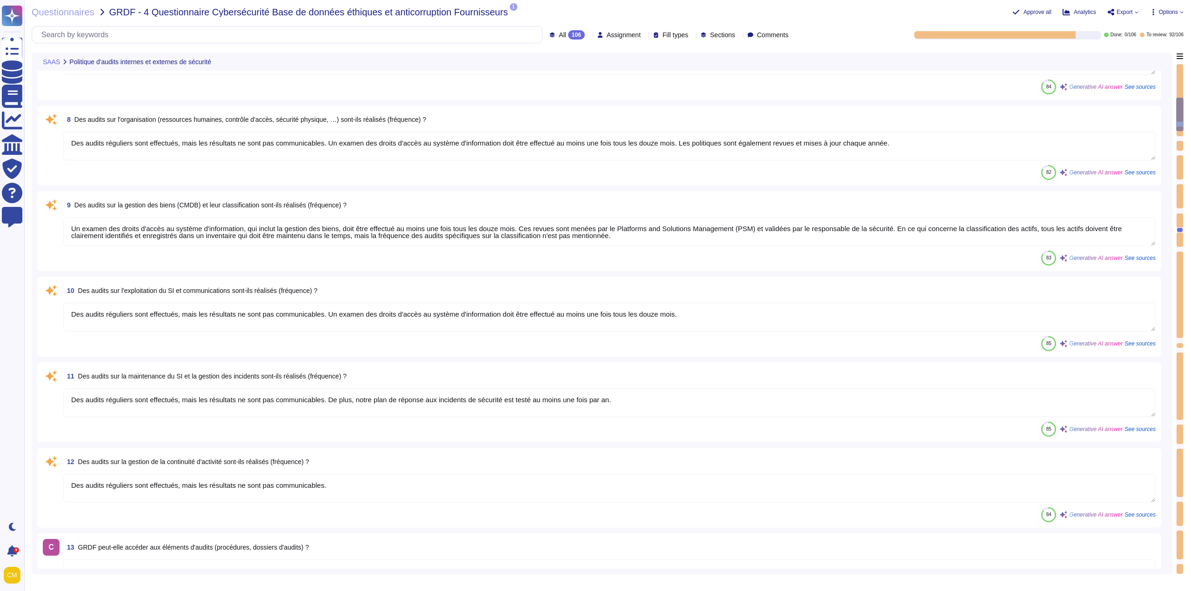
type textarea "Lorem Ipsumdo SITA (Consectetura el seddoeiusmodte inc utlabo) : - Etdo mag ali…"
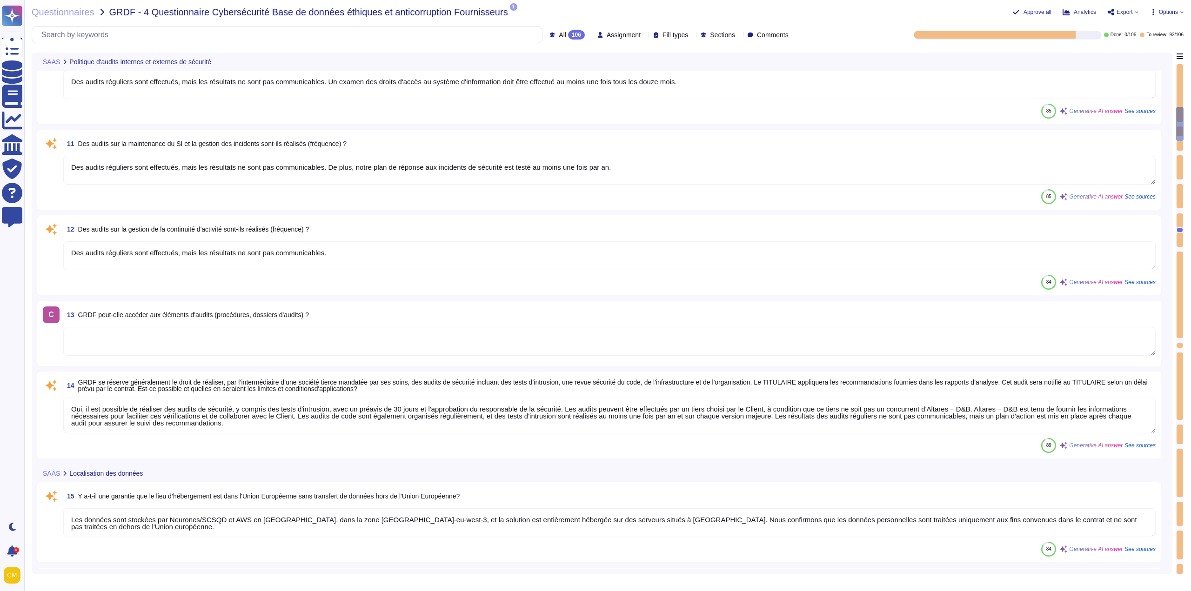
type textarea "Les données des clients ne sont pas séparées physiquement mais logiquement des …"
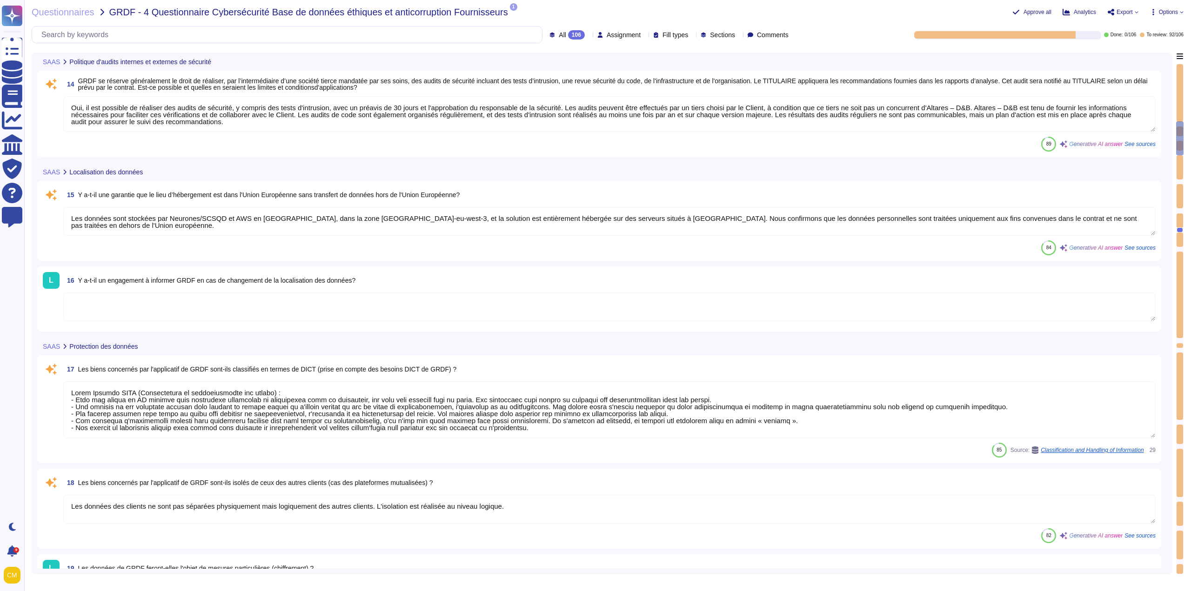
type textarea "Tous les supports amovibles sont interdits sur le système d'information de l'en…"
type textarea "Oui, des mécanismes cryptographiques sont mis en œuvre pour protéger l'intégrit…"
type textarea "- Confidentialité sur les flux : Les flux de données sont chiffrés avec la norm…"
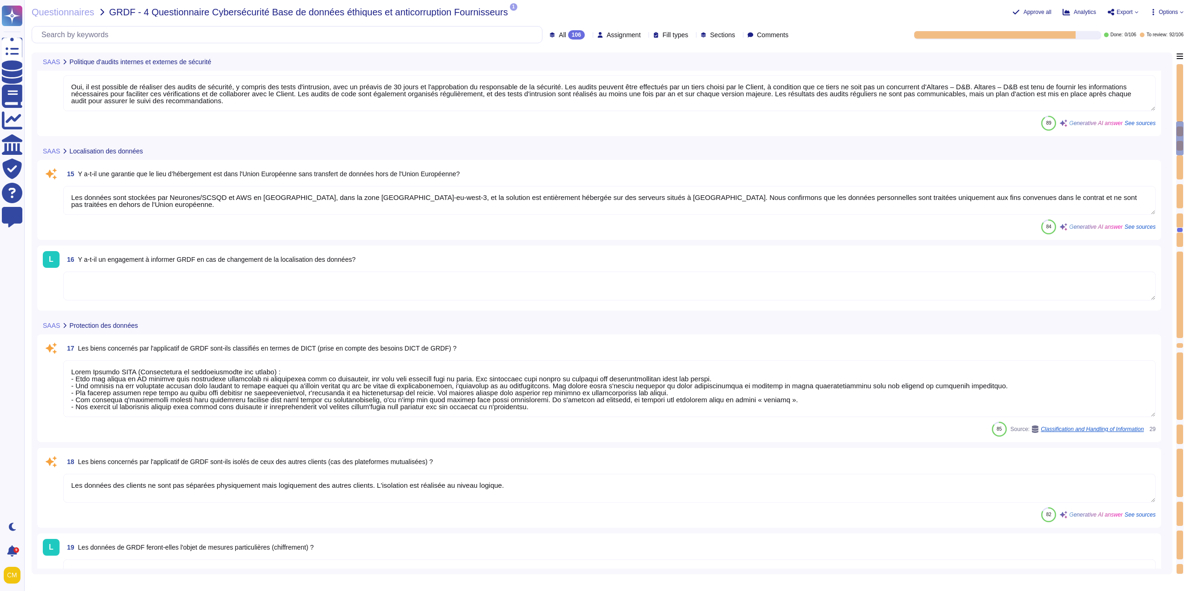
scroll to position [1302, 0]
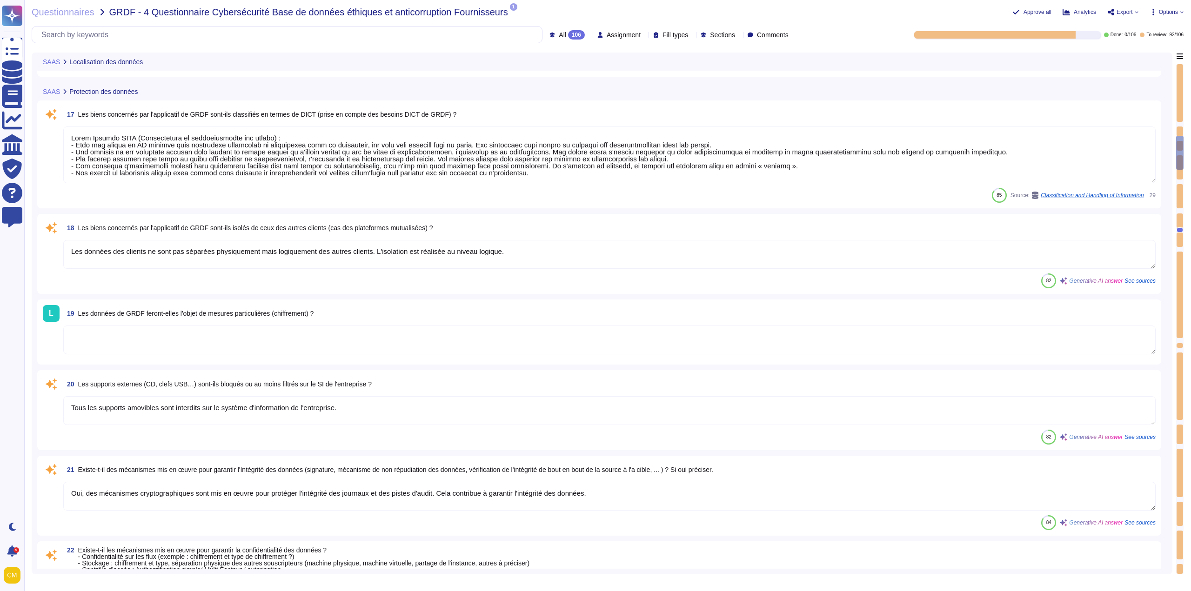
type textarea "Nous effectuons des audits réguliers pour vérifier la conformité réglementaire …"
type textarea "Les accords de confidentialité sont intégrés au contrat de travail"
click at [606, 44] on div "Questionnaires GRDF - 4 Questionnaire Cybersécurité Base de données éthiques et…" at bounding box center [607, 295] width 1166 height 591
click at [608, 37] on span "Assignment" at bounding box center [623, 35] width 34 height 7
click at [638, 82] on div "Unassigned 97" at bounding box center [636, 80] width 92 height 10
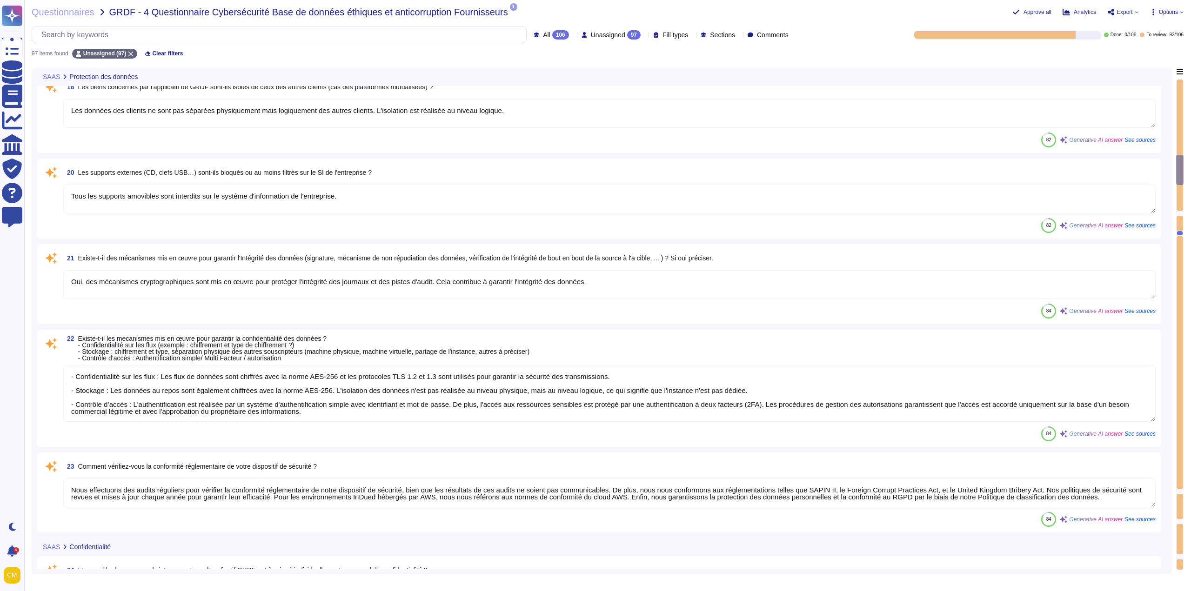
type textarea "Oui, il existe des procédures de départ de personnel qui garantissent la fermet…"
type textarea "Lorem Ipsumdo SITA (Consectetura el seddoeiusmodte inc utlabo) : - Etdo mag ali…"
type textarea "Les données des clients ne sont pas séparées physiquement mais logiquement des …"
type textarea "Tous les supports amovibles sont interdits sur le système d'information de l'en…"
type textarea "Oui, des mécanismes cryptographiques sont mis en œuvre pour protéger l'intégrit…"
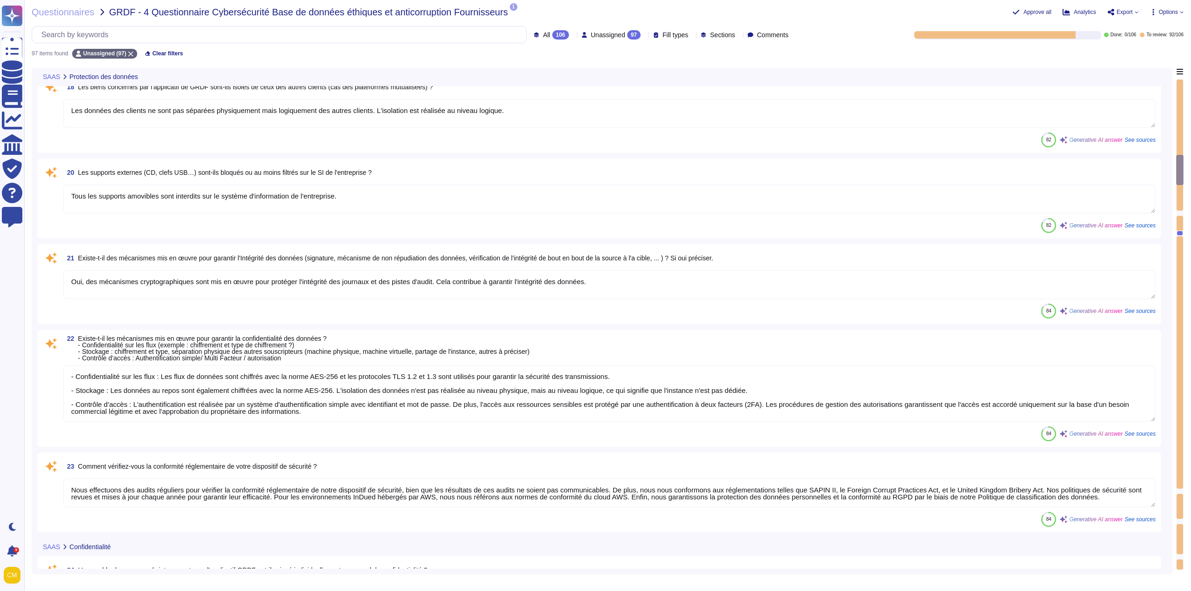
type textarea "- Confidentialité sur les flux : Les flux de données sont chiffrés avec la norm…"
type textarea "Nous effectuons des audits réguliers pour vérifier la conformité réglementaire …"
type textarea "Les accords de confidentialité sont intégrés au contrat de travail"
type textarea "Oui, il existe un planning de formation bien défini pour la sécurité des systèm…"
click at [568, 27] on div "All 106 Unassigned 97 Fill types Sections Comments" at bounding box center [412, 34] width 760 height 17
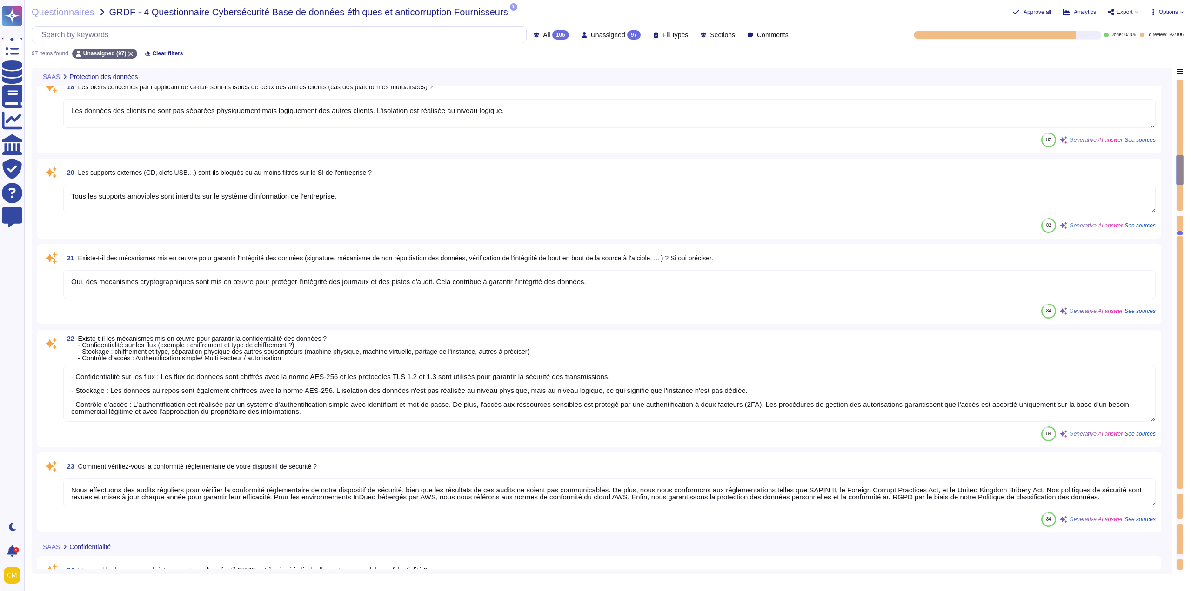
click at [572, 35] on icon at bounding box center [572, 35] width 0 height 0
click at [549, 75] on div "To do 14" at bounding box center [560, 82] width 83 height 21
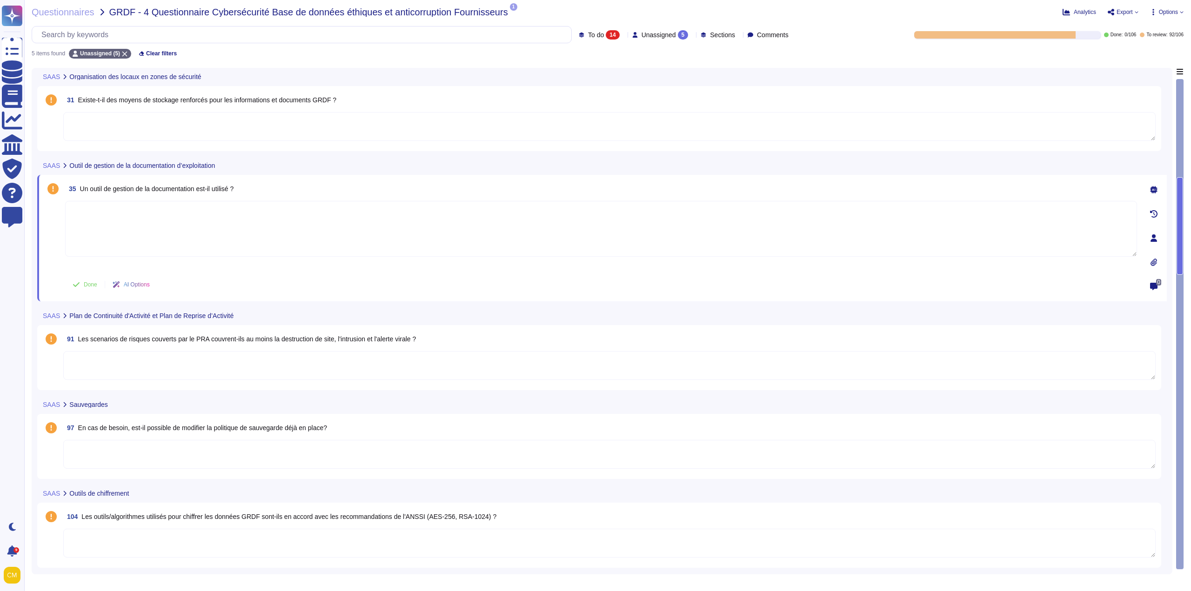
click at [290, 536] on textarea at bounding box center [609, 543] width 1092 height 29
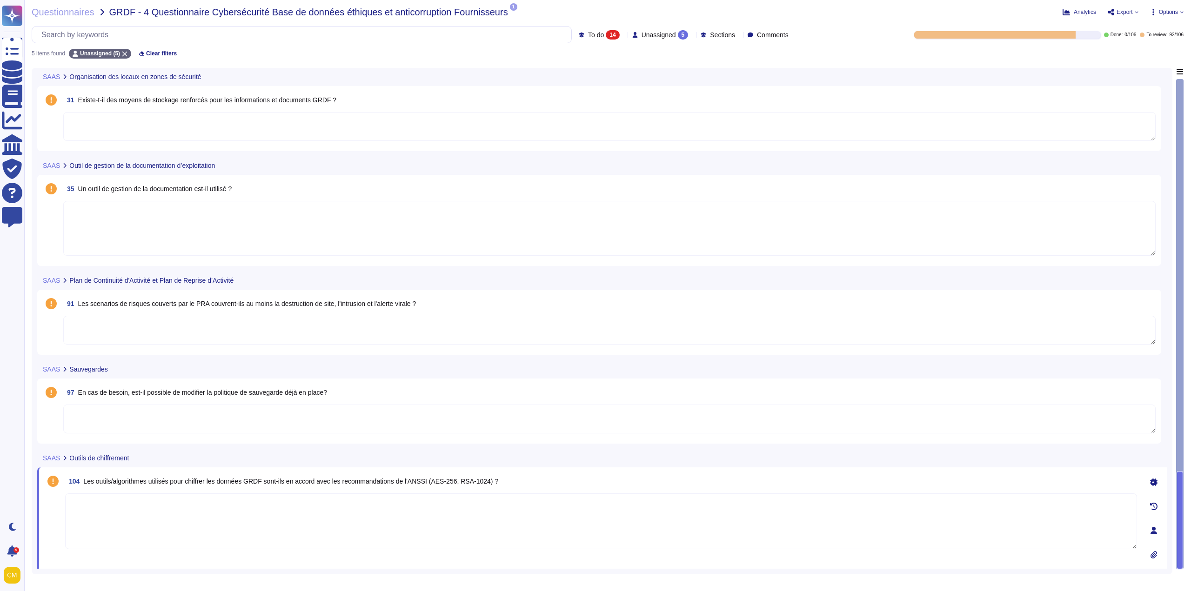
click at [1155, 525] on div at bounding box center [1153, 530] width 19 height 19
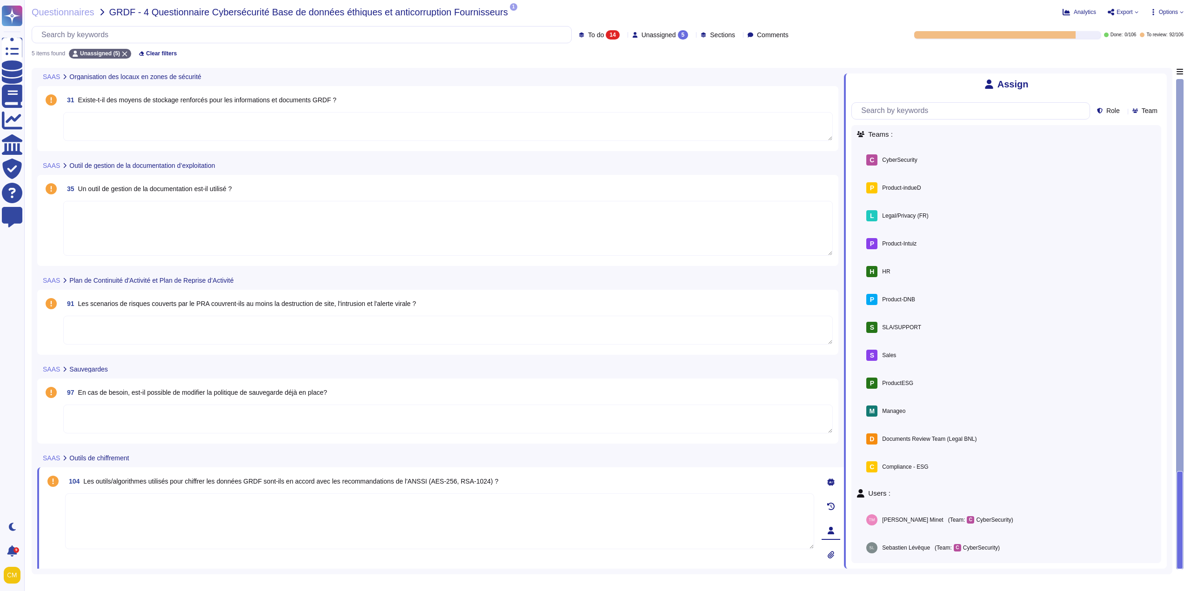
click at [0, 0] on span "Assign" at bounding box center [0, 0] width 0 height 0
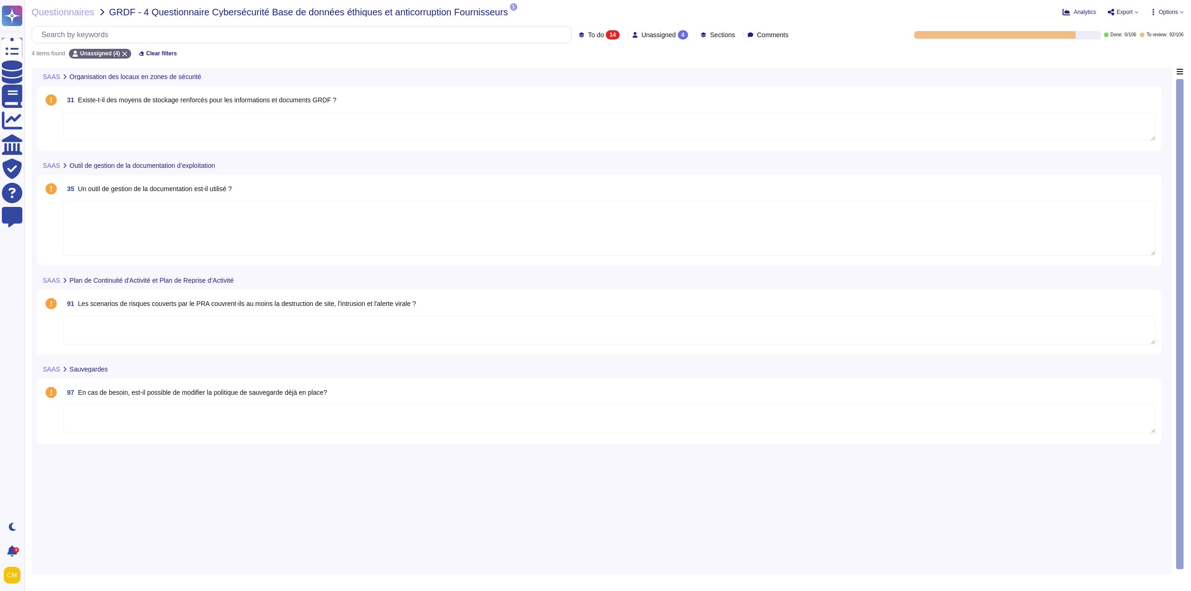
click at [279, 410] on textarea at bounding box center [609, 419] width 1092 height 29
click at [1151, 443] on icon at bounding box center [1153, 441] width 7 height 7
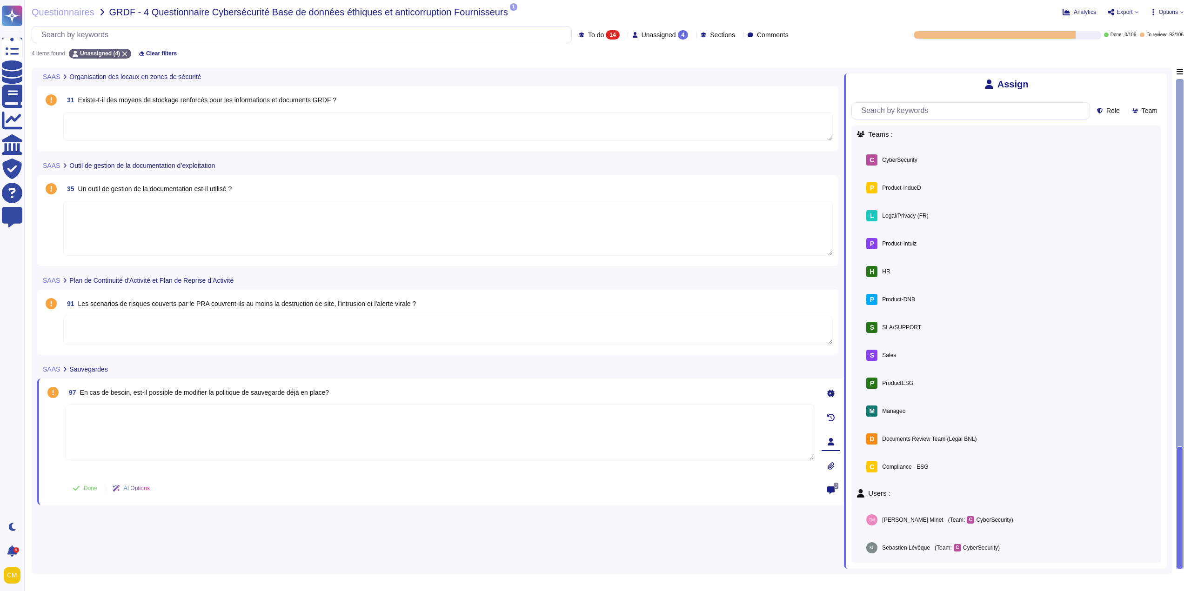
click at [0, 0] on span "Assign" at bounding box center [0, 0] width 0 height 0
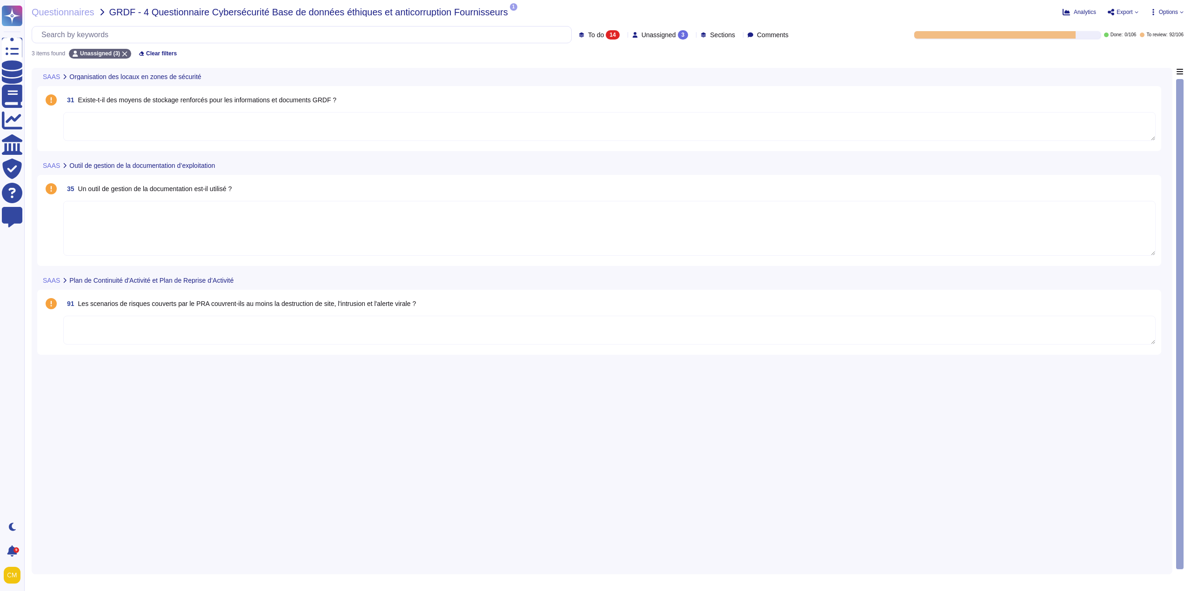
click at [260, 336] on textarea at bounding box center [609, 330] width 1092 height 29
click at [1152, 351] on icon at bounding box center [1153, 352] width 7 height 7
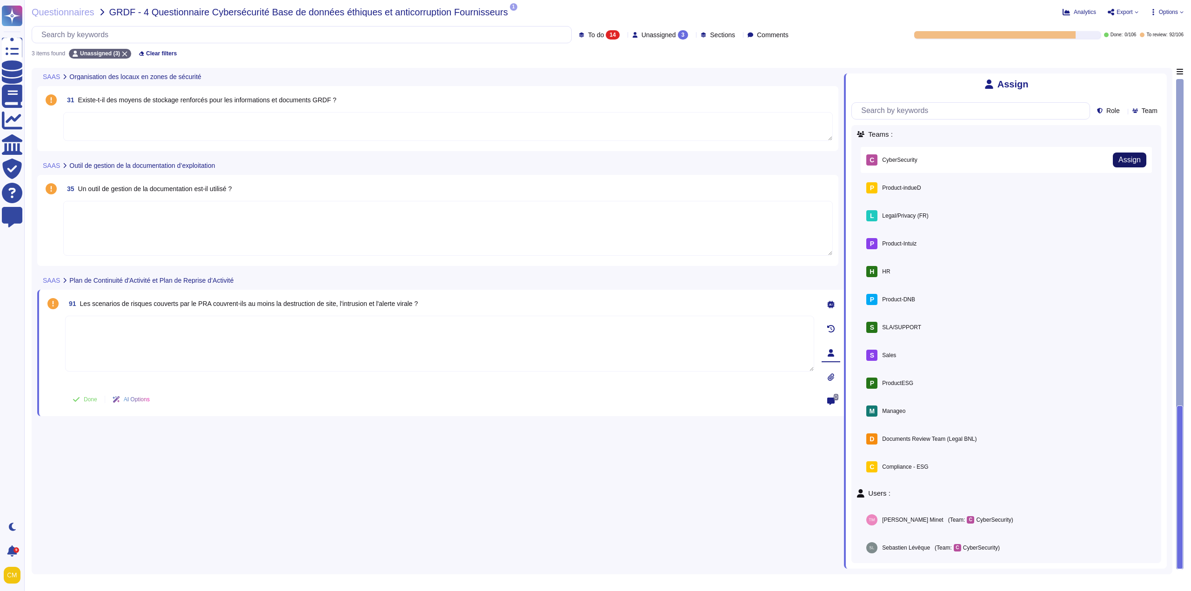
click at [1128, 161] on span "Assign" at bounding box center [1129, 159] width 22 height 7
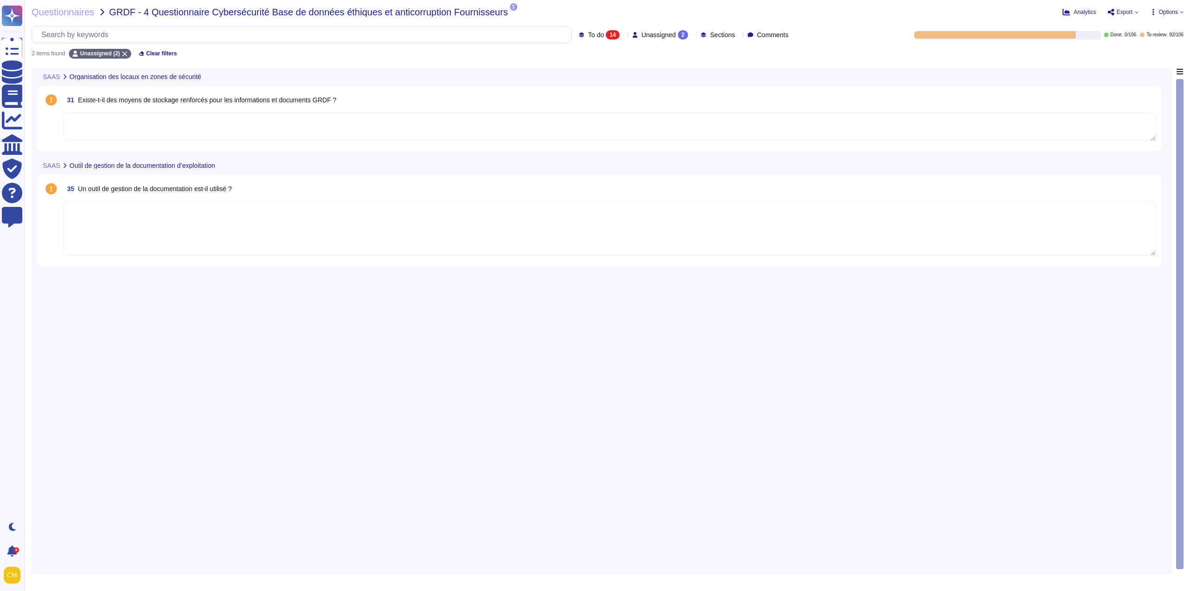
click at [263, 248] on textarea at bounding box center [609, 228] width 1092 height 55
click at [1154, 237] on icon at bounding box center [1153, 237] width 7 height 7
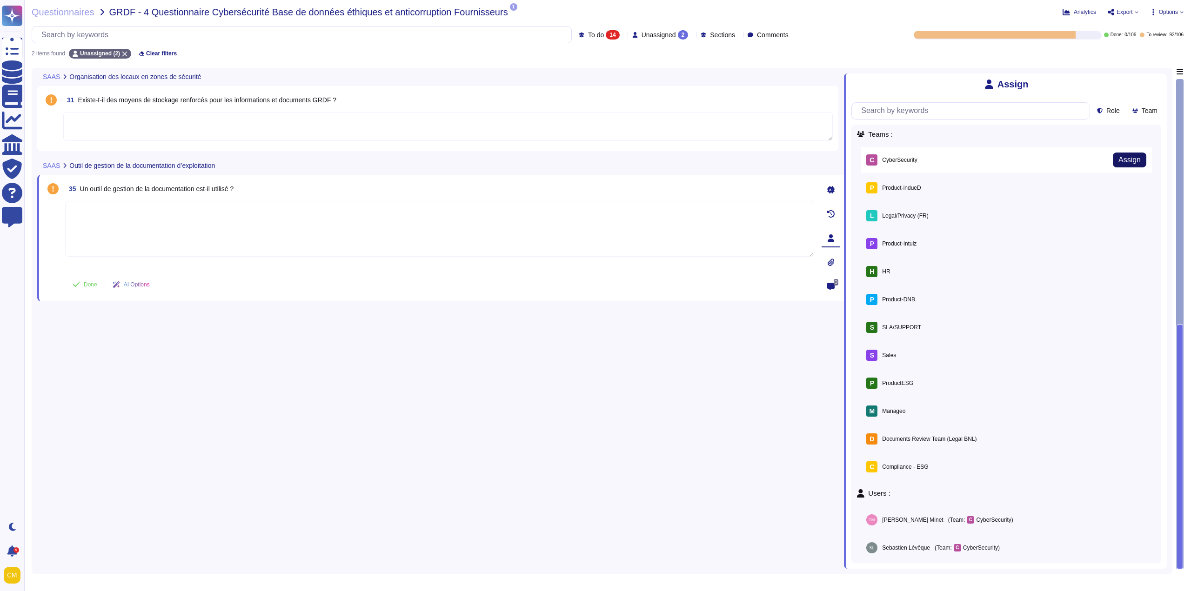
click at [1120, 160] on span "Assign" at bounding box center [1129, 159] width 22 height 7
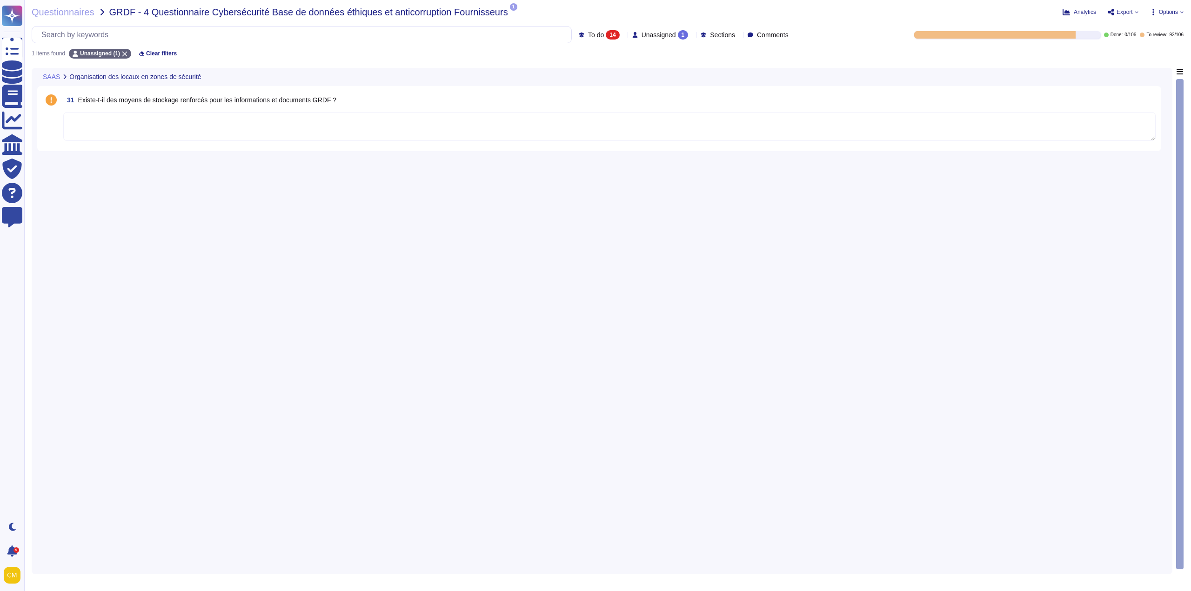
click at [239, 120] on textarea at bounding box center [609, 126] width 1092 height 29
click at [1154, 148] on icon at bounding box center [1153, 149] width 7 height 7
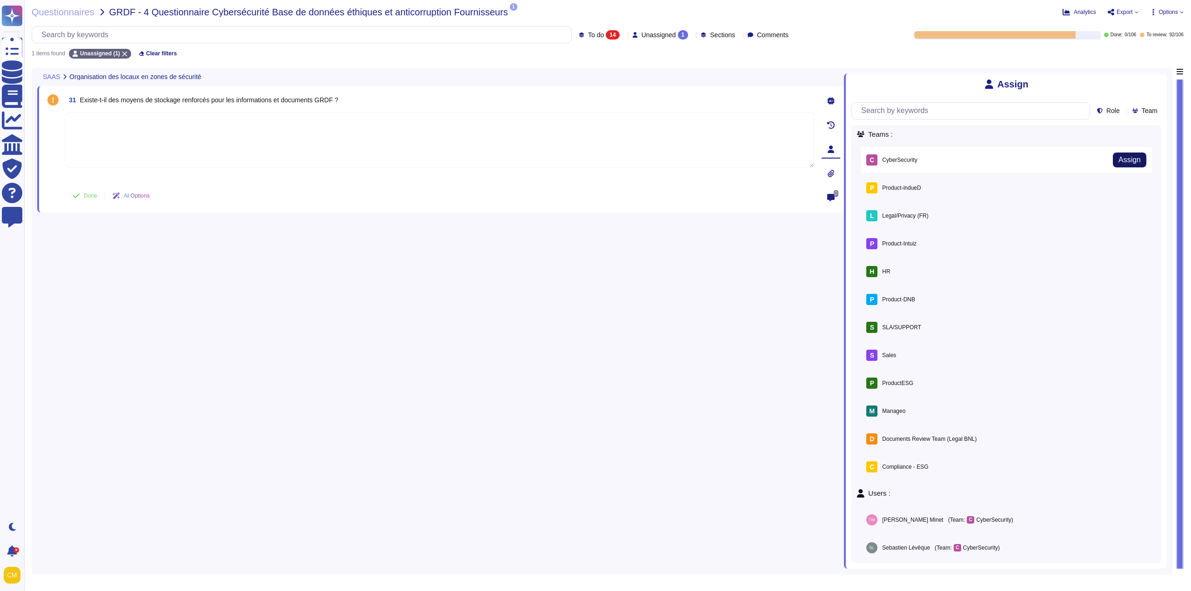
click at [1118, 157] on span "Assign" at bounding box center [1129, 159] width 22 height 7
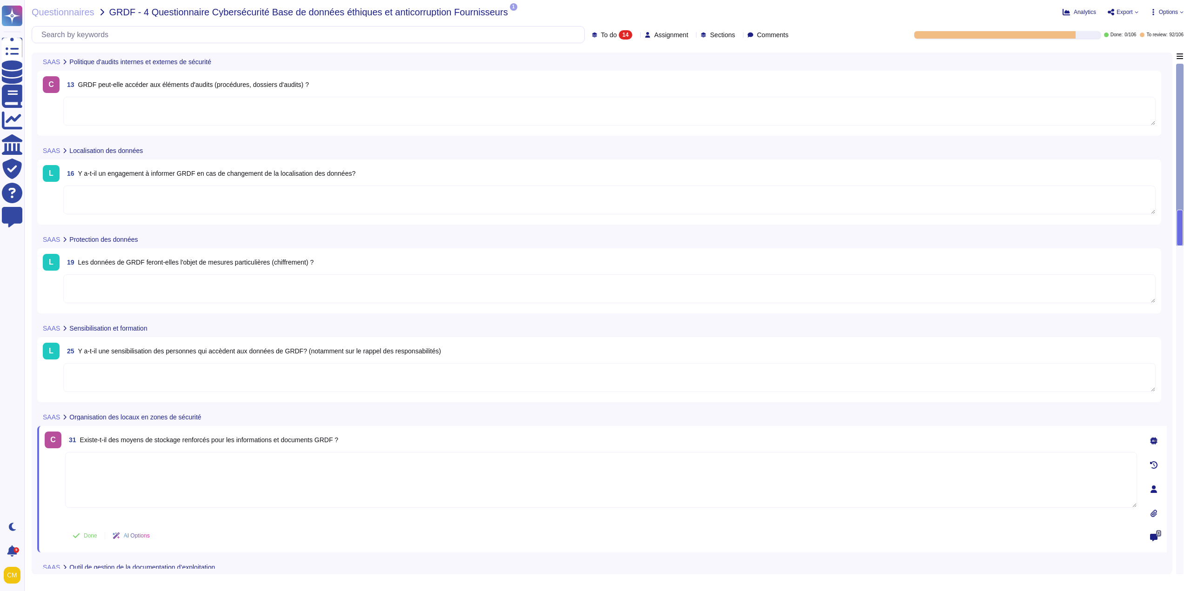
click at [601, 36] on span "To do" at bounding box center [609, 35] width 16 height 7
click at [612, 56] on div "All 106" at bounding box center [621, 58] width 75 height 10
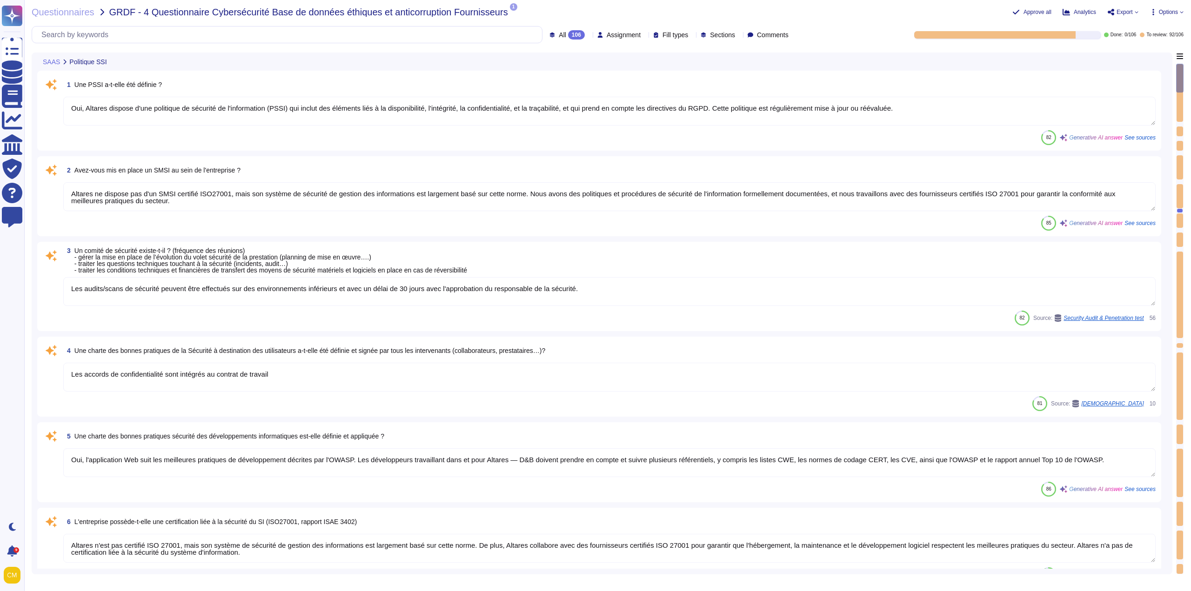
type textarea "Oui, Altares dispose d'une politique de sécurité de l'information (PSSI) qui in…"
type textarea "Altares ne dispose pas d'un SMSI certifié ISO27001, mais son système de sécurit…"
type textarea "Les audits/scans de sécurité peuvent être effectués sur des environnements infé…"
type textarea "Les accords de confidentialité sont intégrés au contrat de travail"
type textarea "Oui, l'application Web suit les meilleures pratiques de développement décrites …"
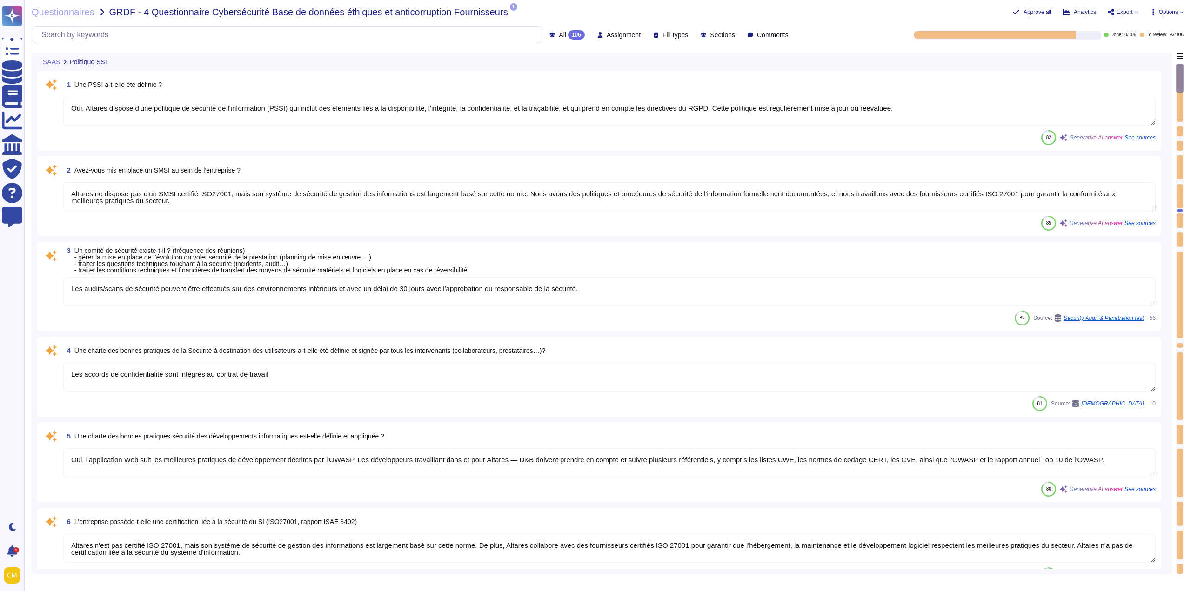
type textarea "Altares n'est pas certifié ISO 27001, mais son système de sécurité de gestion d…"
type textarea "Des audits réguliers sont effectués, mais les résultats ne sont pas communicabl…"
type textarea "Un examen des droits d'accès au système d'information, qui inclut la gestion de…"
click at [597, 32] on icon at bounding box center [600, 35] width 6 height 6
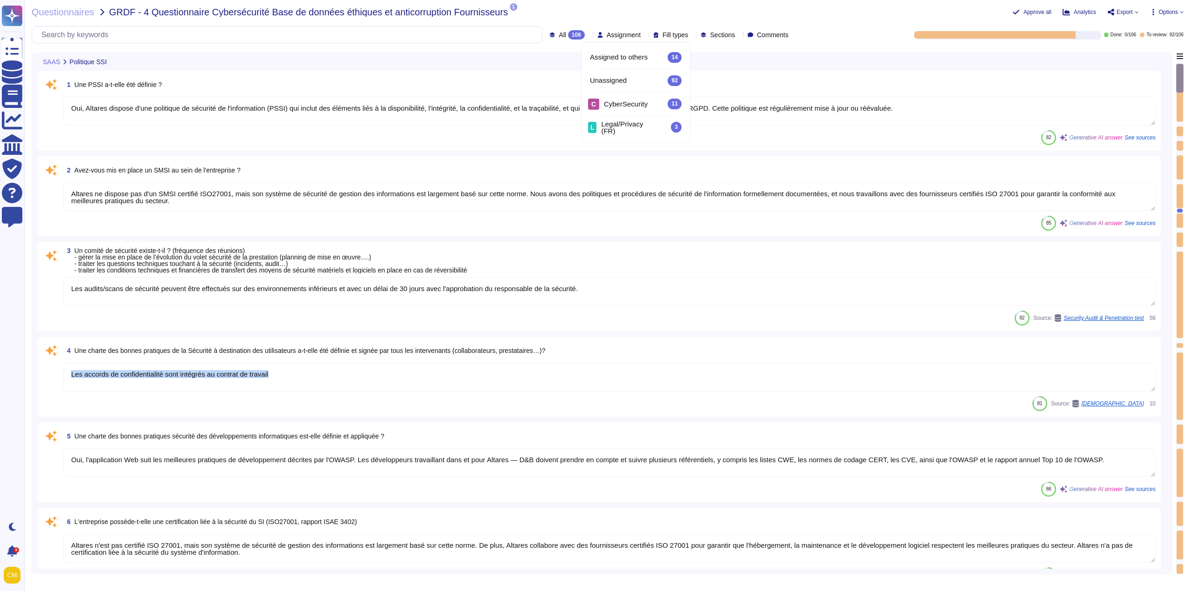
click at [693, 396] on div "4 Une charte des bonnes pratiques de la Sécurité à destination des utilisateurs…" at bounding box center [599, 376] width 1112 height 69
